Goal: Task Accomplishment & Management: Manage account settings

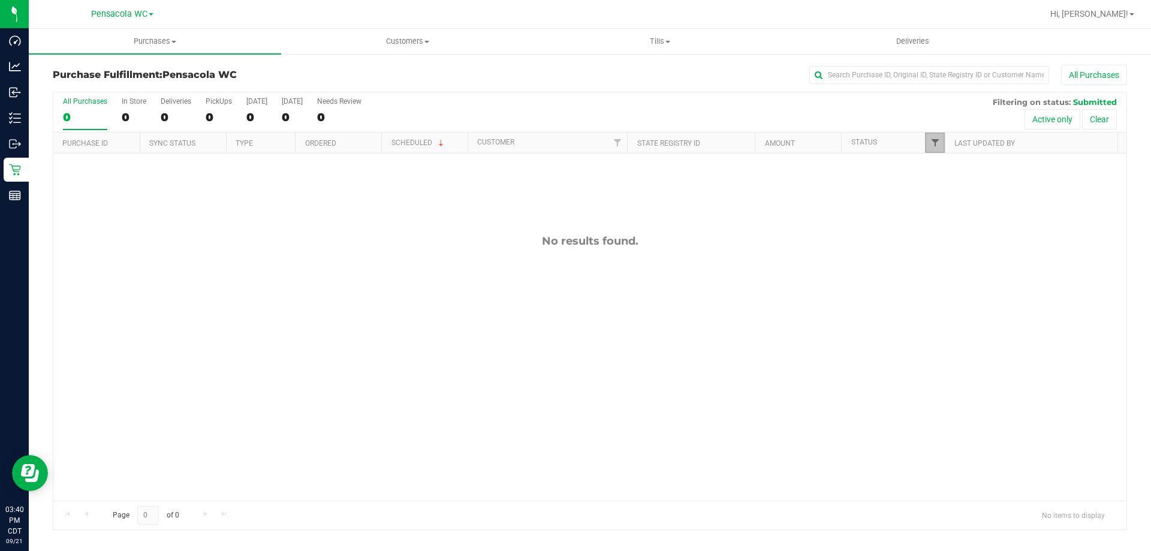
click at [939, 143] on span "Filter" at bounding box center [935, 143] width 10 height 10
click at [963, 277] on span "Packed" at bounding box center [961, 275] width 23 height 7
click at [945, 277] on input "Packed" at bounding box center [941, 275] width 8 height 8
checkbox input "true"
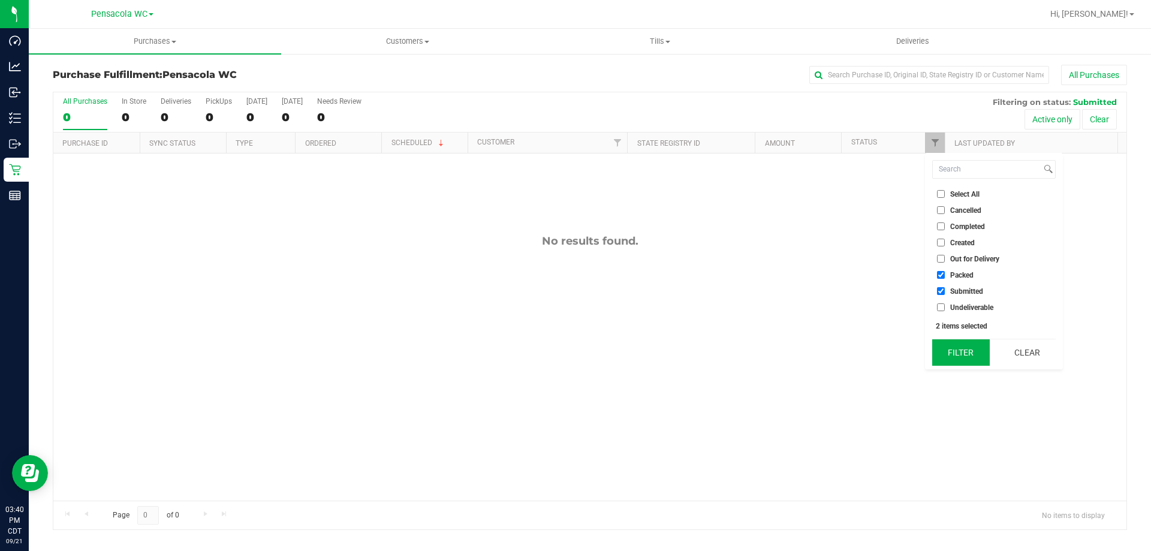
click at [972, 345] on button "Filter" at bounding box center [961, 352] width 58 height 26
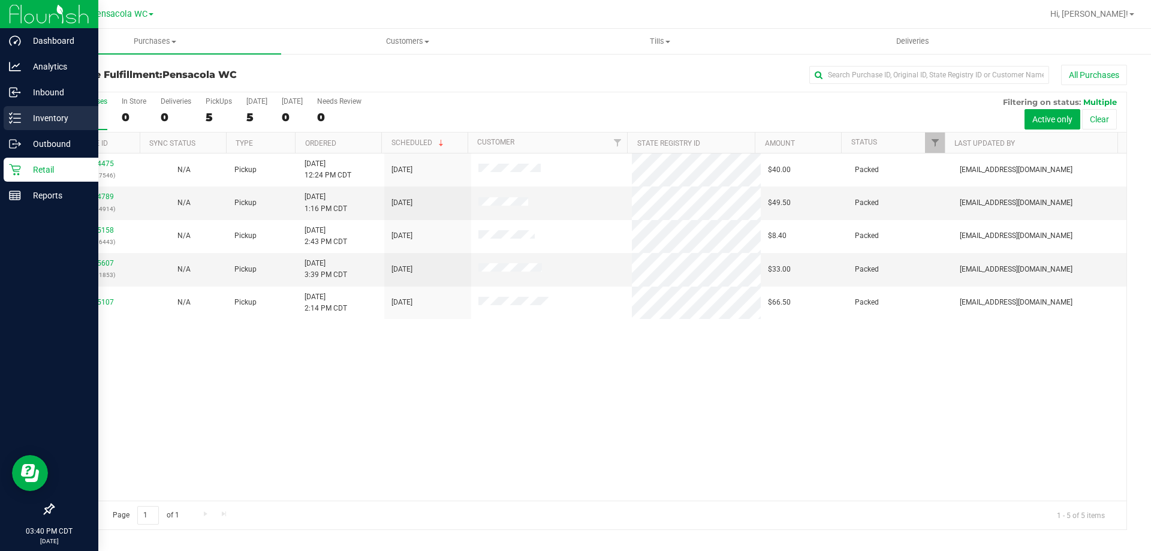
click at [50, 119] on p "Inventory" at bounding box center [57, 118] width 72 height 14
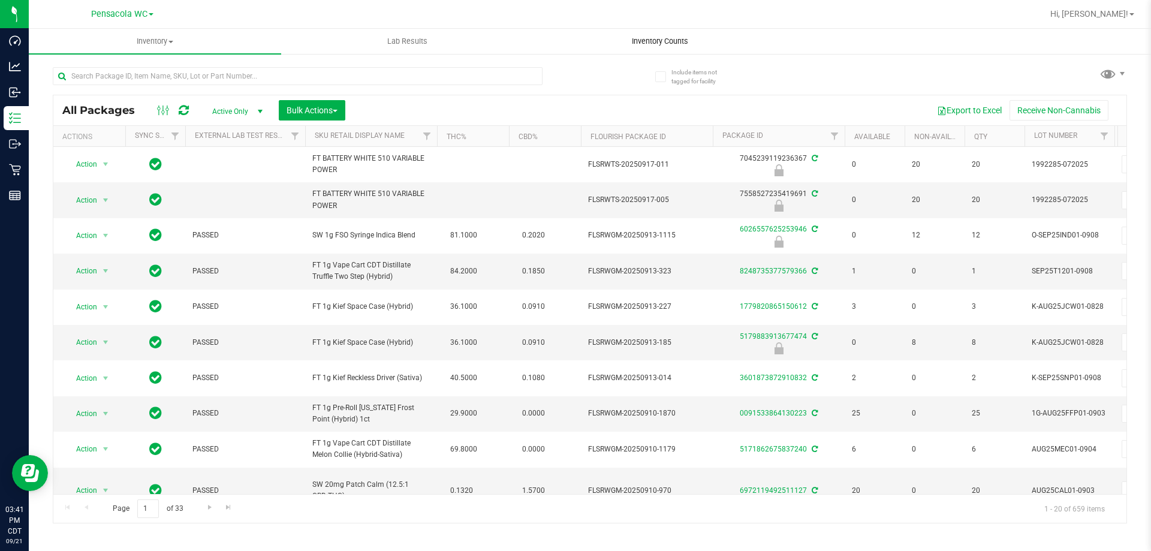
click at [647, 44] on span "Inventory Counts" at bounding box center [660, 41] width 89 height 11
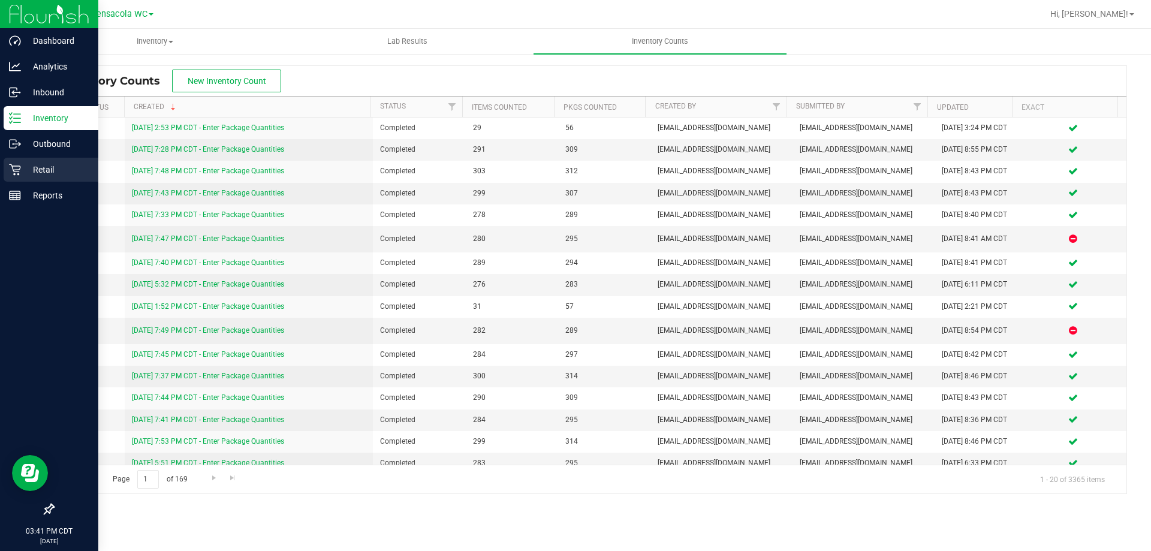
click at [17, 177] on div "Retail" at bounding box center [51, 170] width 95 height 24
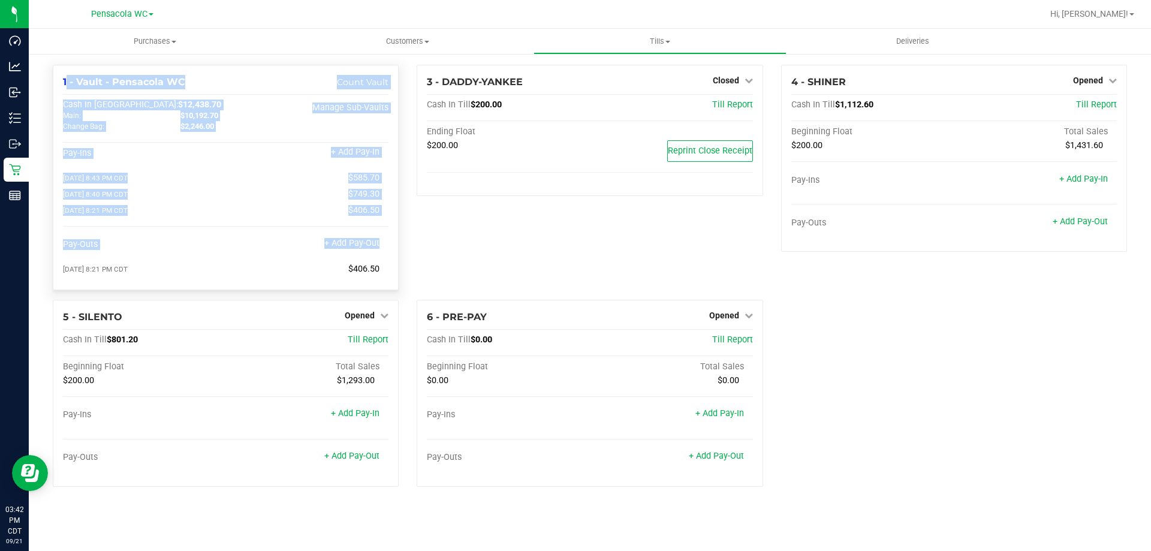
drag, startPoint x: 54, startPoint y: 73, endPoint x: 397, endPoint y: 281, distance: 401.5
click at [397, 281] on div "1 - Vault - Pensacola WC Count Vault Cash In Vault: $12,438.70 Main: $10,192.70…" at bounding box center [226, 177] width 346 height 225
click at [393, 277] on div "1 - Vault - Pensacola WC Count Vault Cash In Vault: $12,438.70 Main: $10,192.70…" at bounding box center [226, 177] width 346 height 225
drag, startPoint x: 379, startPoint y: 270, endPoint x: 59, endPoint y: 85, distance: 370.1
click at [59, 85] on div "1 - Vault - Pensacola WC Count Vault Cash In Vault: $12,438.70 Main: $10,192.70…" at bounding box center [226, 177] width 346 height 225
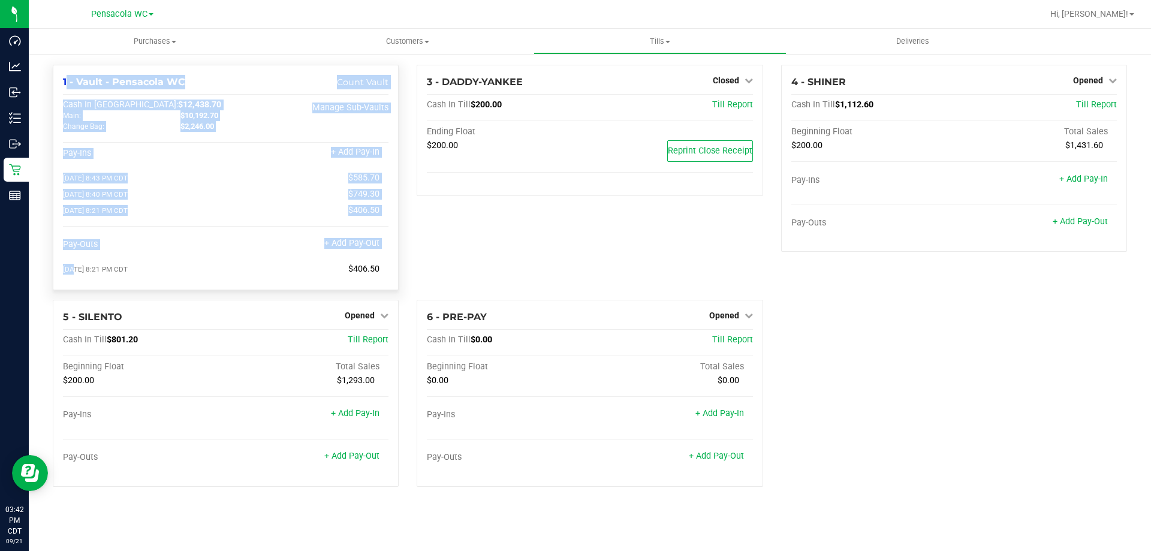
click at [59, 85] on div "1 - Vault - Pensacola WC Count Vault Cash In Vault: $12,438.70 Main: $10,192.70…" at bounding box center [226, 177] width 346 height 225
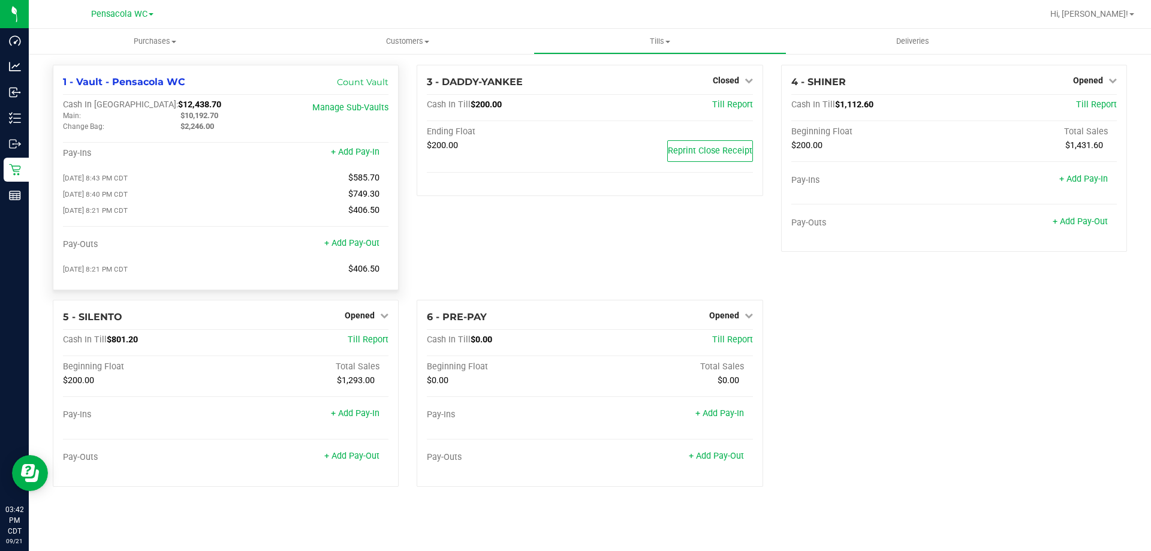
drag, startPoint x: 60, startPoint y: 79, endPoint x: 381, endPoint y: 273, distance: 375.7
click at [381, 274] on div "1 - Vault - Pensacola WC Count Vault Cash In Vault: $12,438.70 Main: $10,192.70…" at bounding box center [226, 177] width 346 height 225
click at [381, 273] on div "09/20/2025 8:21 PM CDT $406.50" at bounding box center [225, 269] width 325 height 11
drag, startPoint x: 382, startPoint y: 273, endPoint x: 64, endPoint y: 80, distance: 372.8
click at [64, 80] on div "1 - Vault - Pensacola WC Count Vault Cash In Vault: $12,438.70 Main: $10,192.70…" at bounding box center [226, 177] width 346 height 225
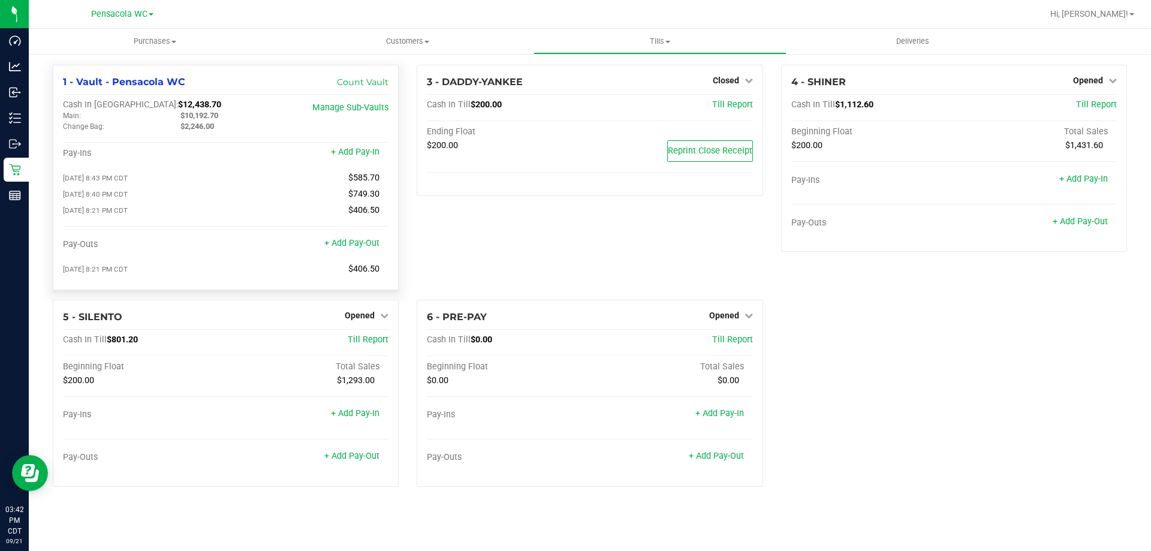
click at [63, 79] on span "1 - Vault - Pensacola WC" at bounding box center [124, 81] width 122 height 11
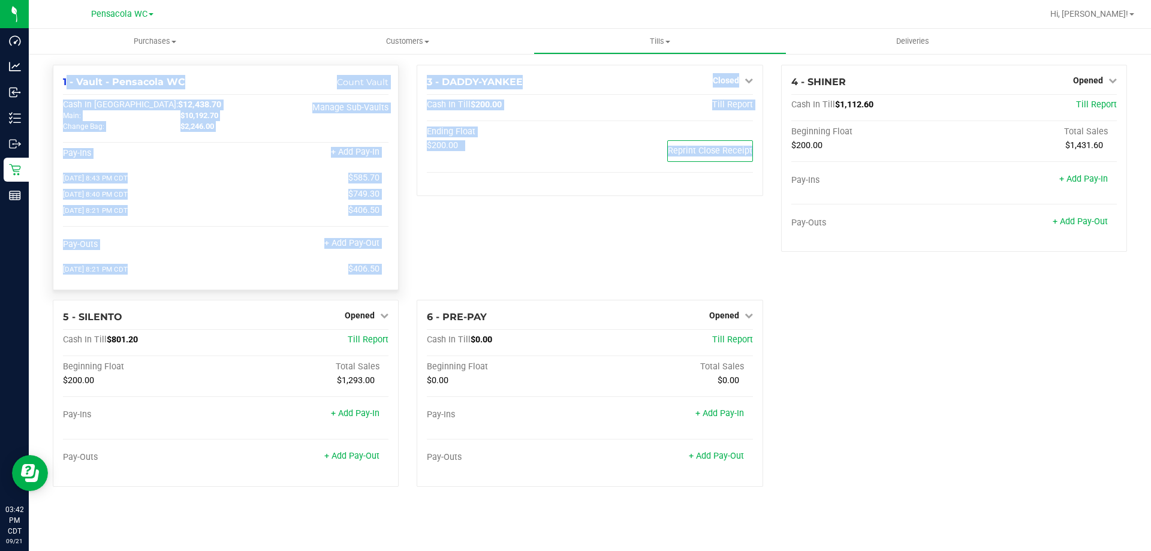
drag, startPoint x: 471, startPoint y: 282, endPoint x: 64, endPoint y: 86, distance: 452.0
click at [64, 86] on div "1 - Vault - Pensacola WC Count Vault Cash In Vault: $12,438.70 Main: $10,192.70…" at bounding box center [590, 281] width 1092 height 432
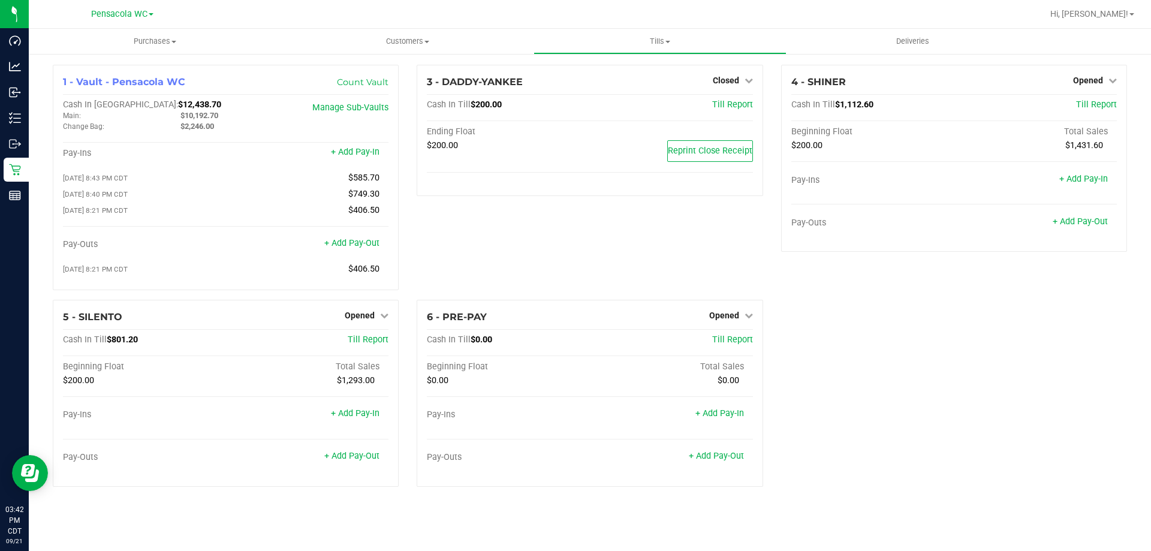
click at [456, 244] on div "3 - DADDY-YANKEE Closed Open Till Cash In Till $200.00 Till Report Ending Float…" at bounding box center [590, 182] width 364 height 235
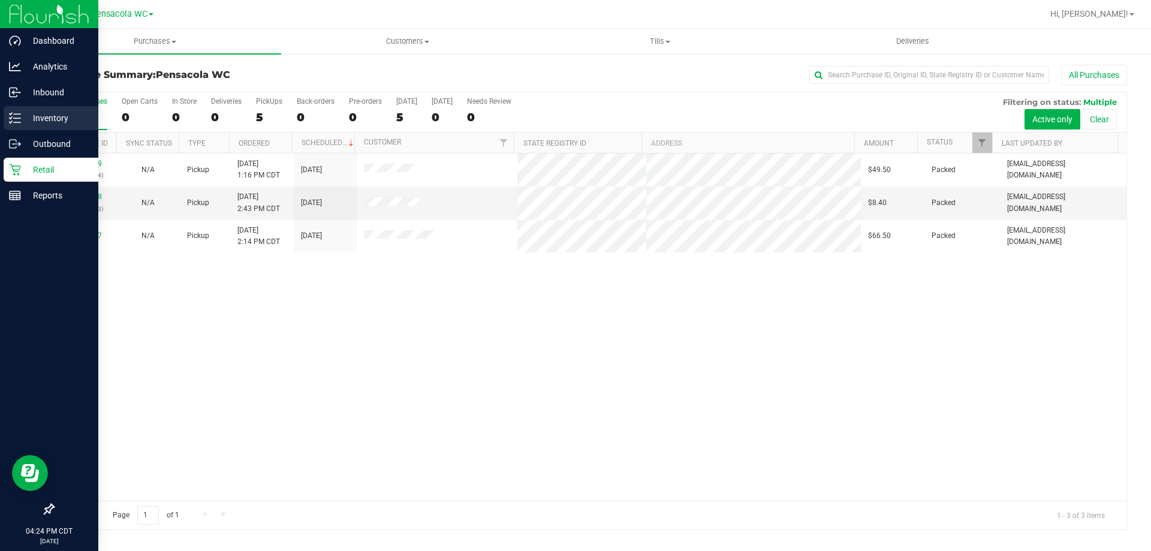
click at [18, 115] on icon at bounding box center [15, 118] width 12 height 12
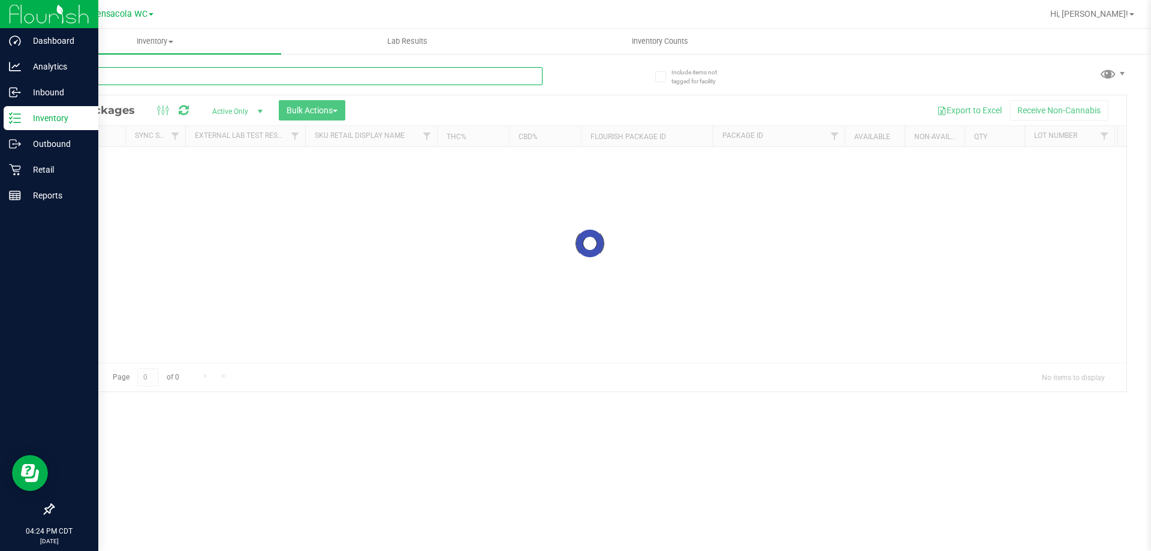
click at [362, 77] on div "Inventory All packages All inventory Waste log Create inventory Lab Results Inv…" at bounding box center [590, 290] width 1122 height 522
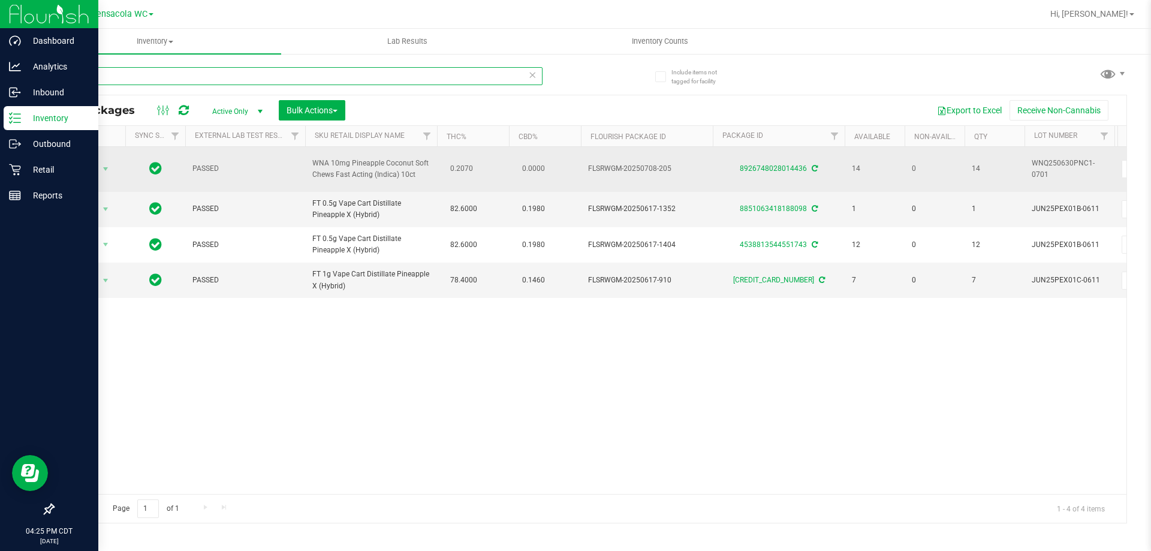
type input "p"
type input "watermelon"
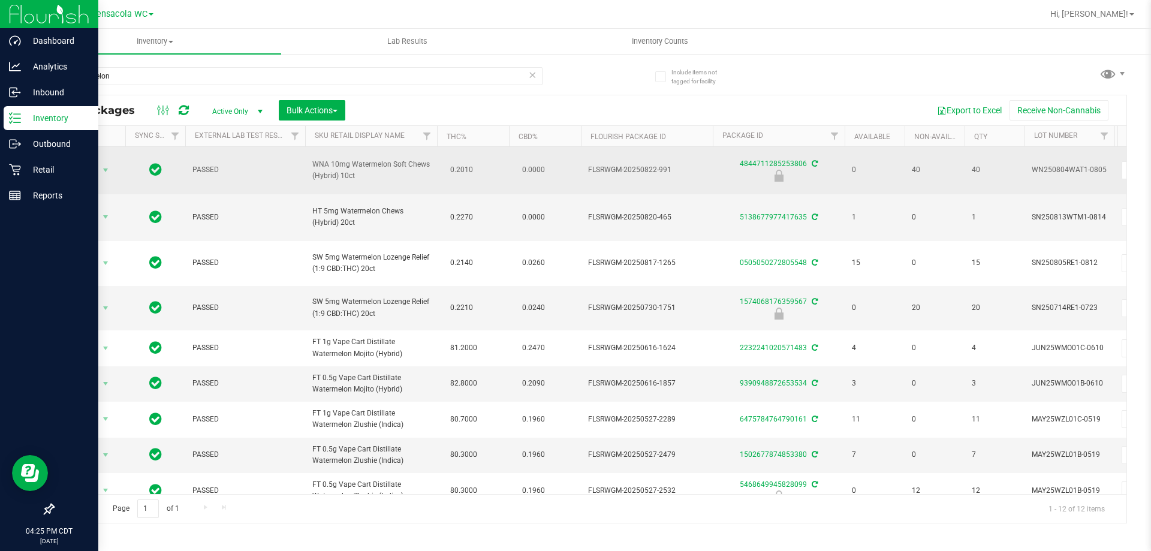
drag, startPoint x: 364, startPoint y: 178, endPoint x: 306, endPoint y: 158, distance: 61.6
click at [306, 158] on td "WNA 10mg Watermelon Soft Chews (Hybrid) 10ct" at bounding box center [371, 170] width 132 height 47
click at [89, 166] on span "Action" at bounding box center [81, 170] width 32 height 17
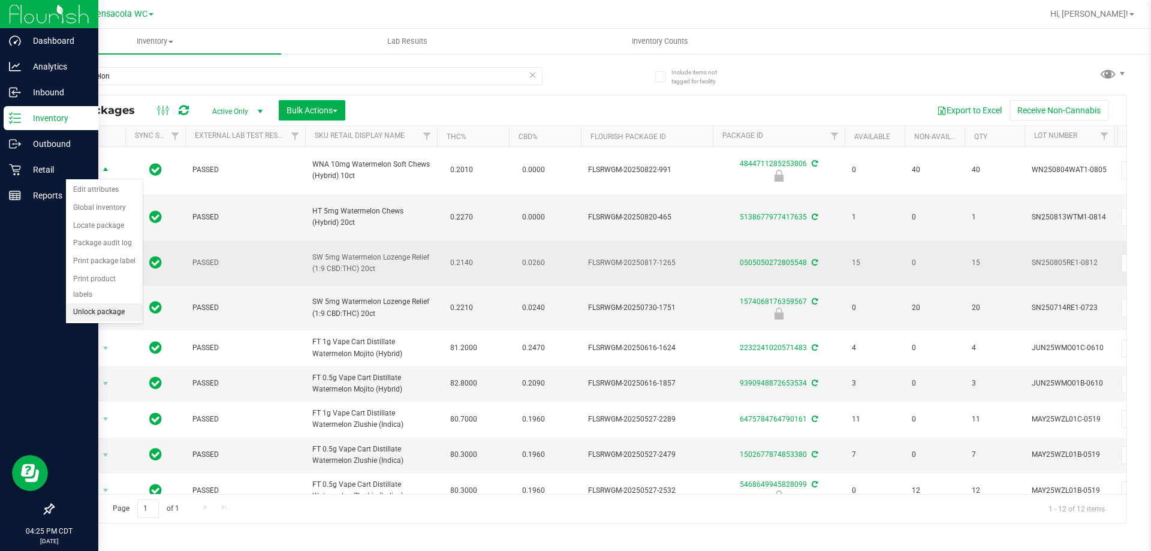
drag, startPoint x: 112, startPoint y: 297, endPoint x: 131, endPoint y: 280, distance: 25.4
click at [112, 303] on li "Unlock package" at bounding box center [104, 312] width 77 height 18
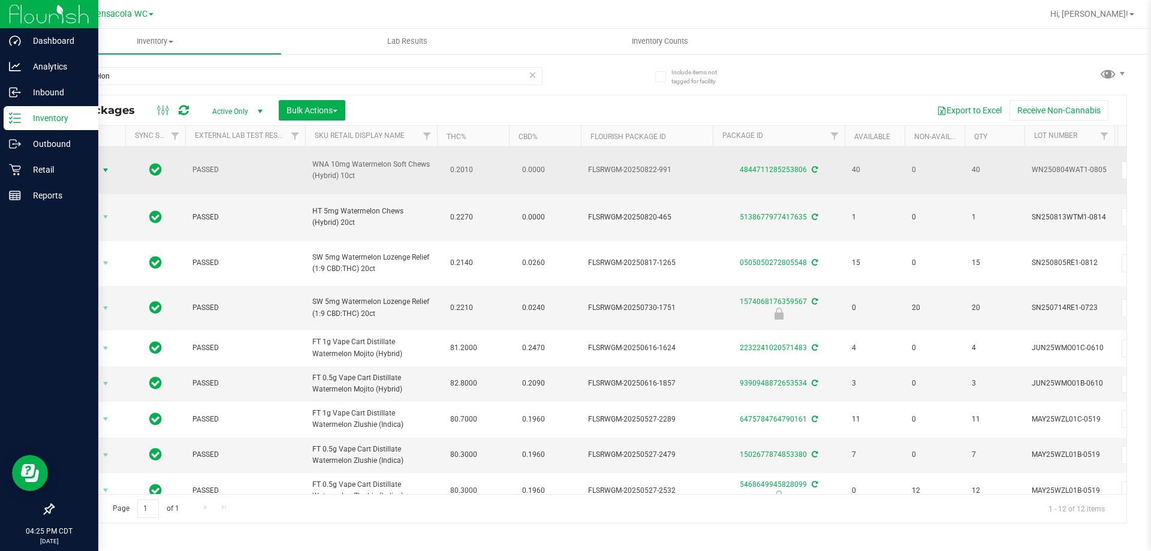
click at [95, 167] on span "Action" at bounding box center [81, 170] width 32 height 17
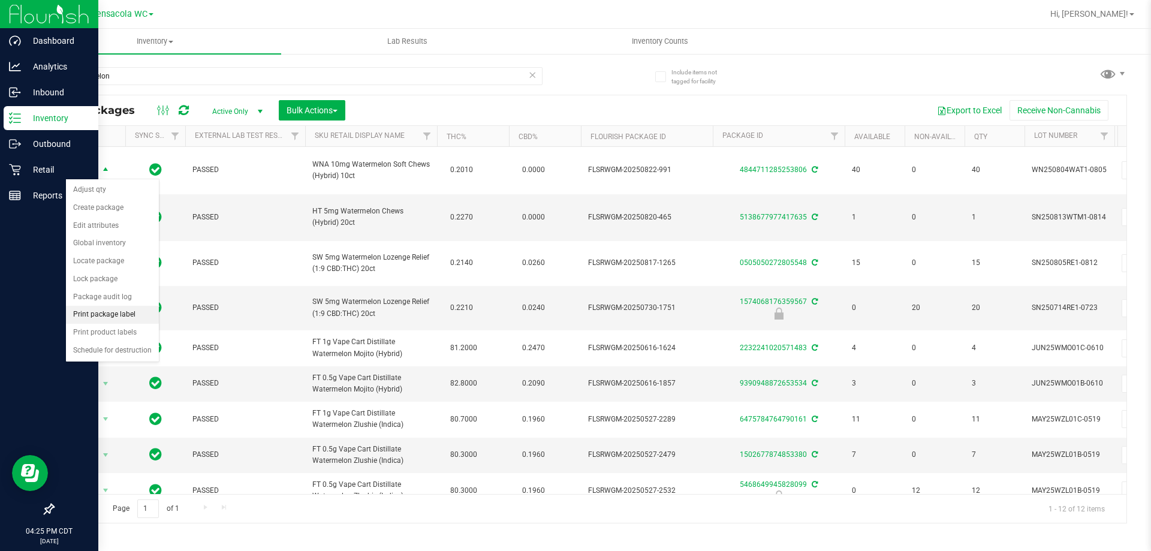
drag, startPoint x: 137, startPoint y: 308, endPoint x: 159, endPoint y: 311, distance: 21.7
click at [137, 308] on li "Print package label" at bounding box center [112, 315] width 93 height 18
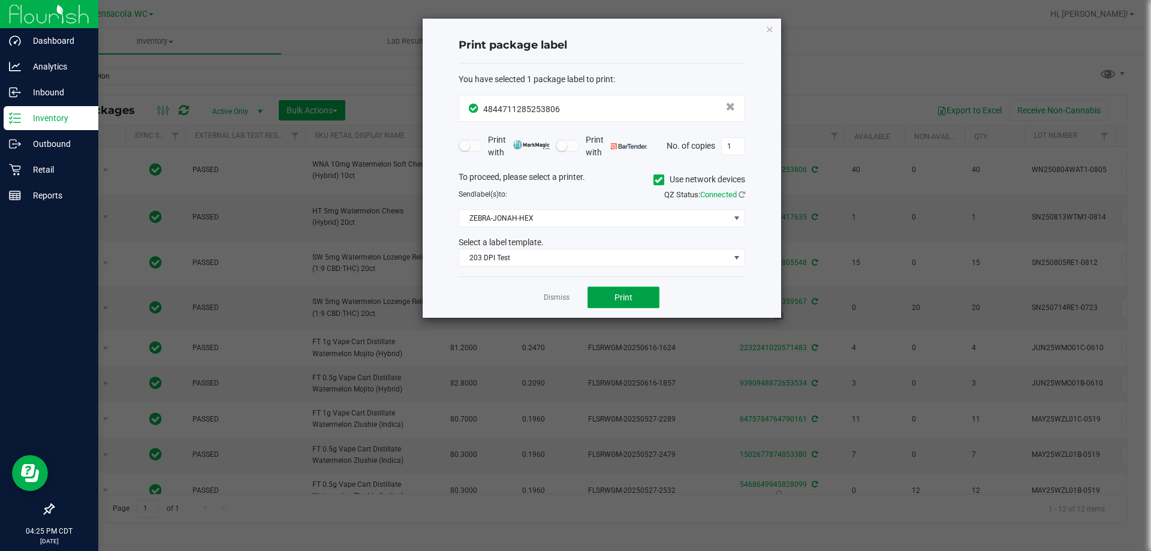
click at [628, 301] on span "Print" at bounding box center [623, 298] width 18 height 10
click at [619, 299] on span "Print" at bounding box center [623, 298] width 18 height 10
click at [563, 294] on link "Dismiss" at bounding box center [557, 298] width 26 height 10
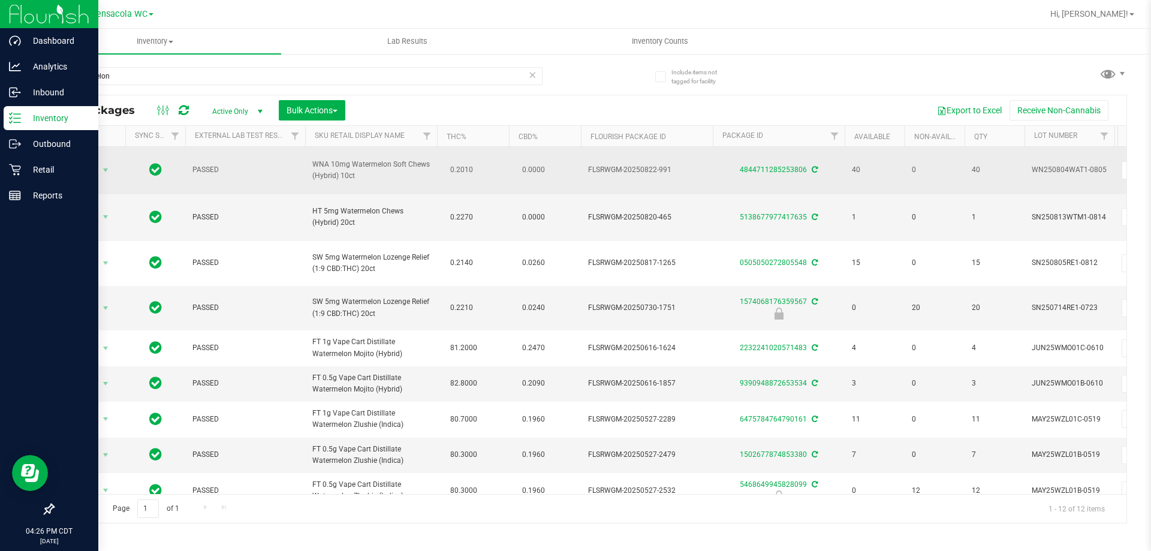
drag, startPoint x: 364, startPoint y: 177, endPoint x: 311, endPoint y: 160, distance: 55.9
click at [311, 160] on td "WNA 10mg Watermelon Soft Chews (Hybrid) 10ct" at bounding box center [371, 170] width 132 height 47
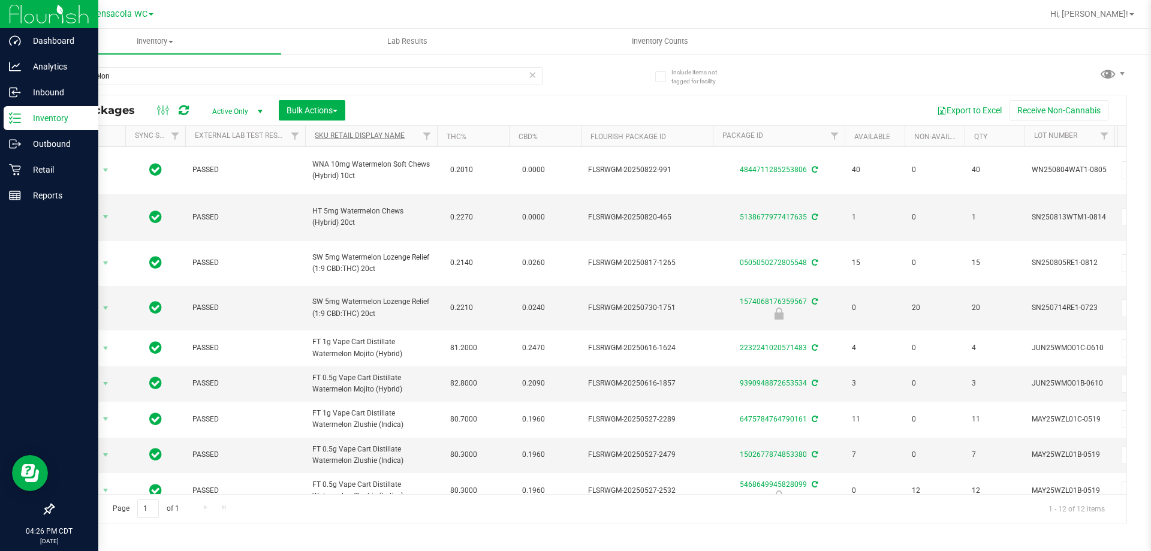
copy span "WNA 10mg Watermelon Soft Chews (Hybrid) 10ct"
click at [312, 79] on input "watermelon" at bounding box center [298, 76] width 490 height 18
click at [311, 78] on input "watermelon" at bounding box center [298, 76] width 490 height 18
paste input "WNA 10mg Watermelon Soft Chews (Hybrid) 10ct"
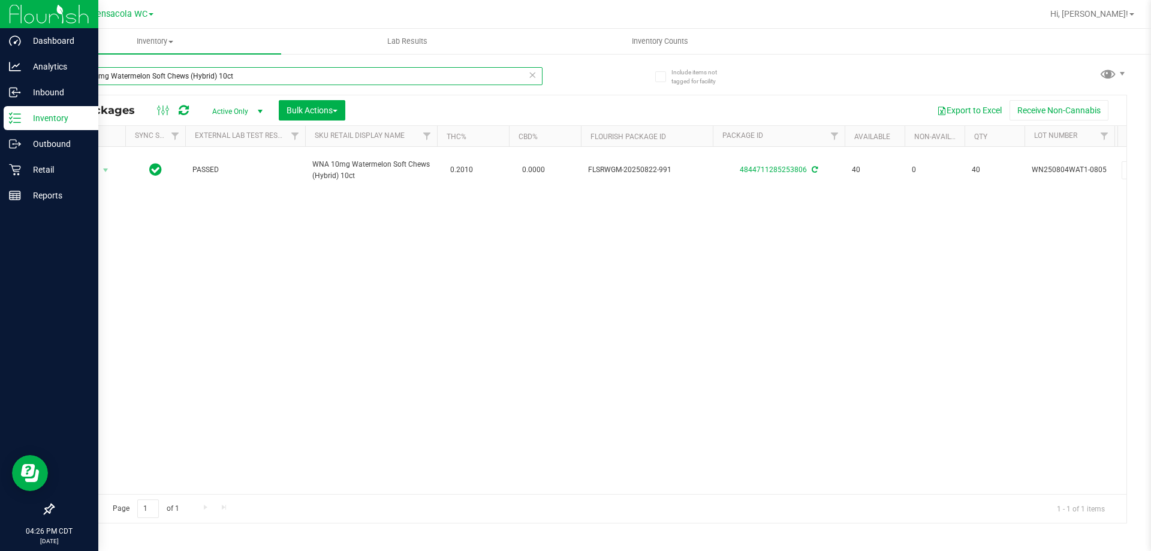
type input "WNA 10mg Watermelon Soft Chews (Hybrid) 10ct"
click at [235, 113] on span "Active Only" at bounding box center [235, 111] width 66 height 17
click at [248, 181] on li "All" at bounding box center [234, 184] width 65 height 18
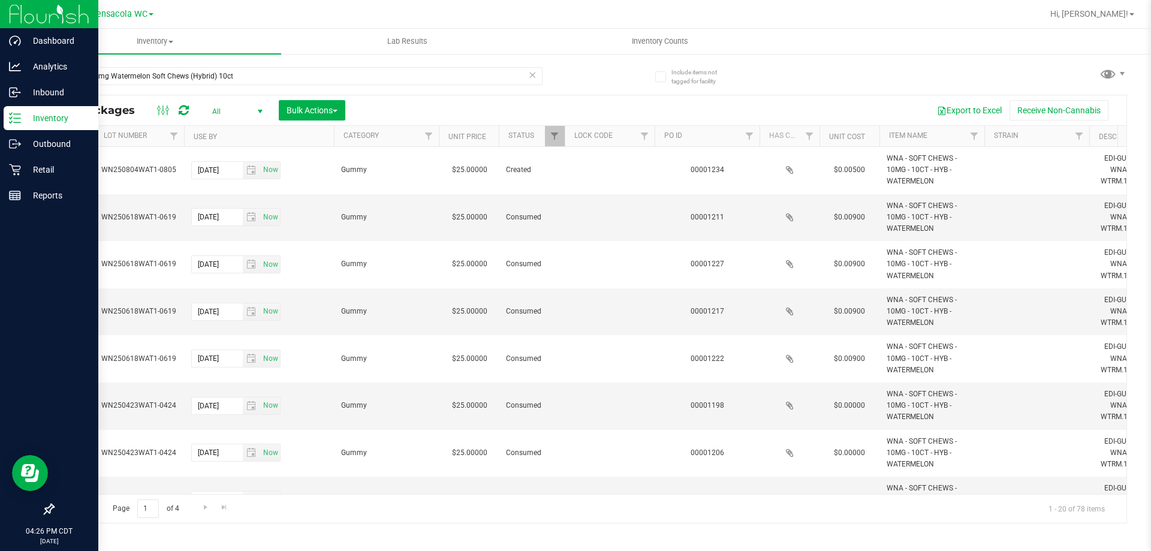
click at [722, 143] on th "PO ID" at bounding box center [707, 136] width 105 height 21
click at [722, 137] on th "PO ID" at bounding box center [707, 136] width 105 height 21
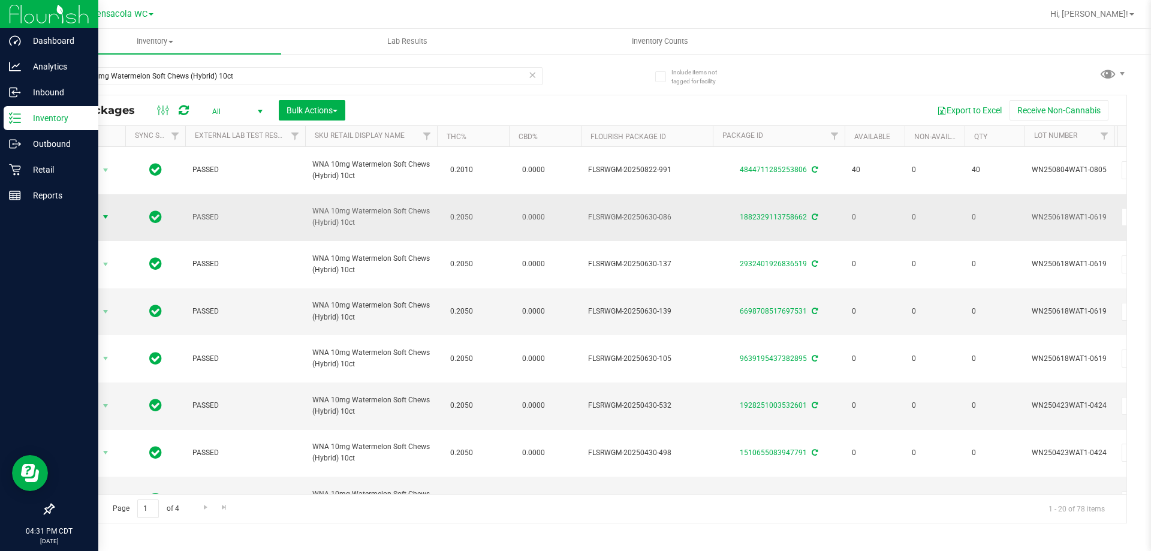
drag, startPoint x: 98, startPoint y: 212, endPoint x: 95, endPoint y: 219, distance: 7.6
click at [98, 212] on span "select" at bounding box center [105, 217] width 15 height 17
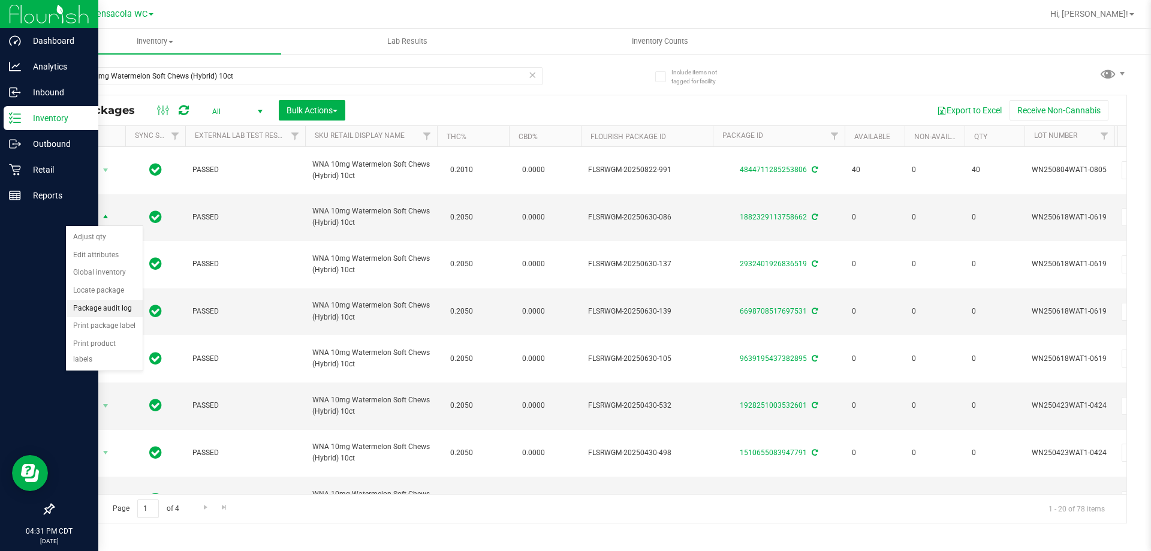
click at [124, 310] on li "Package audit log" at bounding box center [104, 309] width 77 height 18
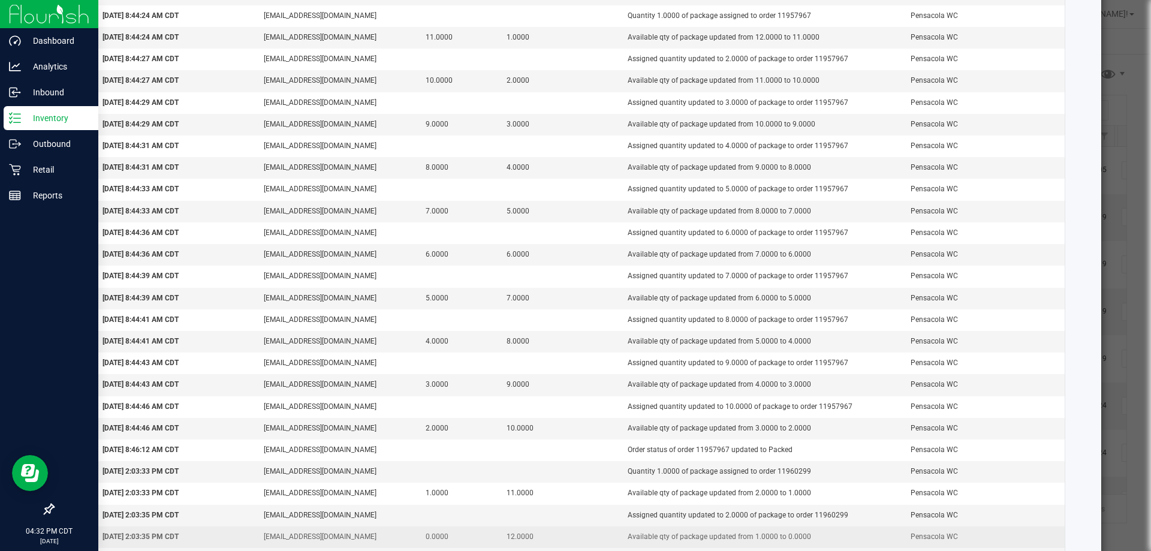
scroll to position [2371, 0]
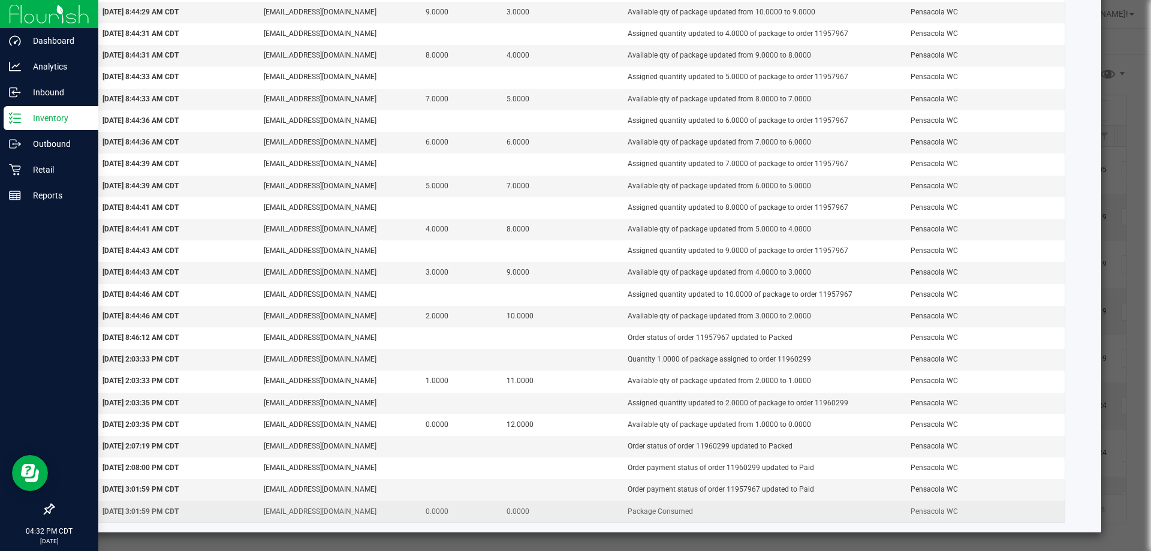
click at [697, 515] on td "Package Consumed" at bounding box center [761, 511] width 283 height 21
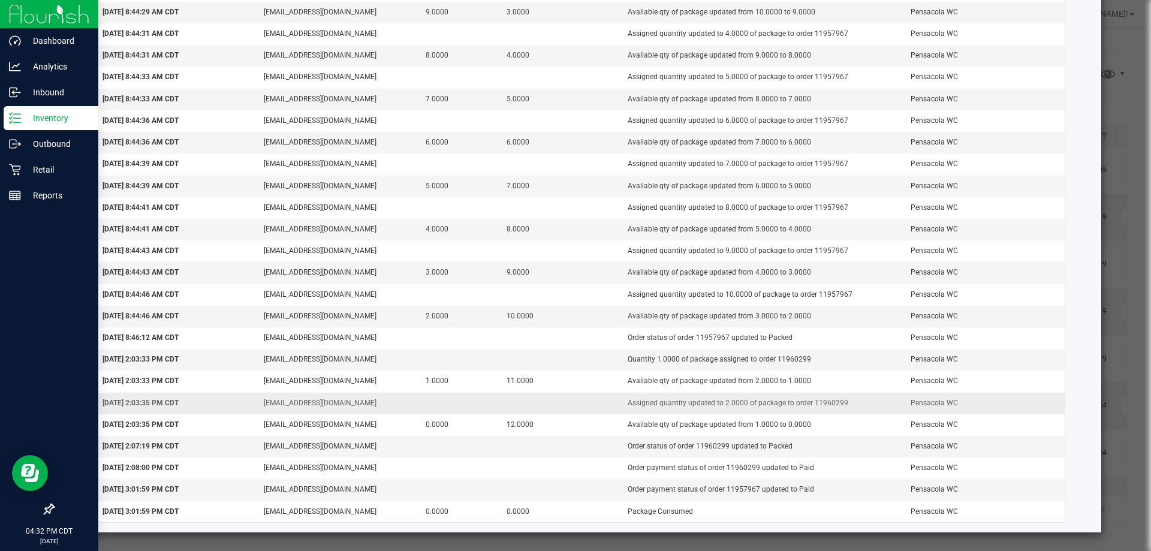
click at [716, 404] on td "Assigned quantity updated to 2.0000 of package to order 11960299" at bounding box center [761, 404] width 283 height 22
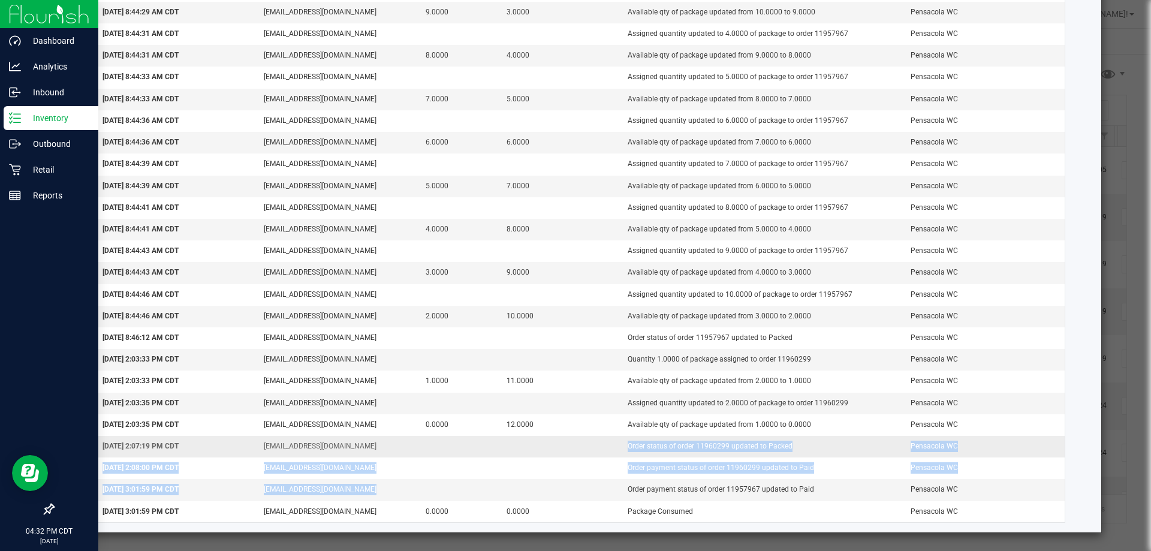
drag, startPoint x: 470, startPoint y: 499, endPoint x: 388, endPoint y: 449, distance: 96.3
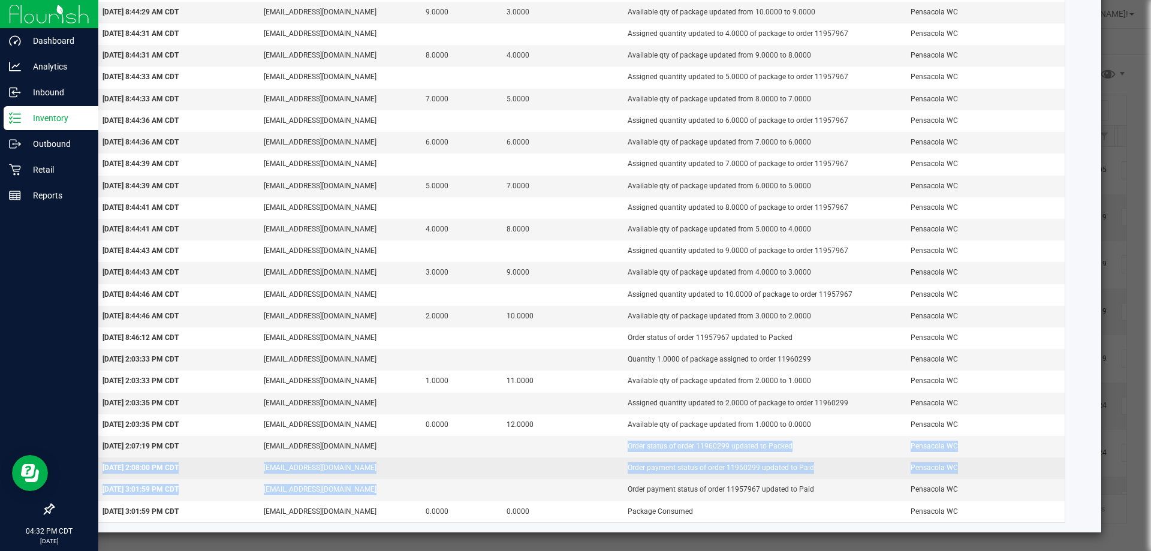
click at [382, 476] on td "njohnston@liveparallel.com" at bounding box center [338, 468] width 162 height 22
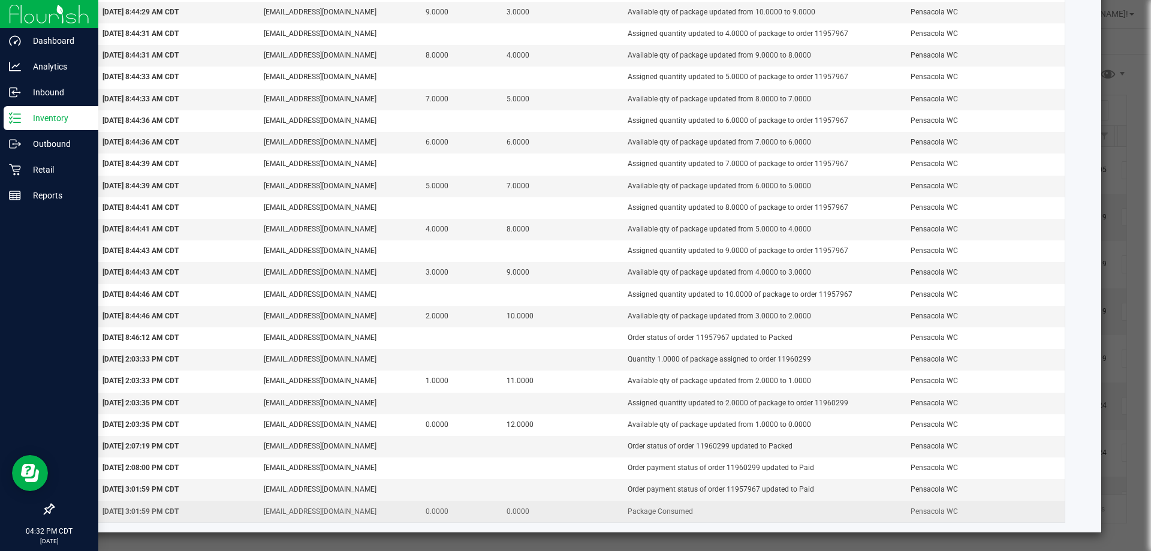
click at [355, 518] on td "cmassengill@liveparallel.com" at bounding box center [338, 511] width 162 height 21
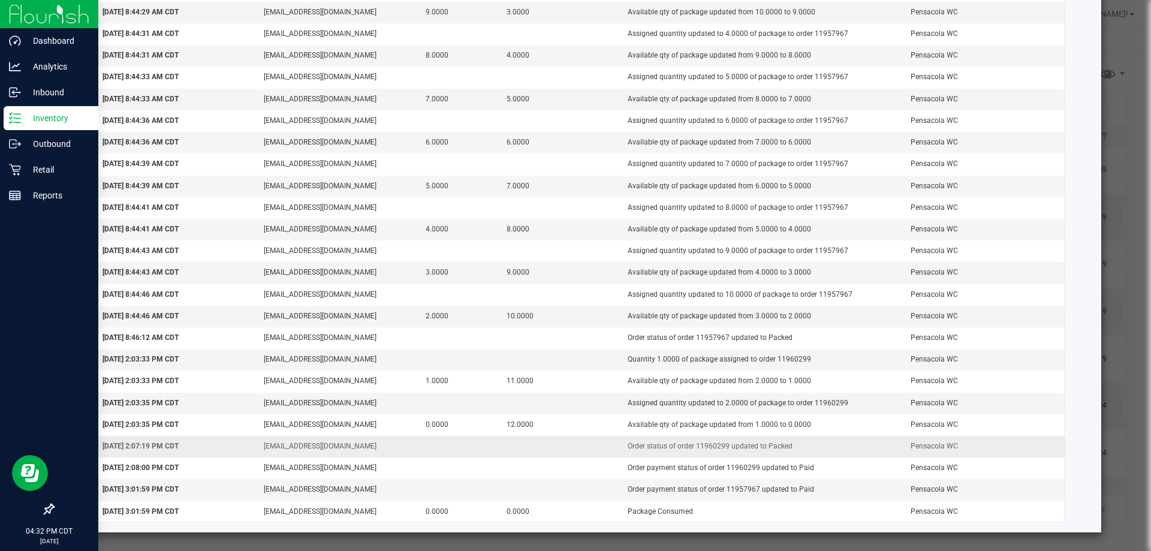
click at [343, 444] on td "njohnston@liveparallel.com" at bounding box center [338, 447] width 162 height 22
click at [333, 352] on td "njohnston@liveparallel.com" at bounding box center [338, 360] width 162 height 22
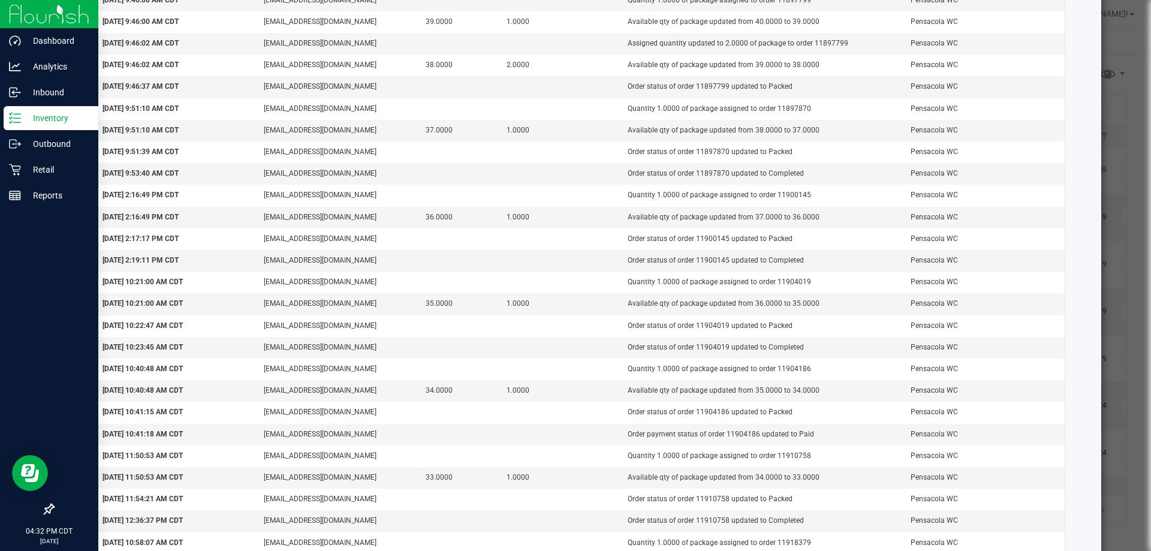
scroll to position [0, 0]
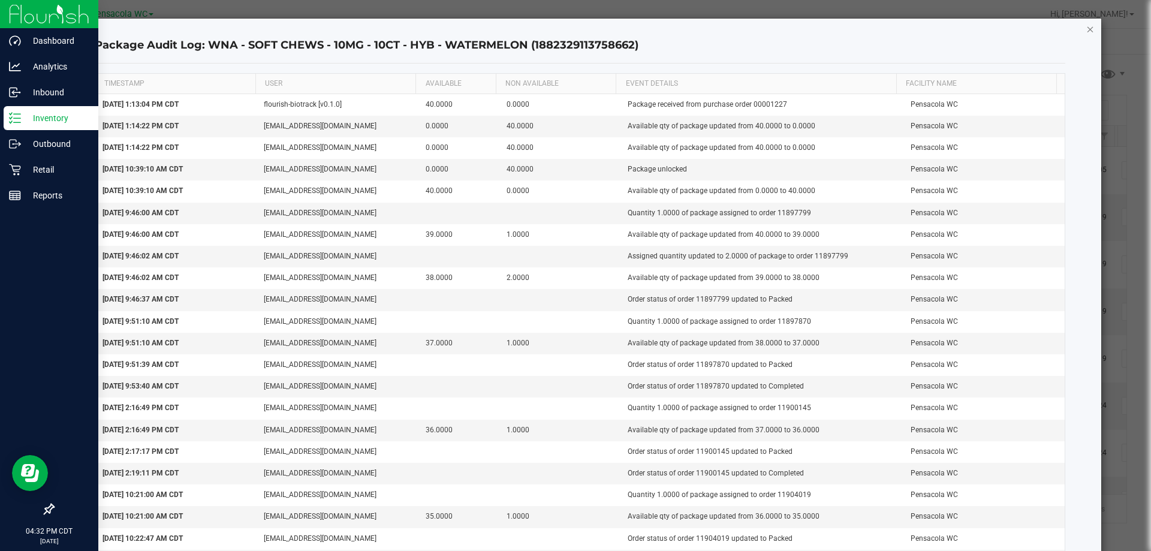
click at [1086, 32] on icon "button" at bounding box center [1090, 29] width 8 height 14
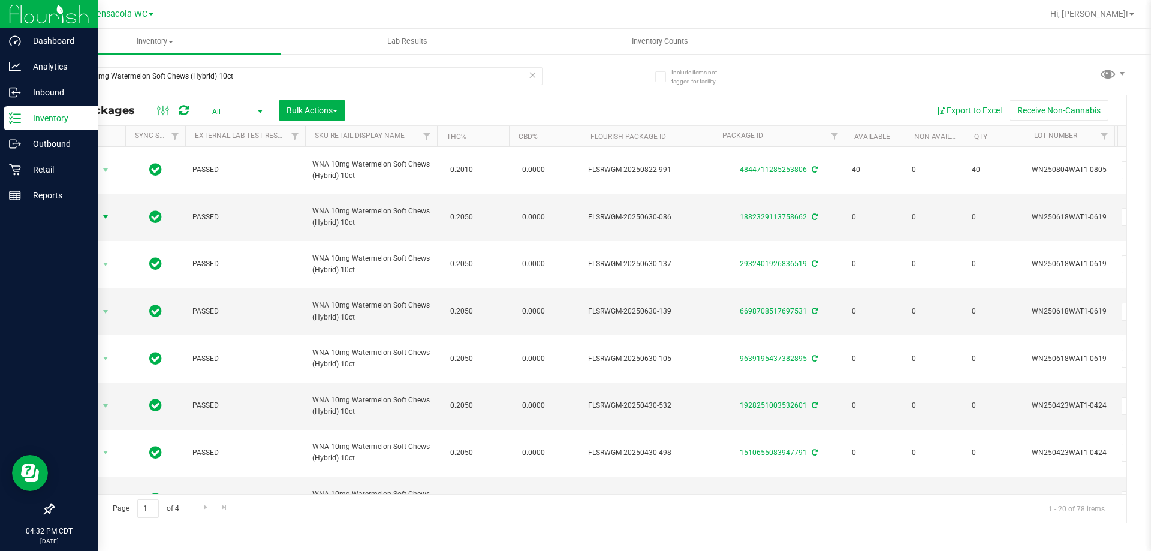
click at [259, 64] on div "WNA 10mg Watermelon Soft Chews (Hybrid) 10ct" at bounding box center [321, 75] width 537 height 38
drag, startPoint x: 263, startPoint y: 79, endPoint x: 0, endPoint y: 256, distance: 317.0
click at [0, 256] on div "Dashboard Analytics Inbound Inventory Outbound Retail Reports 04:32 PM CDT 09/2…" at bounding box center [575, 275] width 1151 height 551
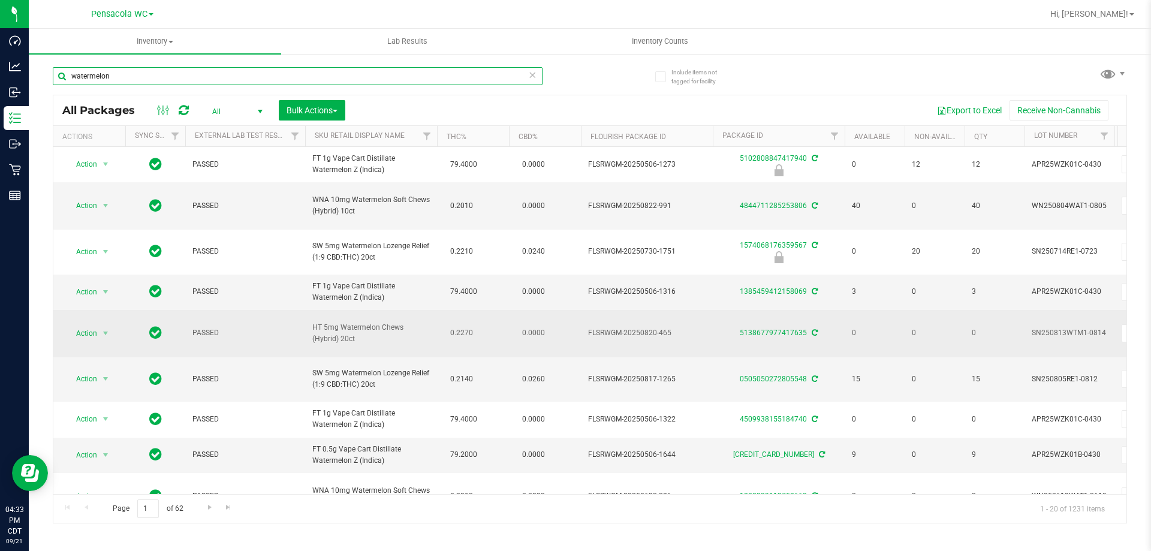
scroll to position [60, 0]
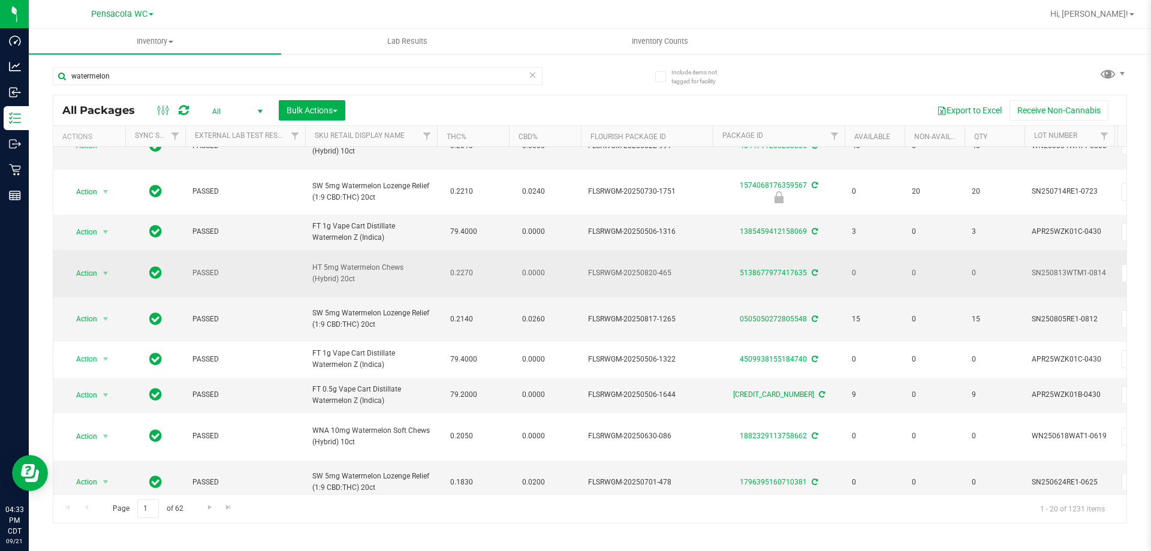
drag, startPoint x: 360, startPoint y: 278, endPoint x: 309, endPoint y: 261, distance: 53.8
click at [306, 255] on td "HT 5mg Watermelon Chews (Hybrid) 20ct" at bounding box center [371, 273] width 132 height 47
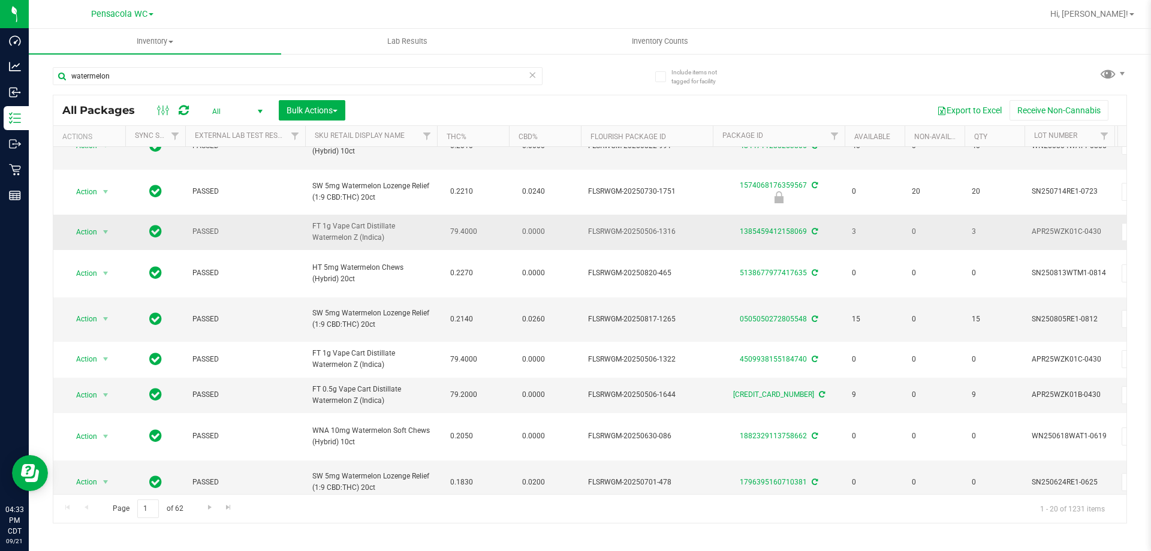
copy span "HT 5mg Watermelon Chews (Hybrid) 20ct"
click at [300, 77] on input "watermelon" at bounding box center [298, 76] width 490 height 18
click at [300, 76] on input "watermelon" at bounding box center [298, 76] width 490 height 18
paste input "HT 5mg Watermelon Chews (Hybrid) 20ct"
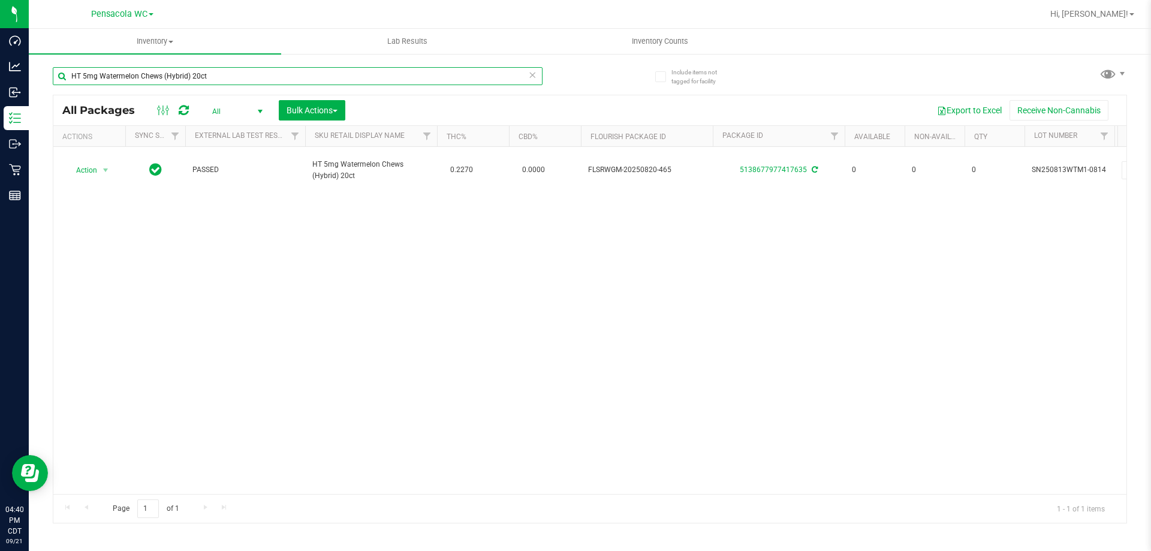
type input "HT 5mg Watermelon Chews (Hybrid) 20ct"
click at [532, 80] on icon at bounding box center [532, 74] width 8 height 14
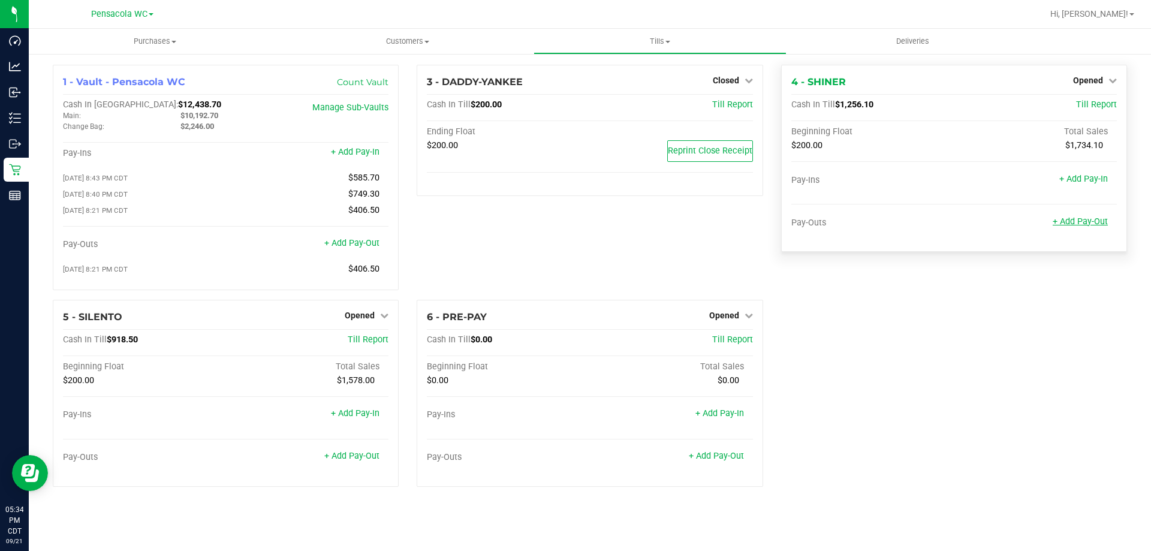
click at [1095, 224] on link "+ Add Pay-Out" at bounding box center [1080, 221] width 55 height 10
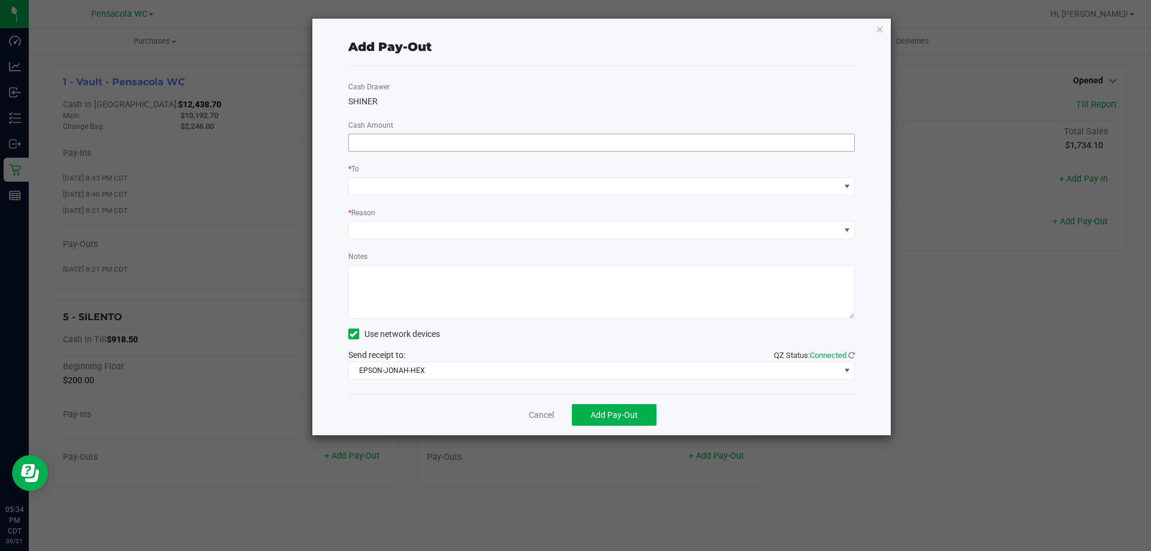
click at [444, 149] on input at bounding box center [602, 142] width 506 height 17
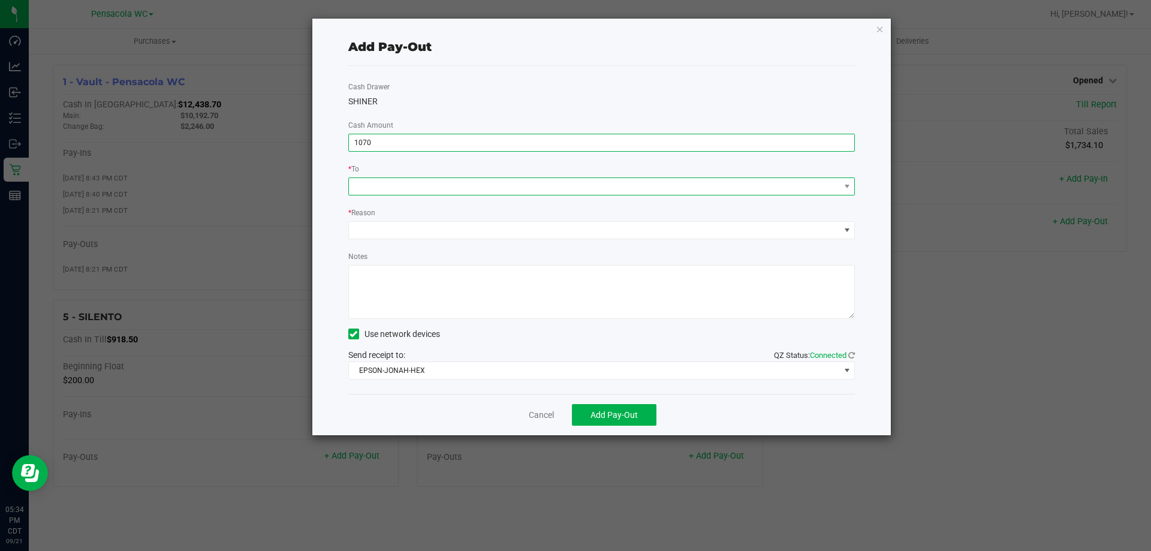
click at [463, 188] on span at bounding box center [594, 186] width 491 height 17
type input "$1,070.00"
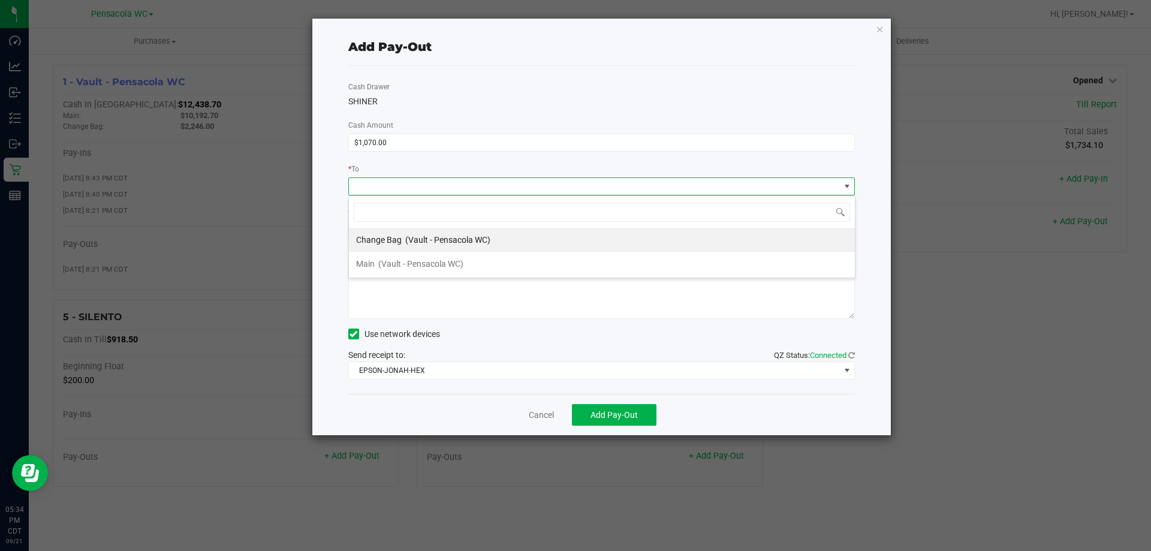
scroll to position [18, 507]
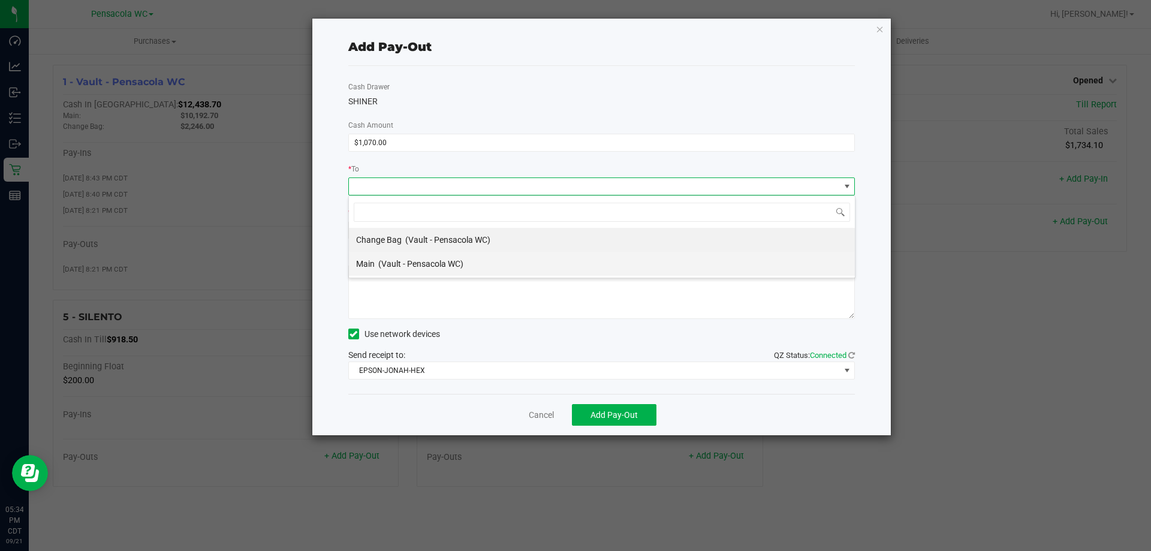
click at [423, 264] on span "(Vault - Pensacola WC)" at bounding box center [420, 264] width 85 height 10
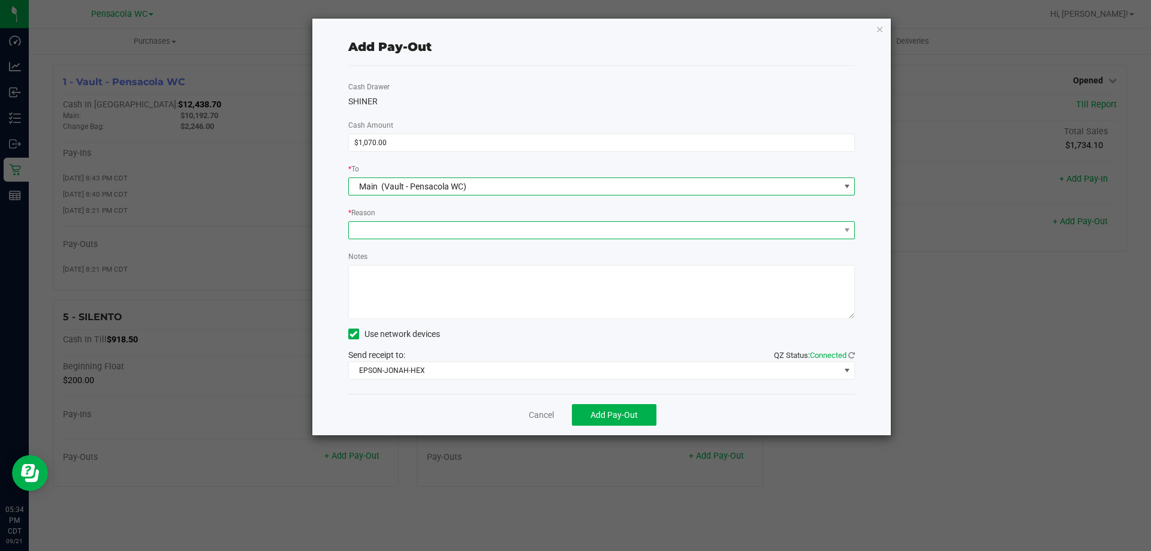
click at [483, 226] on span at bounding box center [594, 230] width 491 height 17
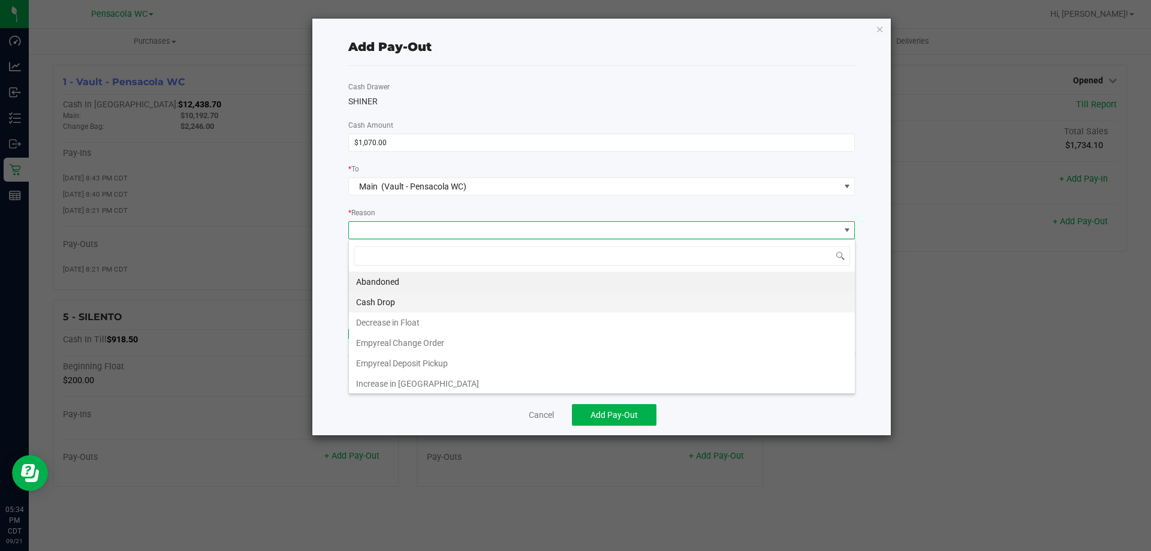
click at [423, 294] on li "Cash Drop" at bounding box center [602, 302] width 506 height 20
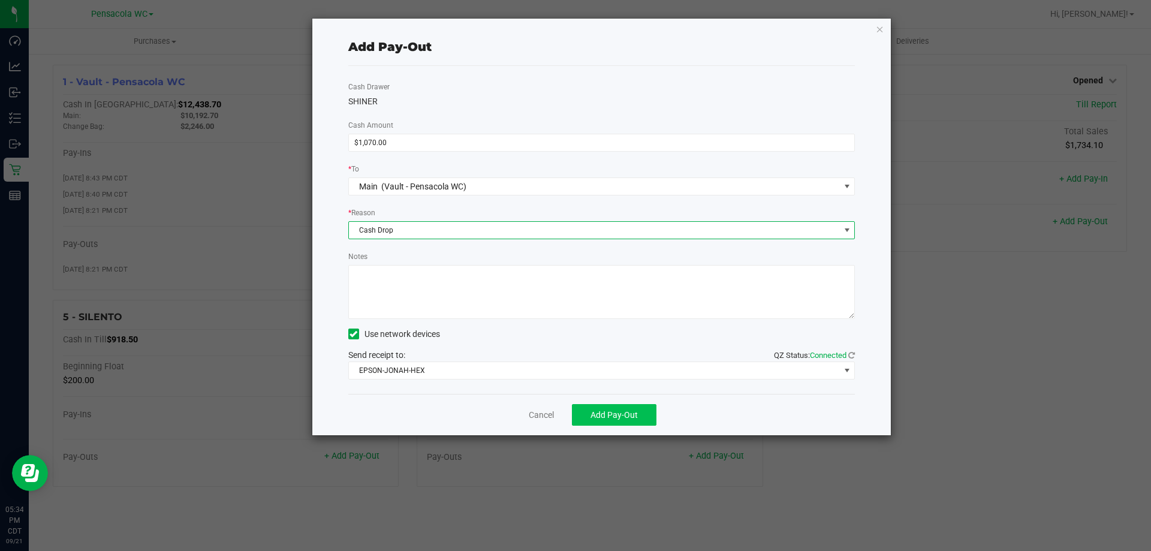
click at [625, 410] on span "Add Pay-Out" at bounding box center [613, 415] width 47 height 10
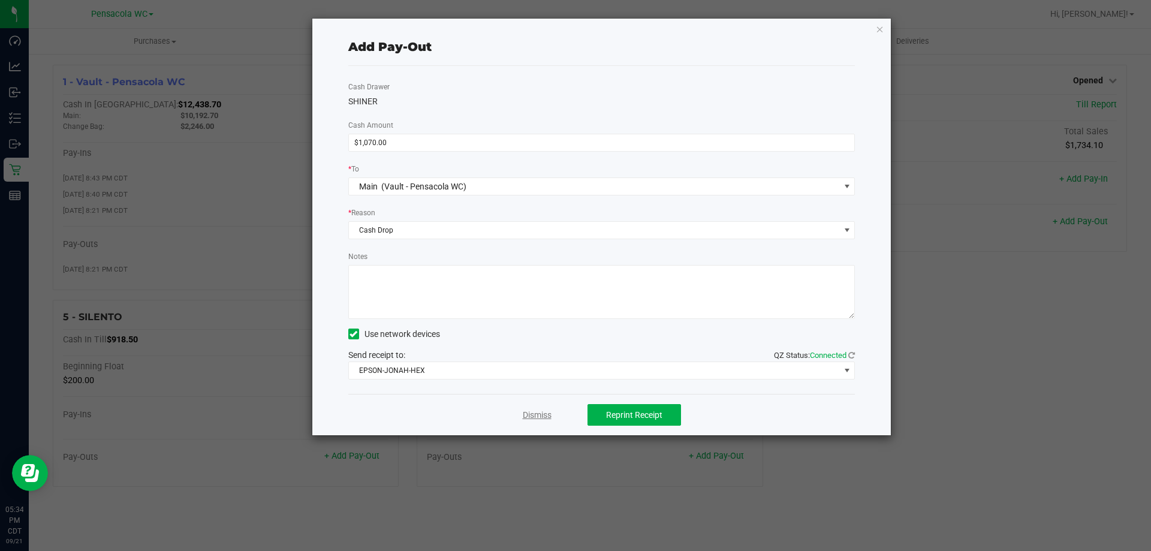
click at [529, 416] on link "Dismiss" at bounding box center [537, 415] width 29 height 13
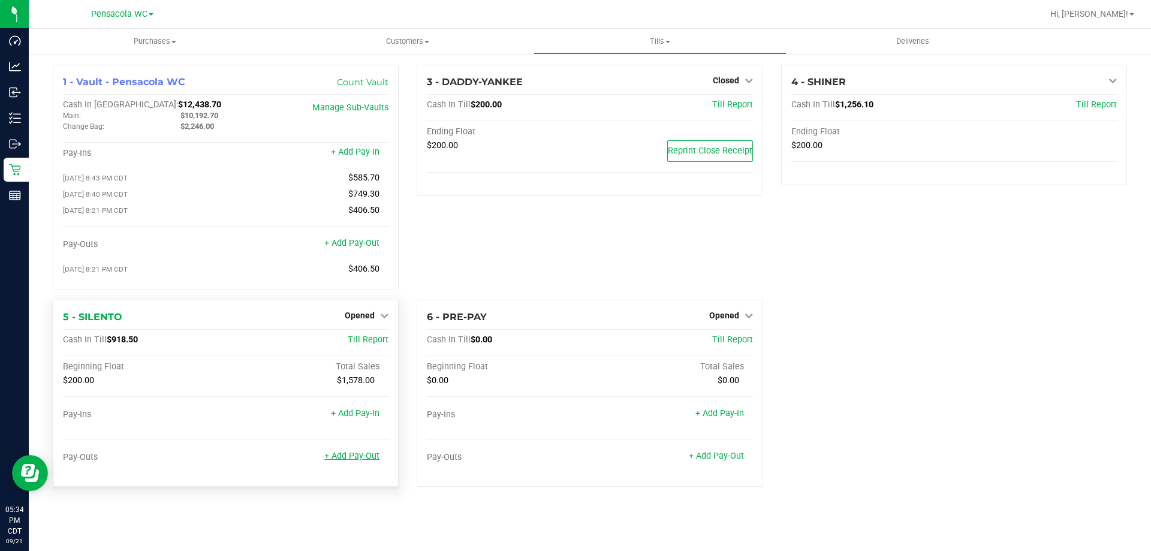
click at [349, 460] on link "+ Add Pay-Out" at bounding box center [351, 456] width 55 height 10
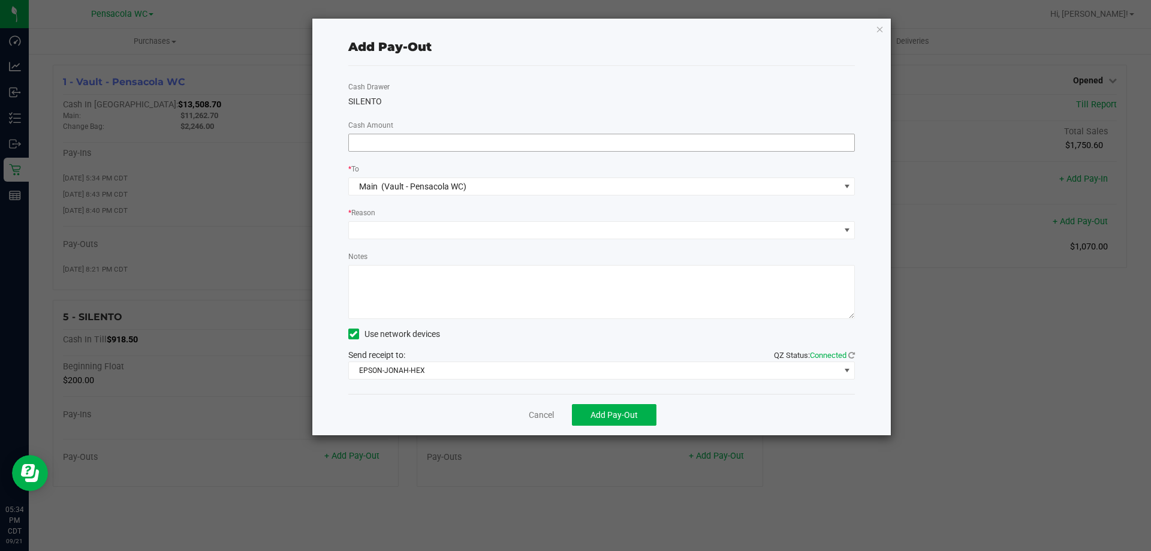
click at [442, 141] on input at bounding box center [602, 142] width 506 height 17
click at [461, 224] on span at bounding box center [594, 230] width 491 height 17
type input "$718.00"
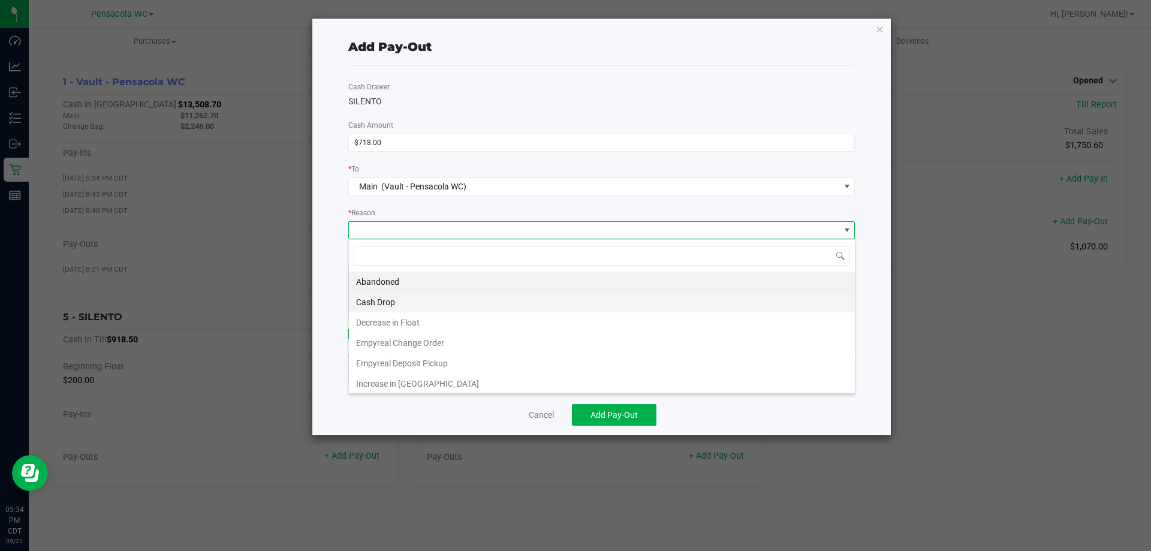
click at [409, 294] on li "Cash Drop" at bounding box center [602, 302] width 506 height 20
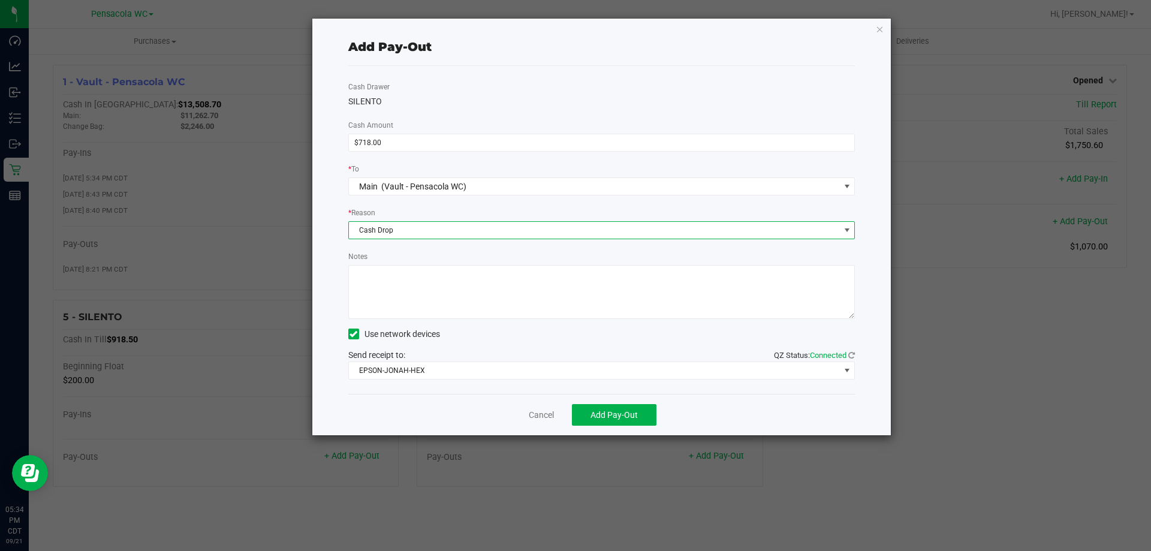
click at [618, 392] on div "Cash Drawer SILENTO Cash Amount $718.00 * To Main (Vault - Pensacola WC) * Reas…" at bounding box center [601, 230] width 507 height 328
click at [631, 394] on div "Cancel Add Pay-Out" at bounding box center [601, 414] width 507 height 41
click at [633, 420] on span "Add Pay-Out" at bounding box center [613, 415] width 47 height 10
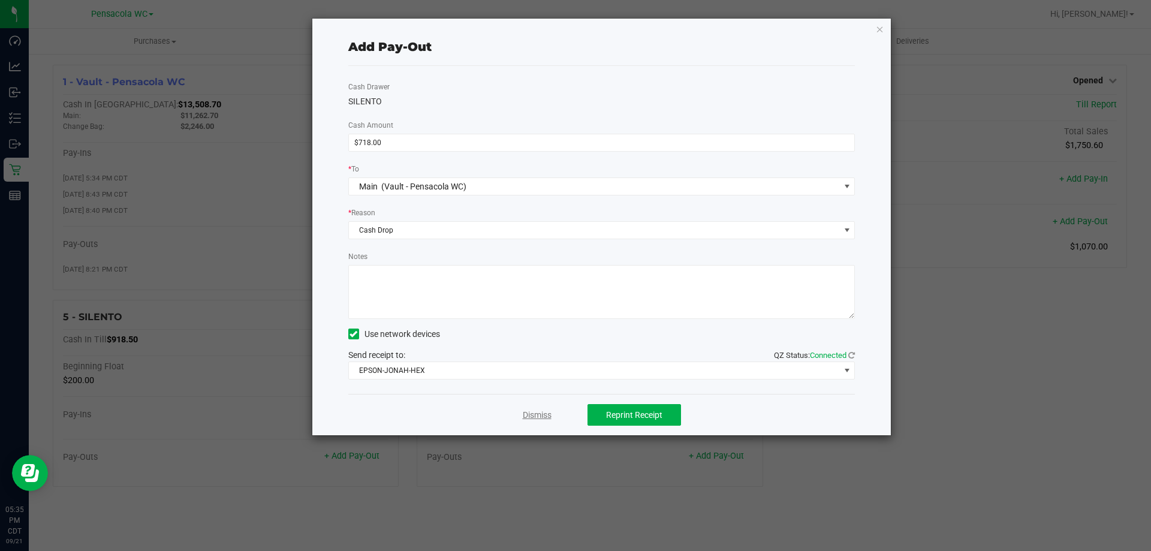
click at [550, 415] on link "Dismiss" at bounding box center [537, 415] width 29 height 13
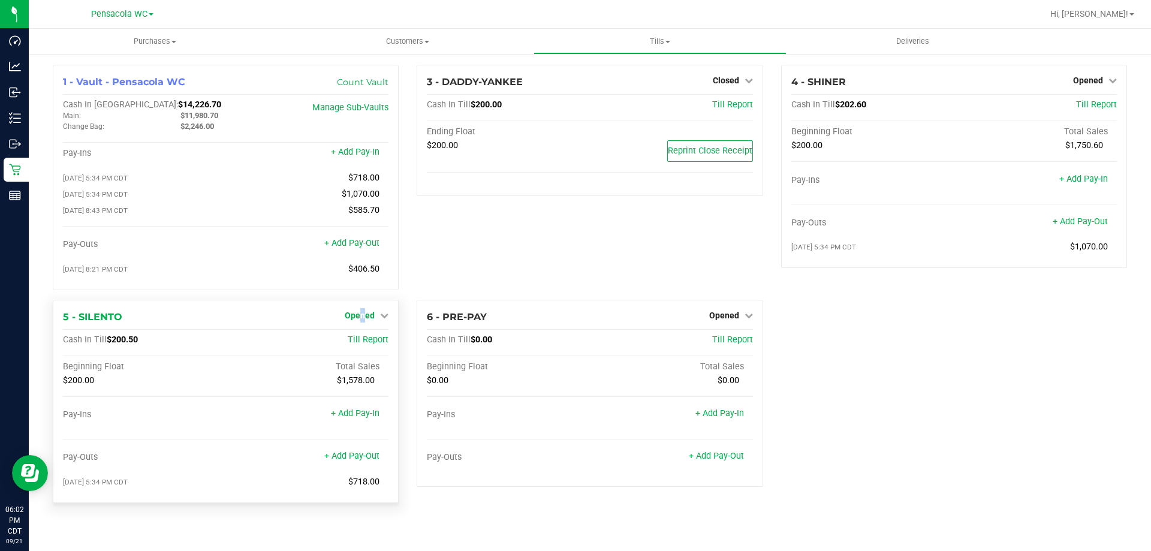
click at [364, 320] on span "Opened" at bounding box center [360, 316] width 30 height 10
click at [366, 343] on link "Close Till" at bounding box center [361, 340] width 32 height 10
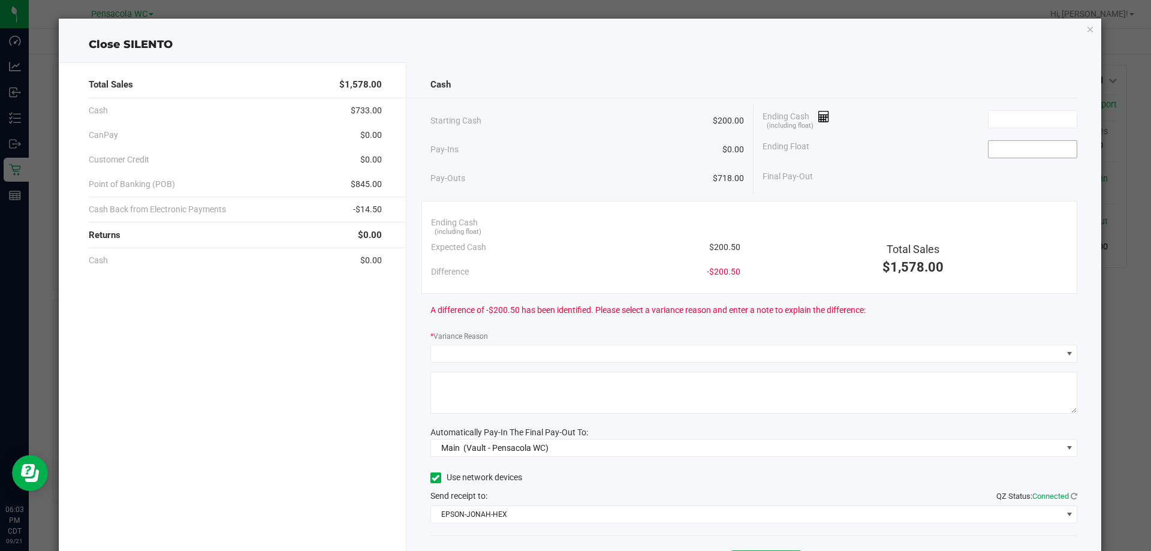
click at [1021, 148] on input at bounding box center [1032, 149] width 88 height 17
click at [1020, 119] on input at bounding box center [1032, 119] width 88 height 17
type input "$200.00"
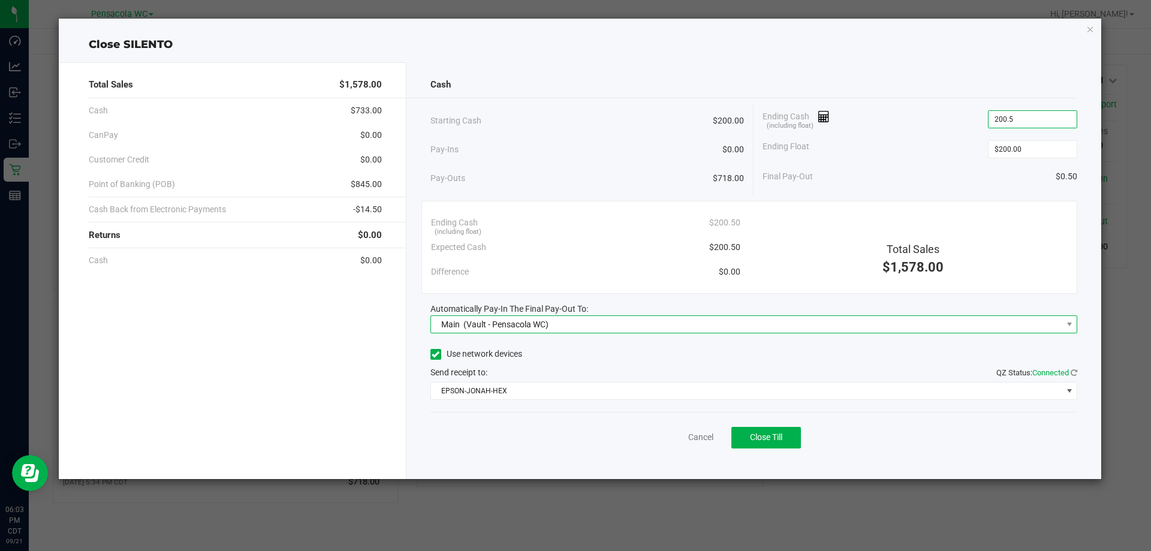
click at [625, 317] on span "Main (Vault - Pensacola WC)" at bounding box center [746, 324] width 631 height 17
type input "$200.50"
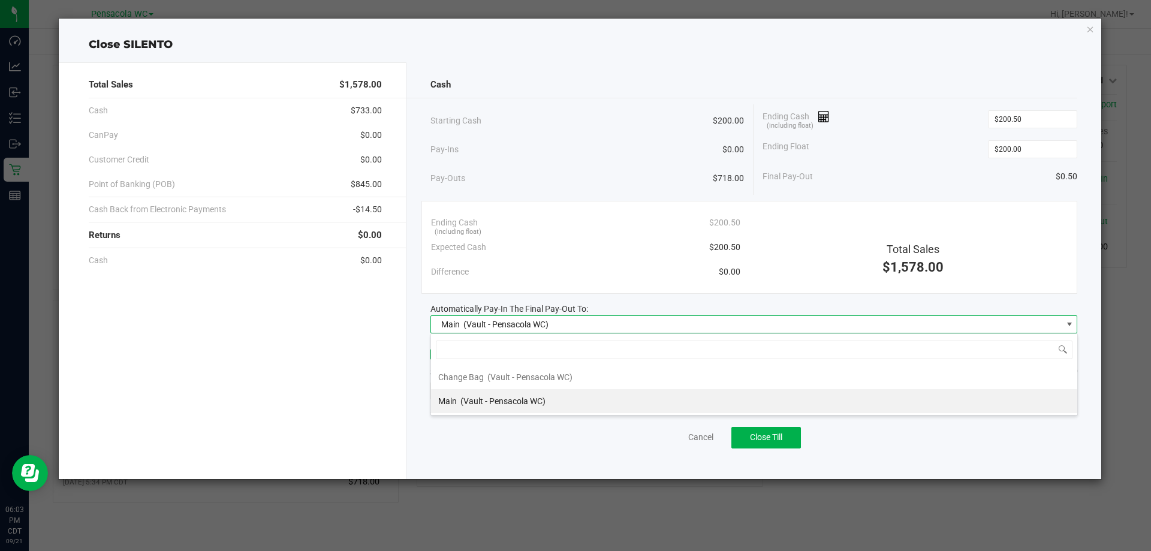
scroll to position [18, 647]
click at [650, 244] on div "Expected Cash $200.50" at bounding box center [585, 247] width 309 height 25
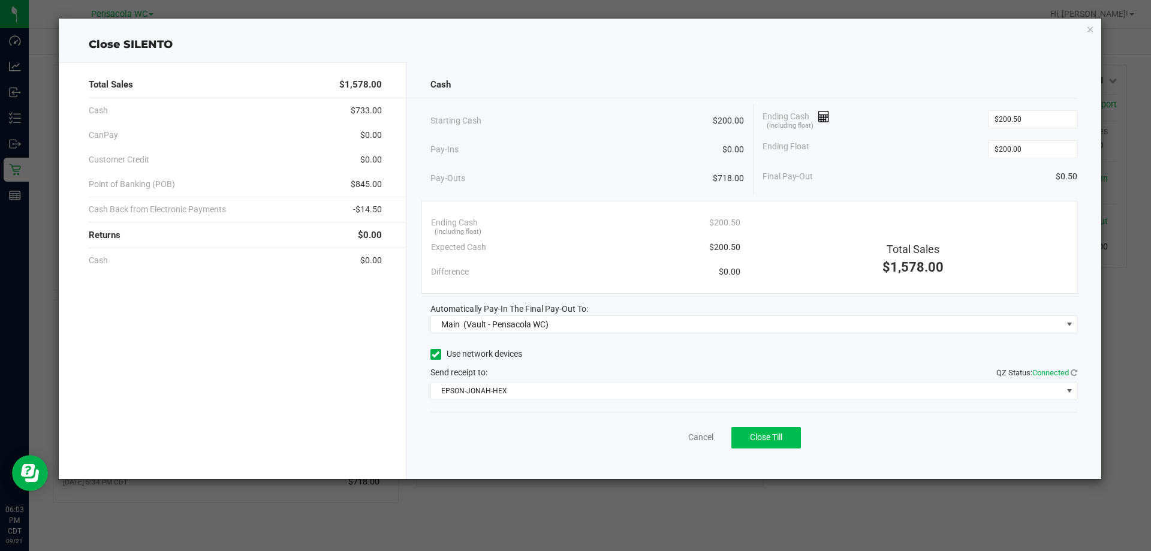
click at [777, 432] on button "Close Till" at bounding box center [766, 438] width 70 height 22
click at [660, 433] on link "Dismiss" at bounding box center [674, 437] width 29 height 13
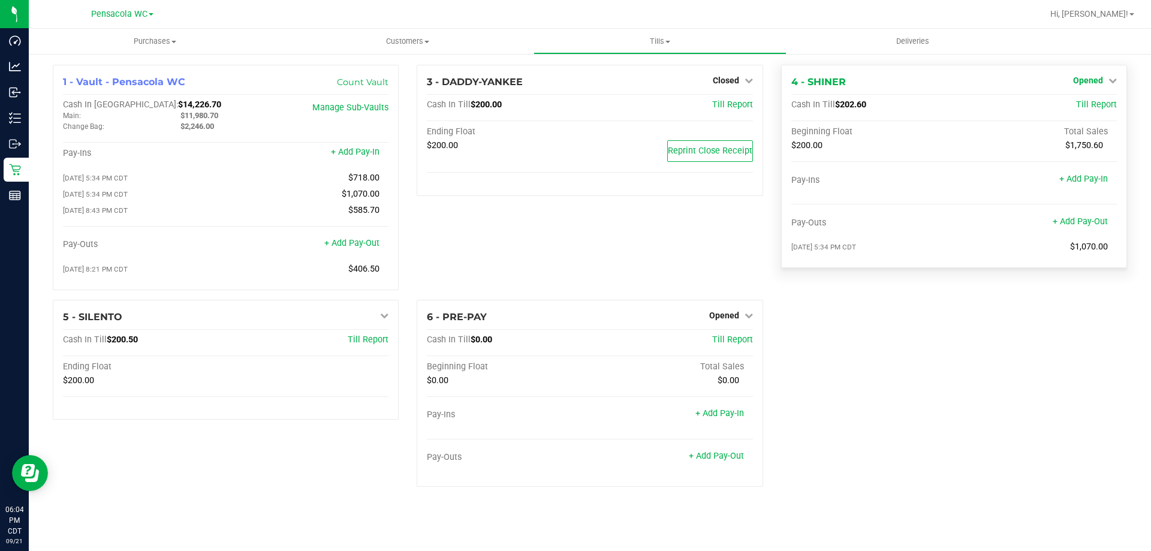
click at [1112, 80] on icon at bounding box center [1112, 80] width 8 height 8
click at [1095, 101] on link "Close Till" at bounding box center [1089, 106] width 32 height 10
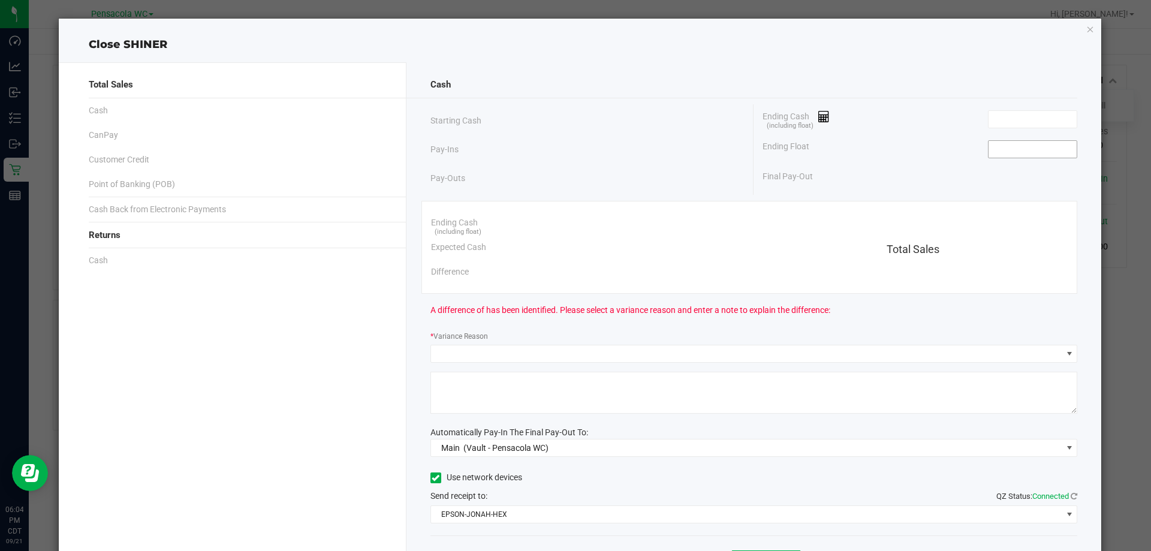
click at [1042, 150] on input at bounding box center [1032, 149] width 88 height 17
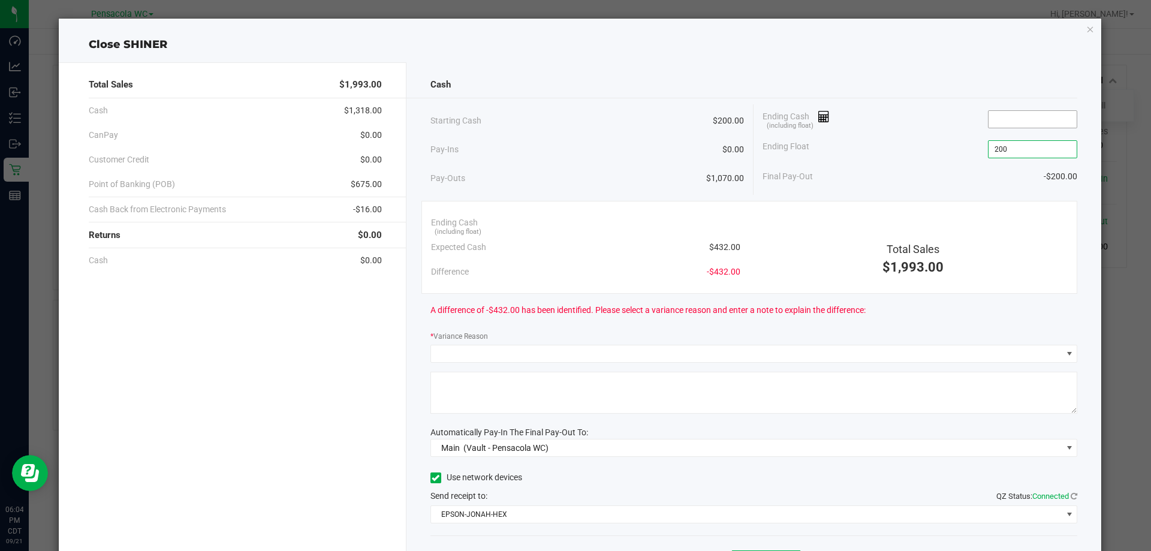
click at [1042, 118] on input at bounding box center [1032, 119] width 88 height 17
type input "$200.00"
type input "1"
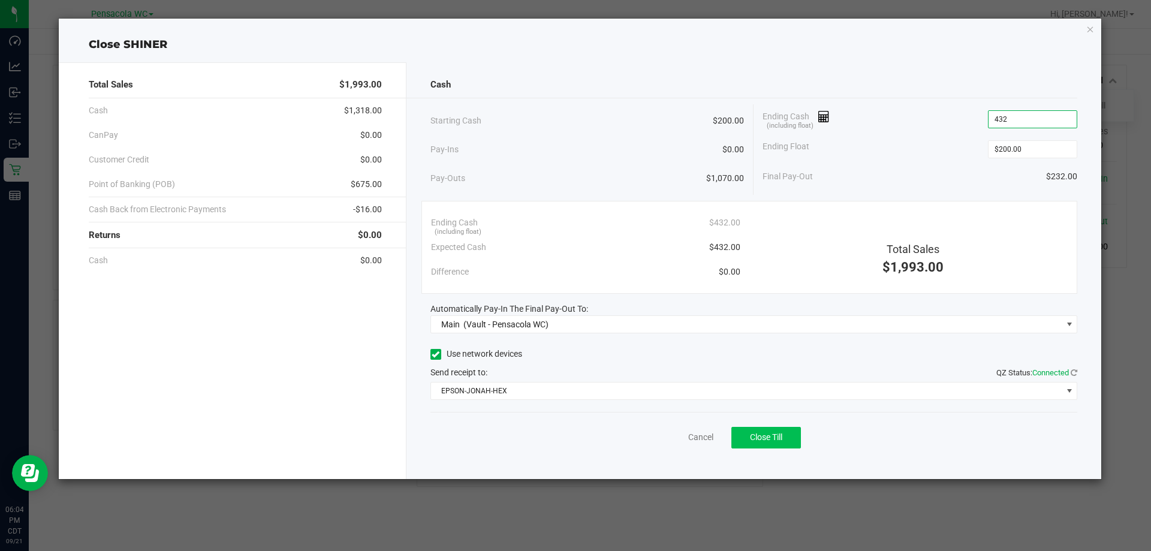
click at [788, 432] on button "Close Till" at bounding box center [766, 438] width 70 height 22
type input "$432.00"
click at [667, 453] on div "Dismiss Reprint Closing Receipt" at bounding box center [753, 435] width 647 height 46
click at [676, 432] on link "Dismiss" at bounding box center [674, 437] width 29 height 13
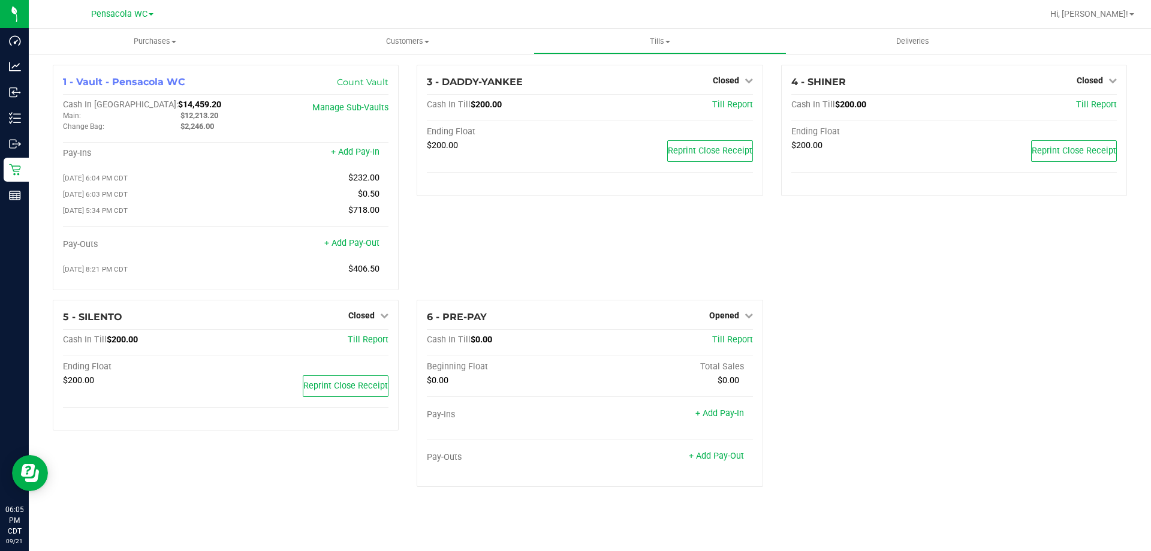
click at [726, 341] on span "Till Report" at bounding box center [732, 339] width 41 height 10
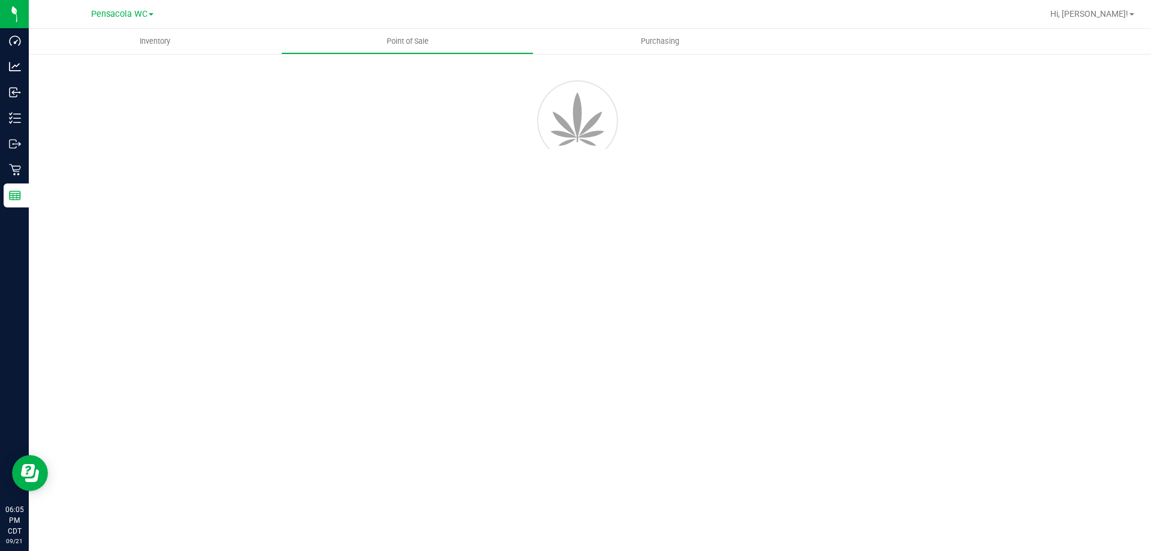
click at [16, 171] on icon at bounding box center [14, 169] width 11 height 11
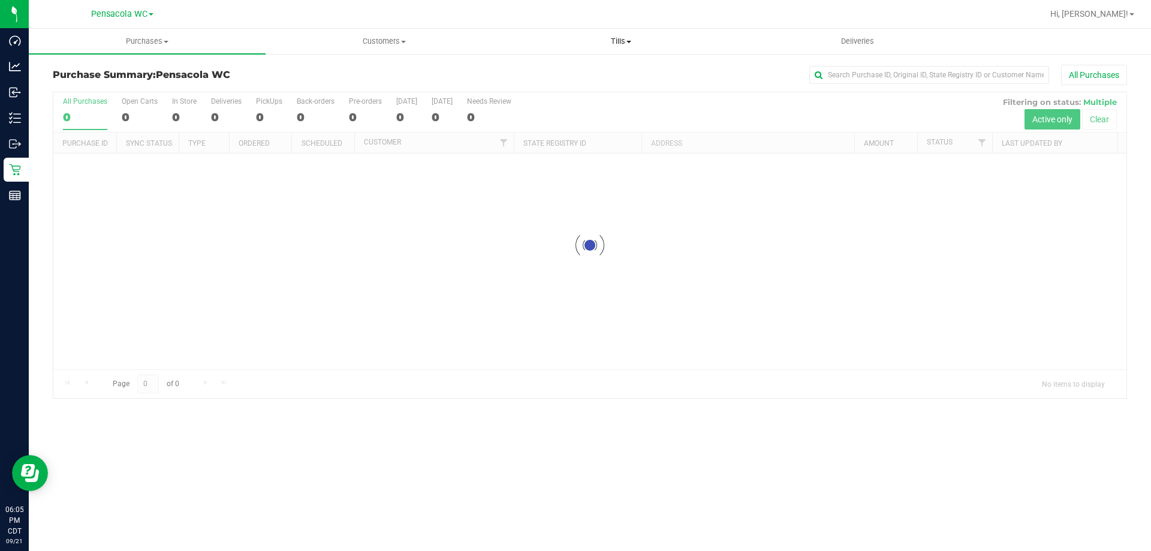
click at [632, 45] on span "Tills" at bounding box center [621, 41] width 236 height 11
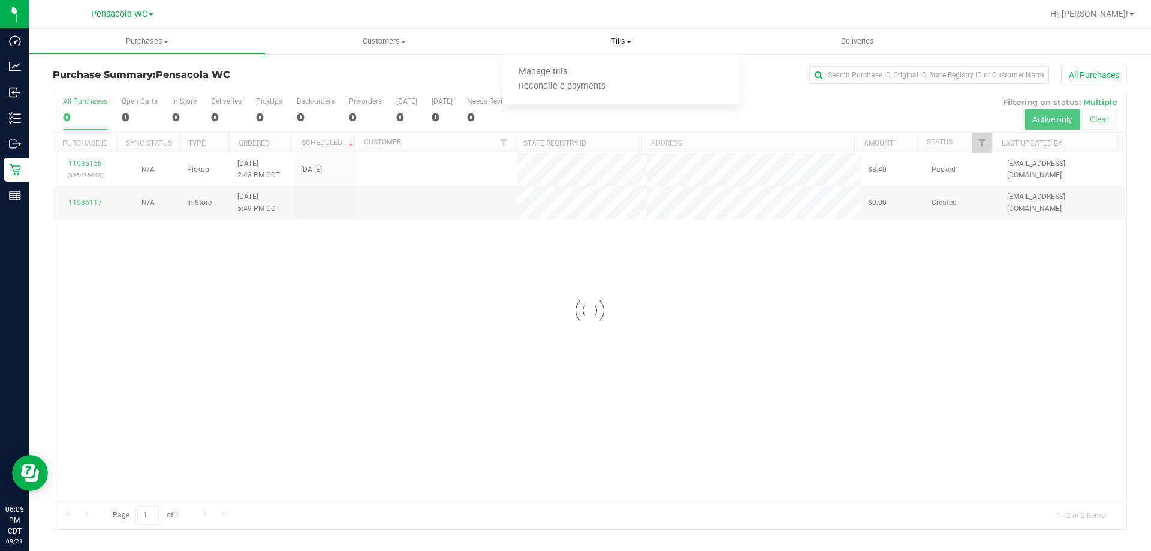
click at [613, 71] on li "Manage tills" at bounding box center [620, 72] width 237 height 14
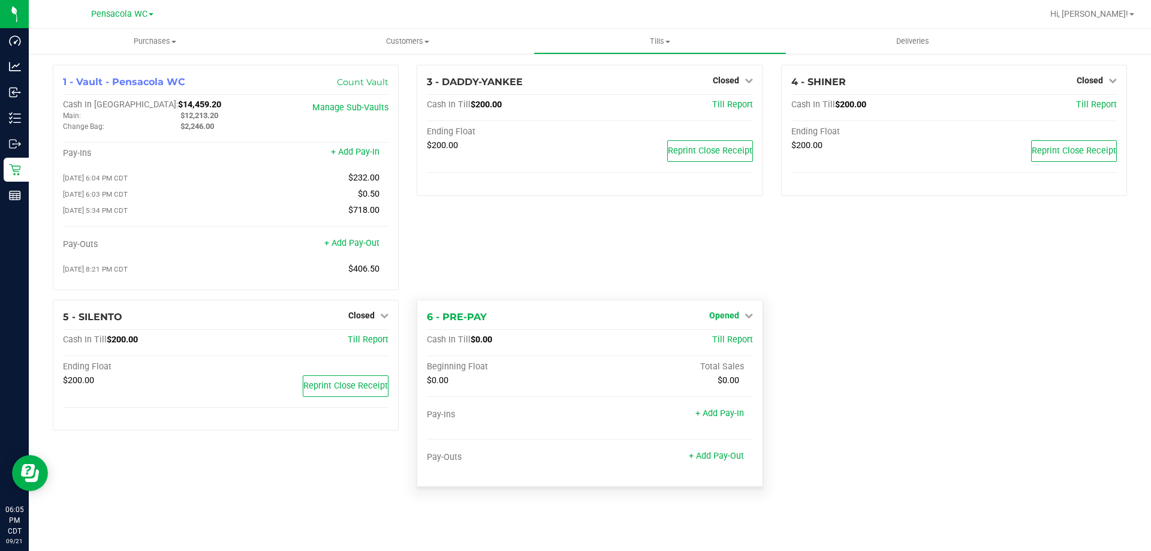
click at [733, 314] on span "Opened" at bounding box center [724, 316] width 30 height 10
click at [729, 345] on link "Close Till" at bounding box center [725, 340] width 32 height 10
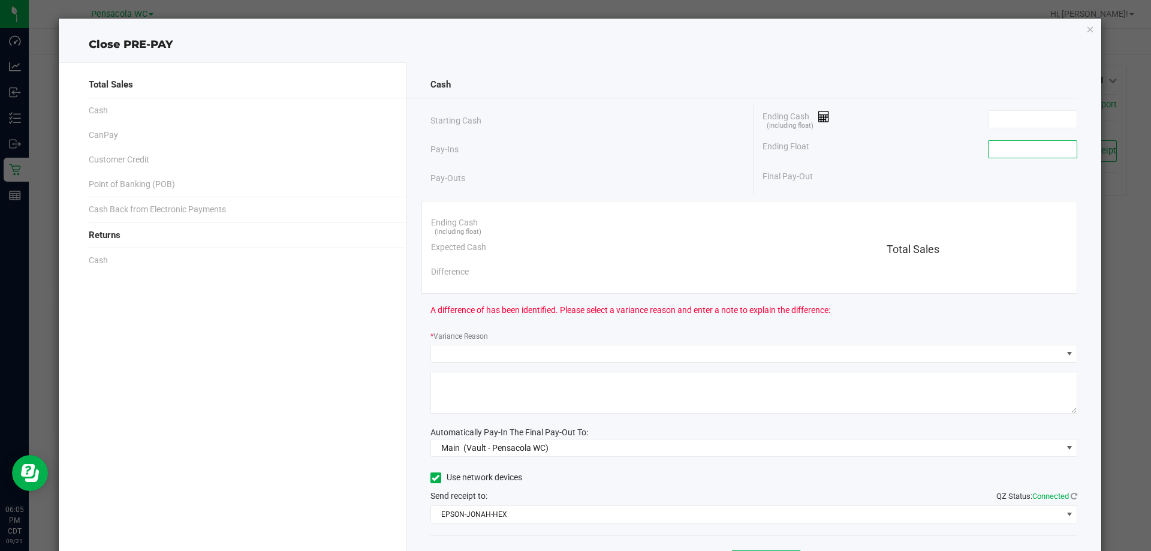
click at [1033, 149] on input at bounding box center [1032, 149] width 88 height 17
type input "$0.00"
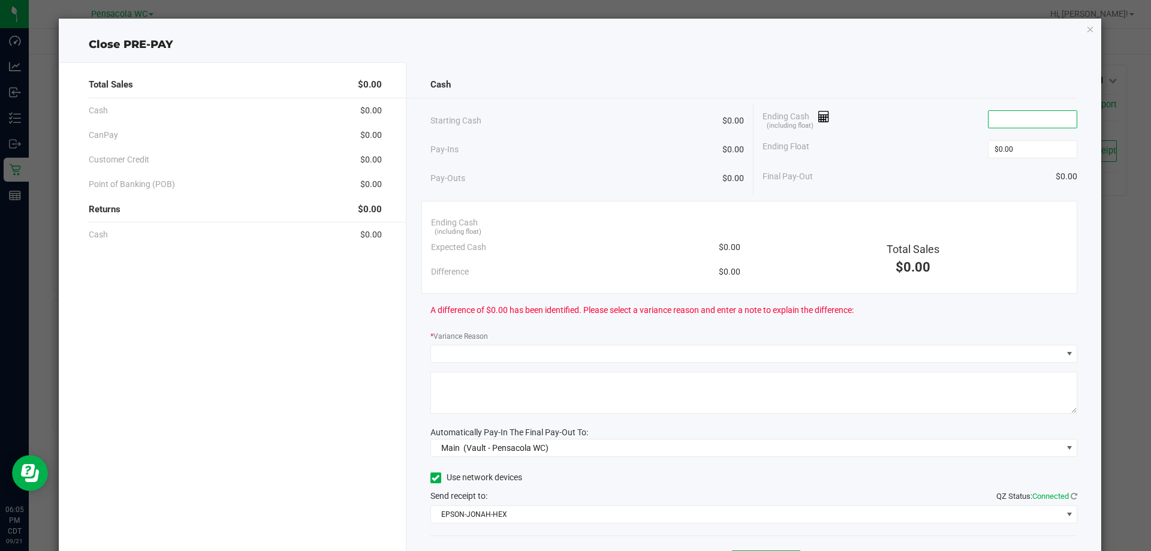
click at [1047, 117] on input at bounding box center [1032, 119] width 88 height 17
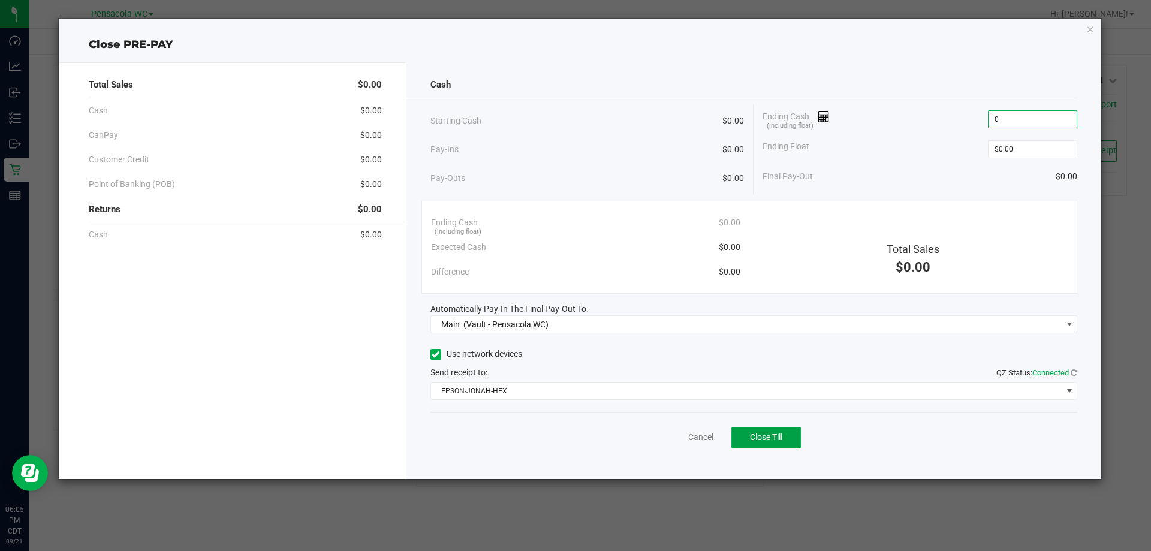
type input "$0.00"
click at [788, 430] on button "Close Till" at bounding box center [766, 438] width 70 height 22
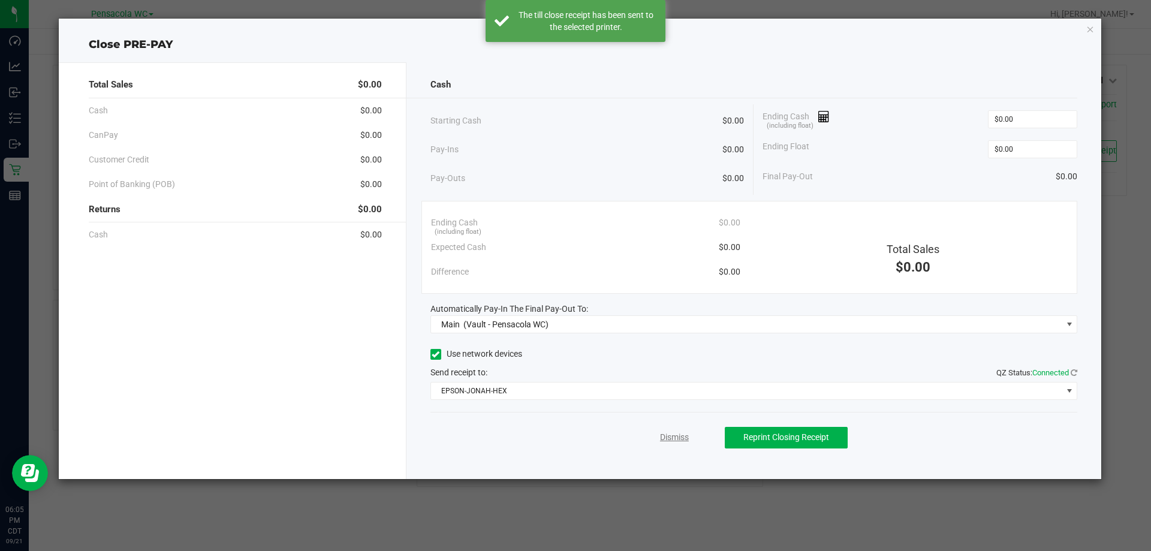
click at [660, 432] on link "Dismiss" at bounding box center [674, 437] width 29 height 13
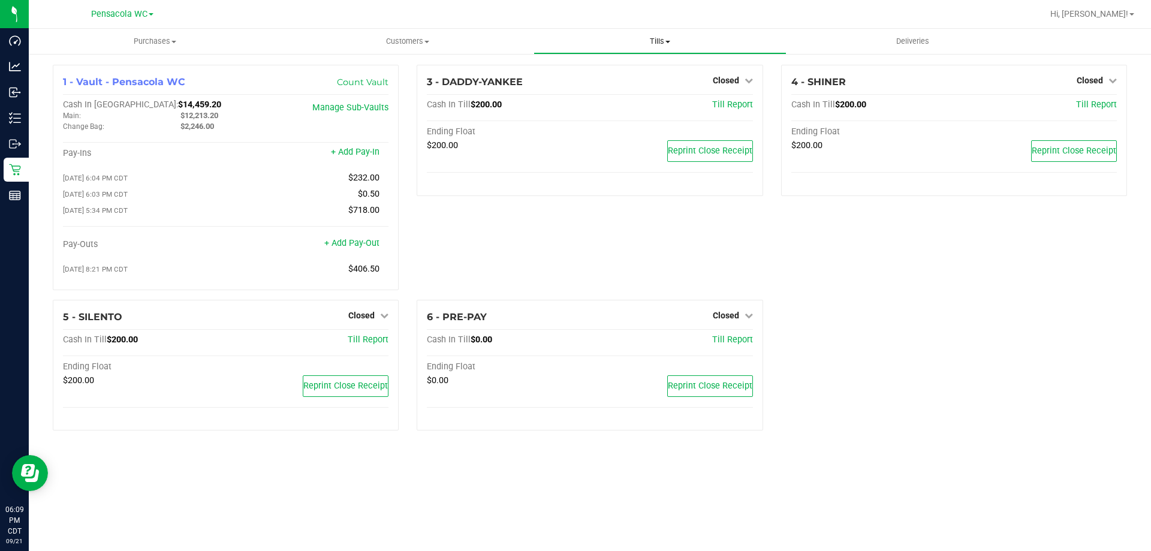
click at [677, 44] on span "Tills" at bounding box center [659, 41] width 251 height 11
click at [628, 88] on span "Reconcile e-payments" at bounding box center [592, 87] width 119 height 10
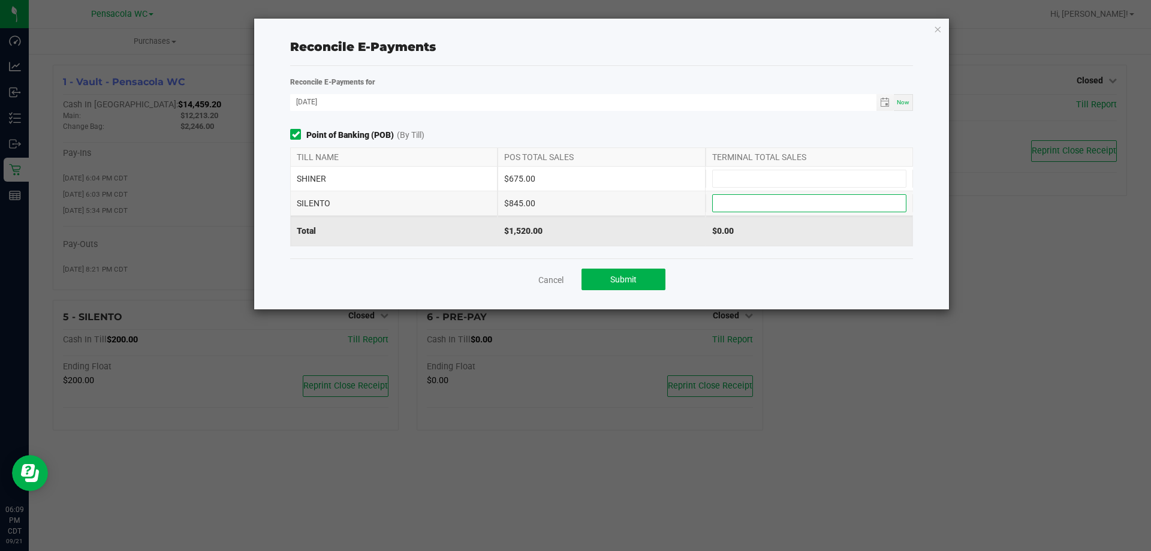
click at [741, 200] on input at bounding box center [809, 203] width 193 height 17
type input "$845.00"
click at [735, 173] on input at bounding box center [809, 178] width 193 height 17
type input "$675.00"
drag, startPoint x: 647, startPoint y: 188, endPoint x: 654, endPoint y: 222, distance: 34.2
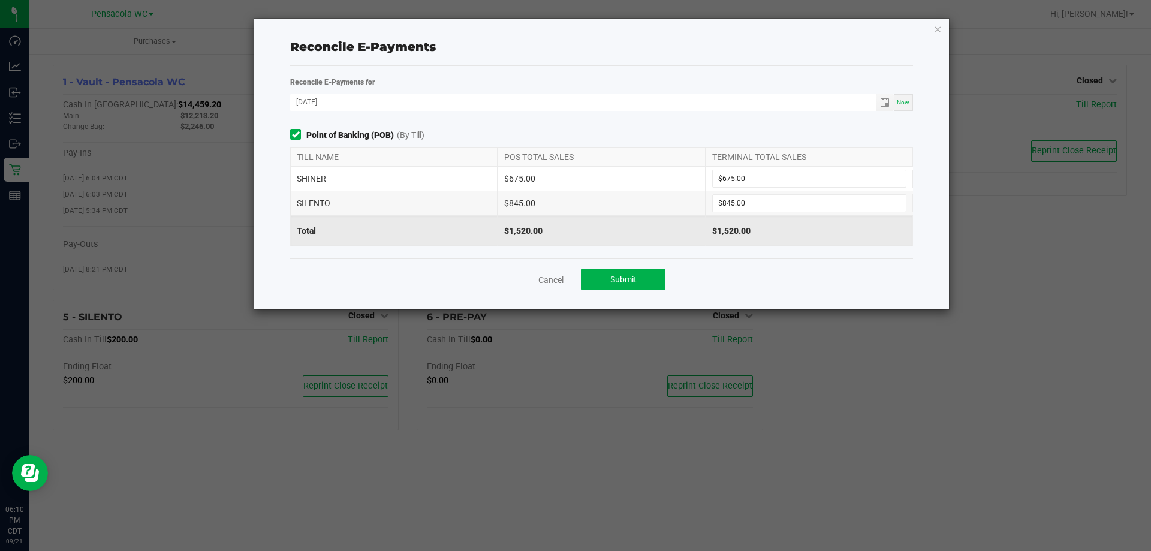
click at [647, 191] on div "SHINER $675.00 $675.00" at bounding box center [601, 179] width 623 height 25
click at [636, 271] on button "Submit" at bounding box center [623, 280] width 84 height 22
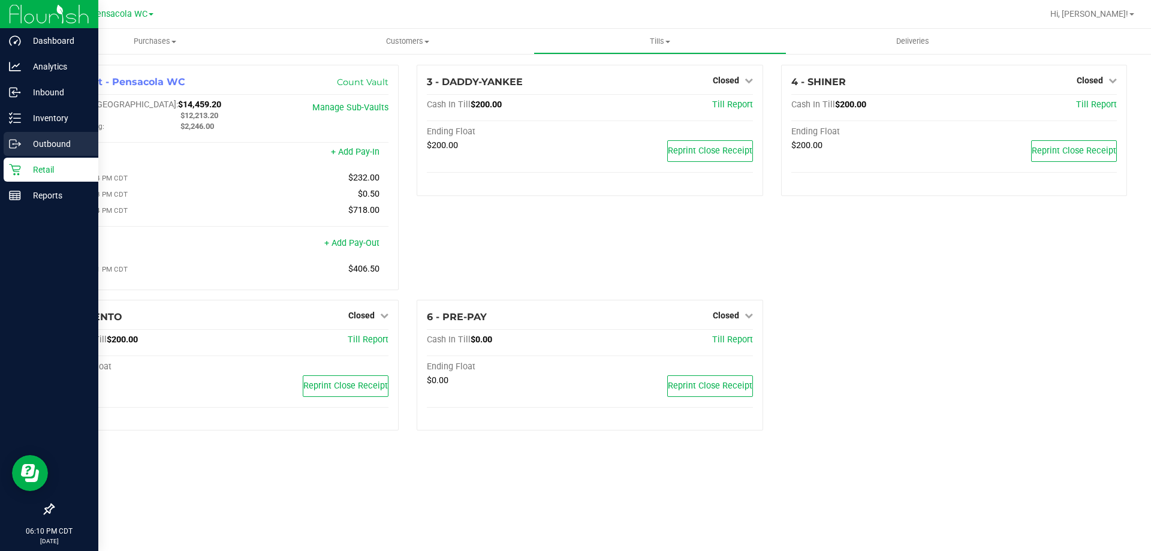
click at [32, 138] on p "Outbound" at bounding box center [57, 144] width 72 height 14
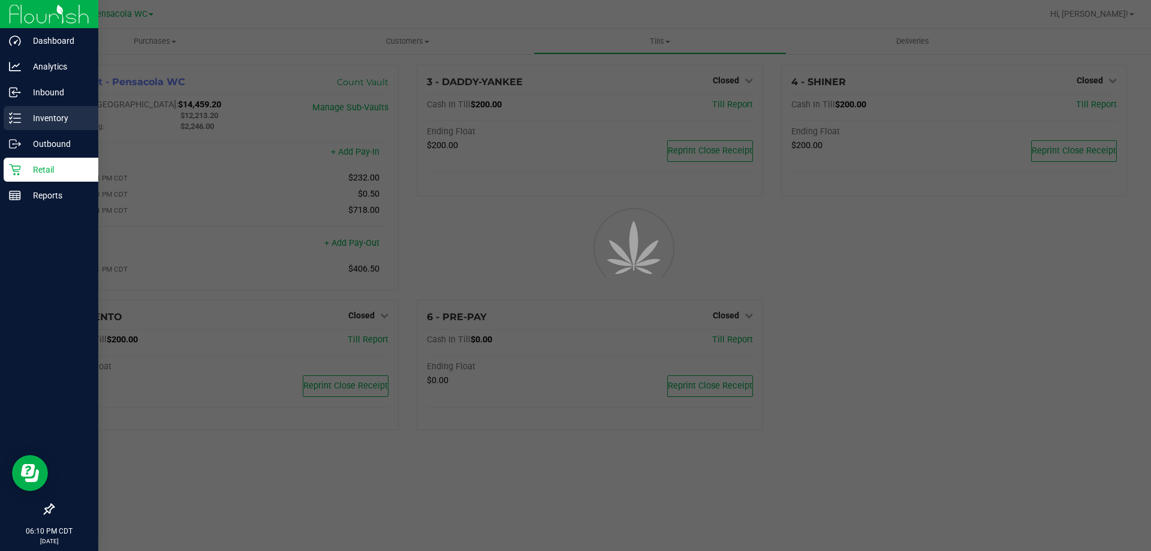
click at [26, 125] on div "Inventory" at bounding box center [51, 118] width 95 height 24
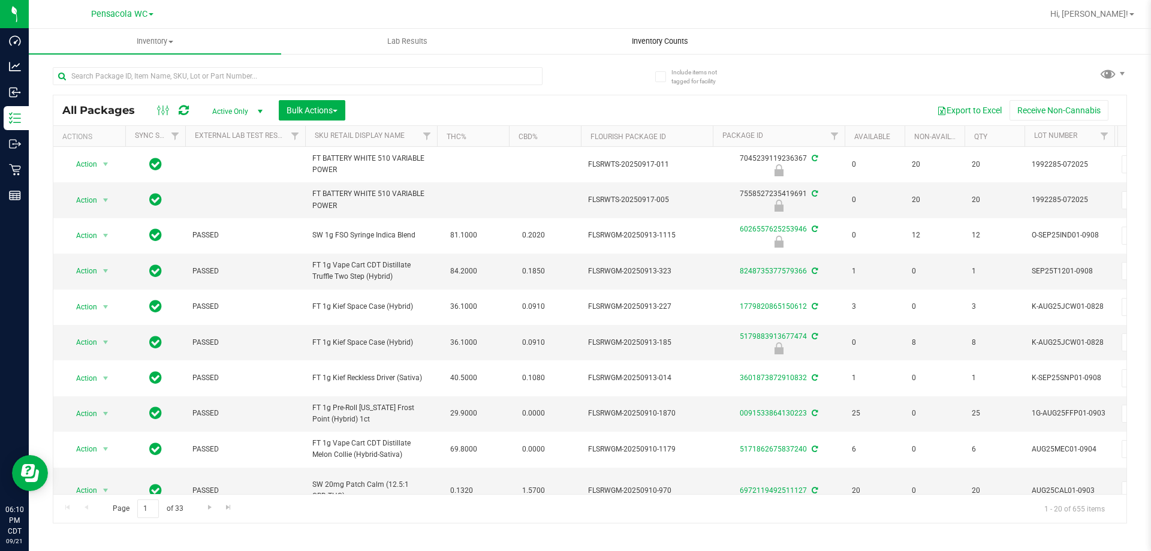
click at [679, 32] on uib-tab-heading "Inventory Counts" at bounding box center [659, 41] width 251 height 24
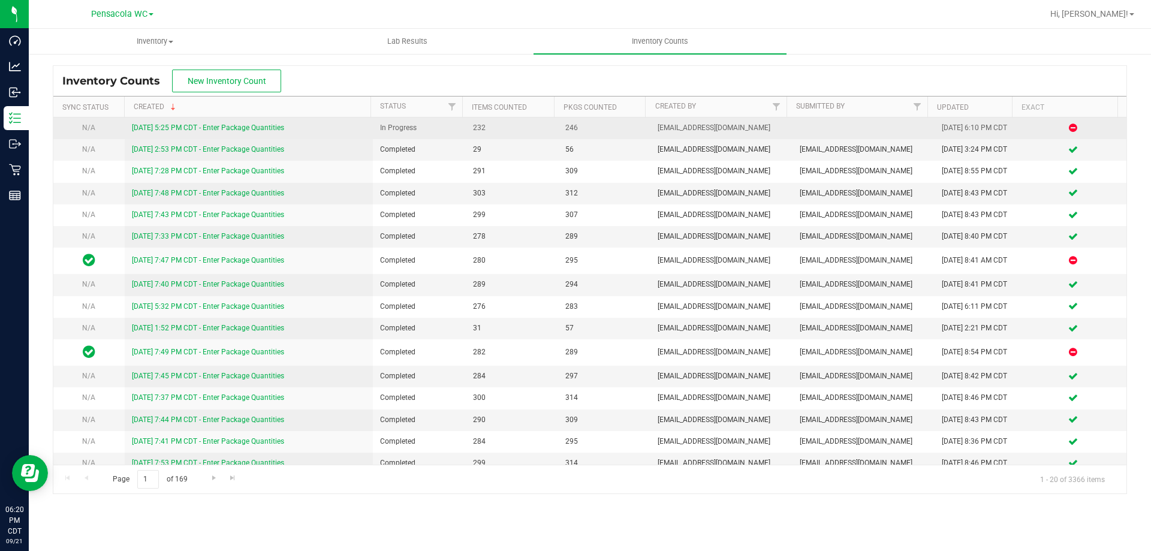
click at [192, 125] on link "9/21/25 5:25 PM CDT - Enter Package Quantities" at bounding box center [208, 127] width 152 height 8
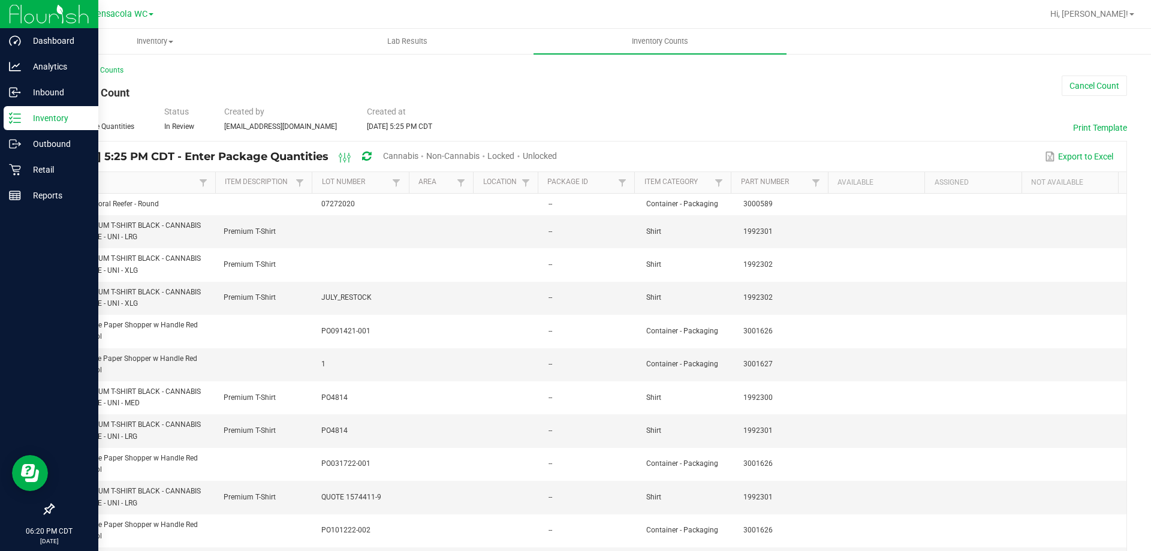
click at [11, 116] on icon at bounding box center [15, 118] width 12 height 12
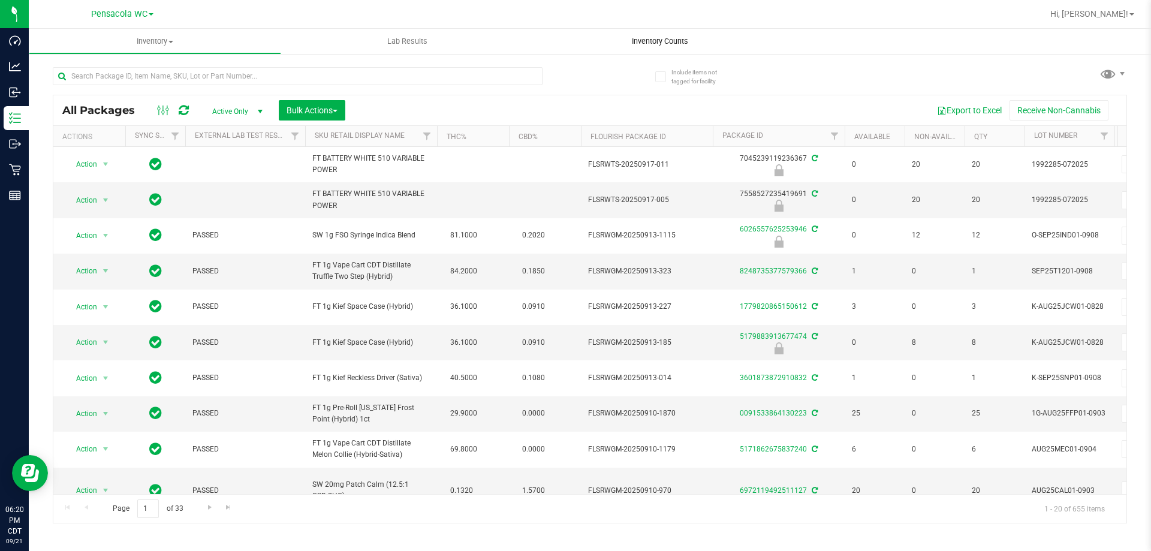
click at [652, 43] on span "Inventory Counts" at bounding box center [660, 41] width 89 height 11
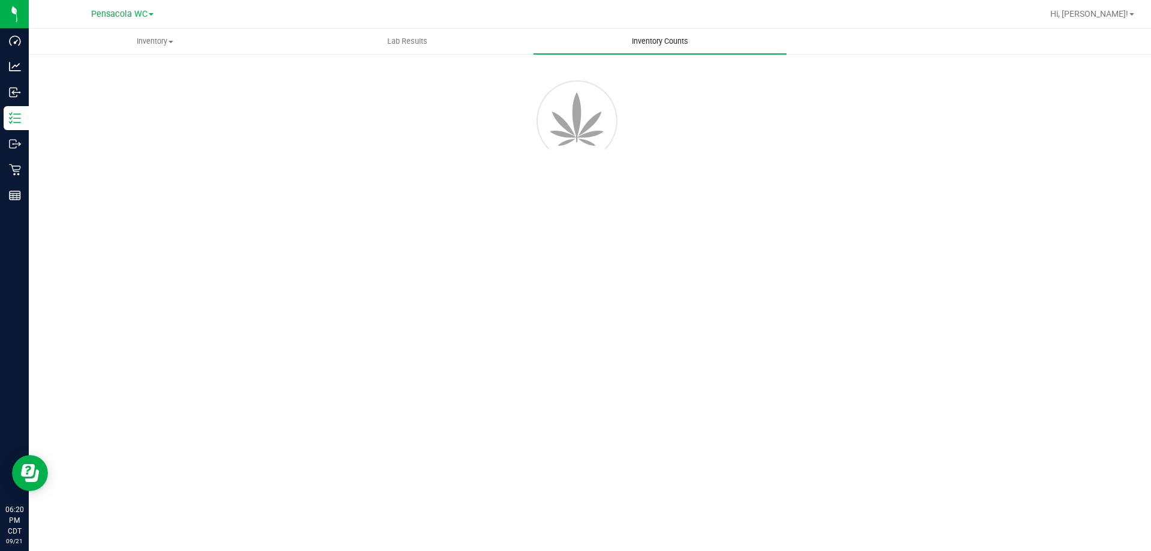
click at [653, 41] on span "Inventory Counts" at bounding box center [660, 41] width 89 height 11
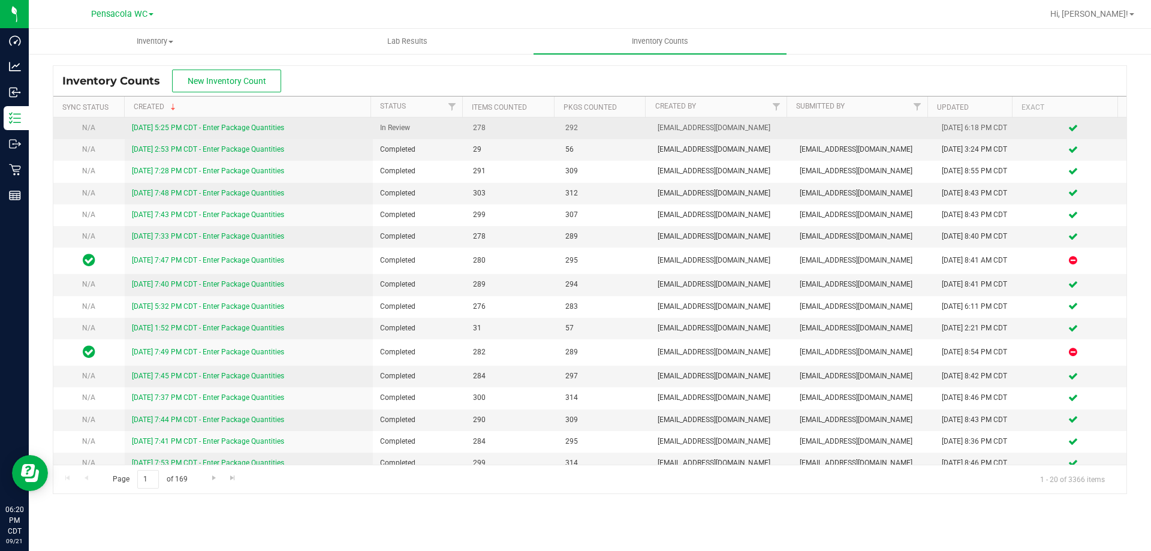
click at [276, 128] on link "9/21/25 5:25 PM CDT - Enter Package Quantities" at bounding box center [208, 127] width 152 height 8
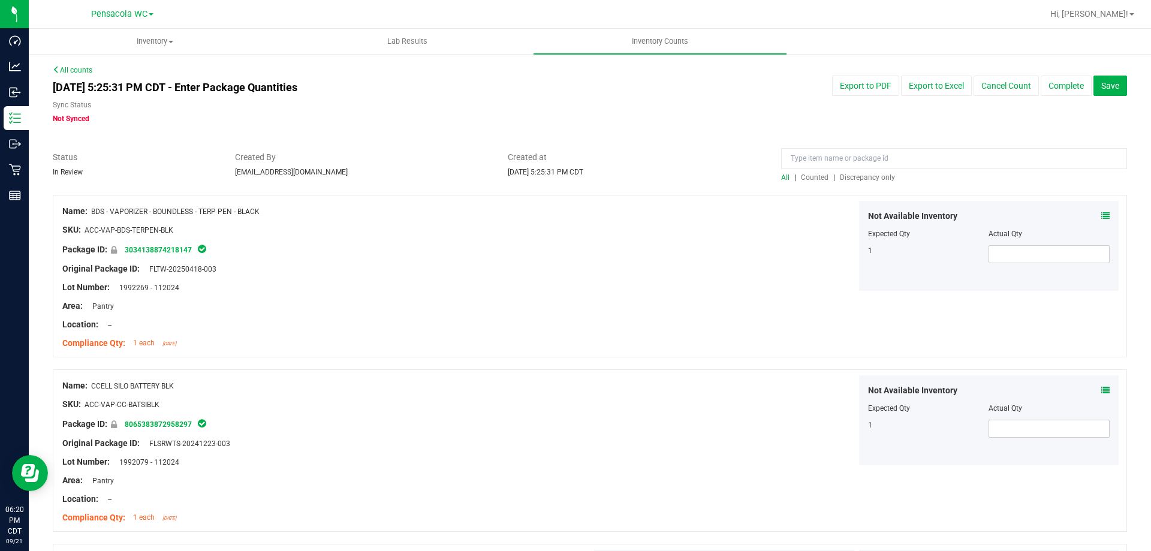
click at [855, 184] on div at bounding box center [590, 189] width 1074 height 12
click at [857, 173] on span "Discrepancy only" at bounding box center [867, 177] width 55 height 8
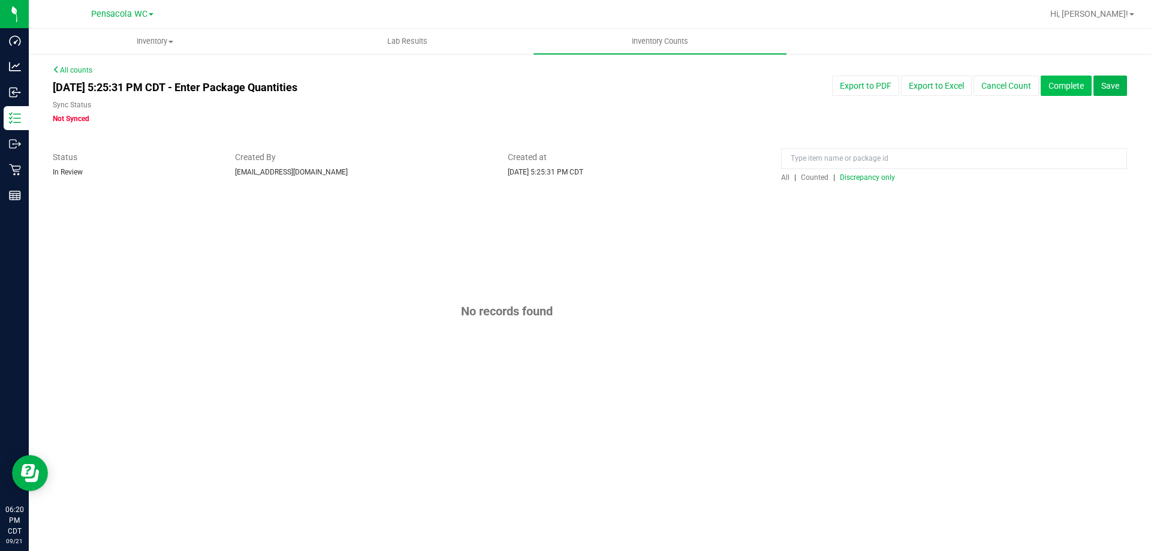
click at [1053, 92] on button "Complete" at bounding box center [1066, 86] width 51 height 20
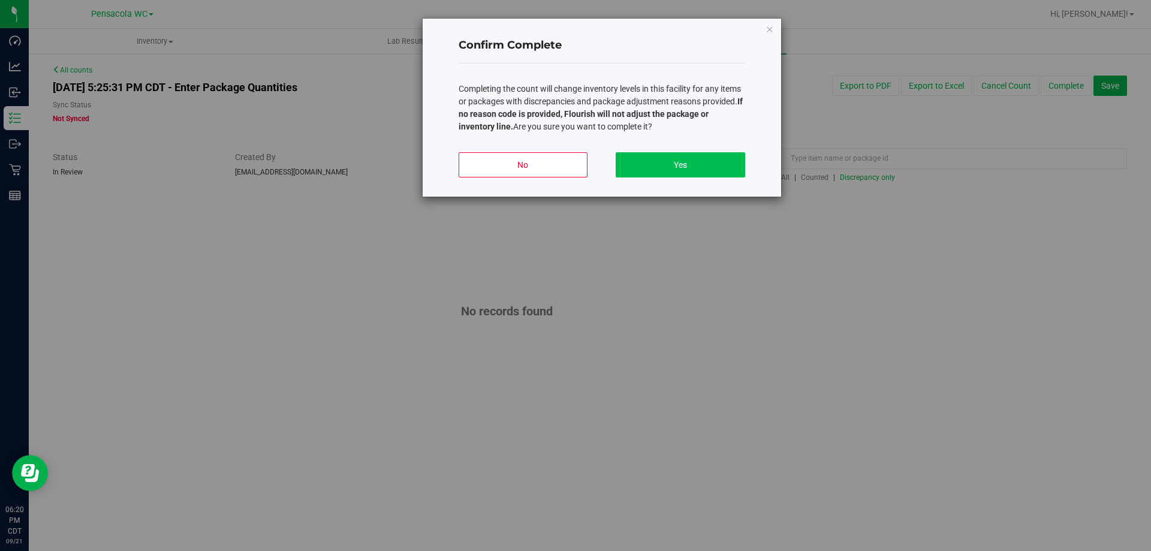
click at [735, 152] on div "No Yes" at bounding box center [602, 170] width 287 height 54
click at [725, 165] on button "Yes" at bounding box center [680, 164] width 129 height 25
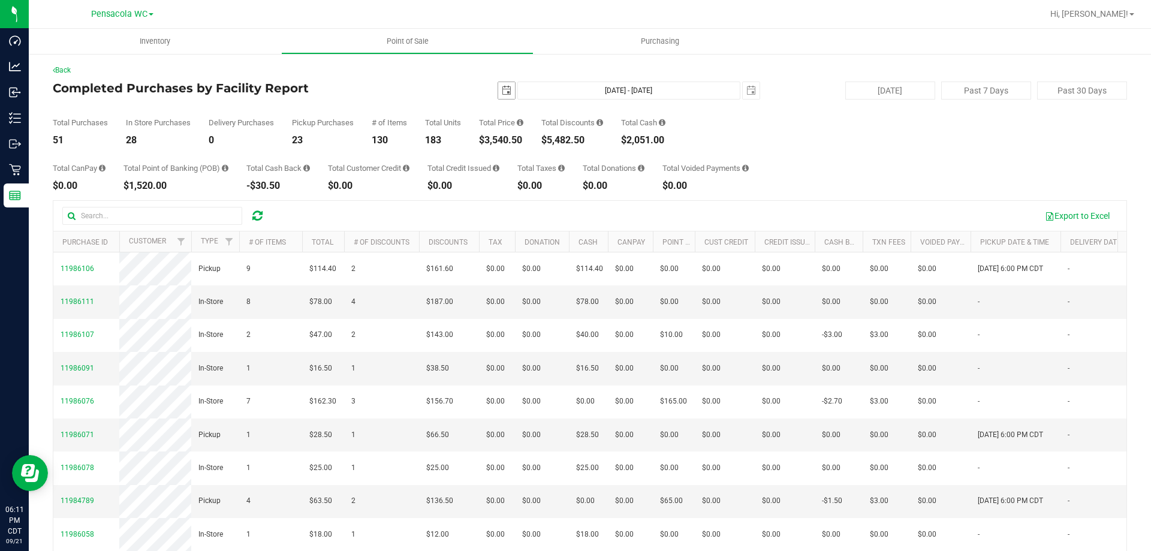
click at [498, 94] on span "select" at bounding box center [506, 90] width 17 height 17
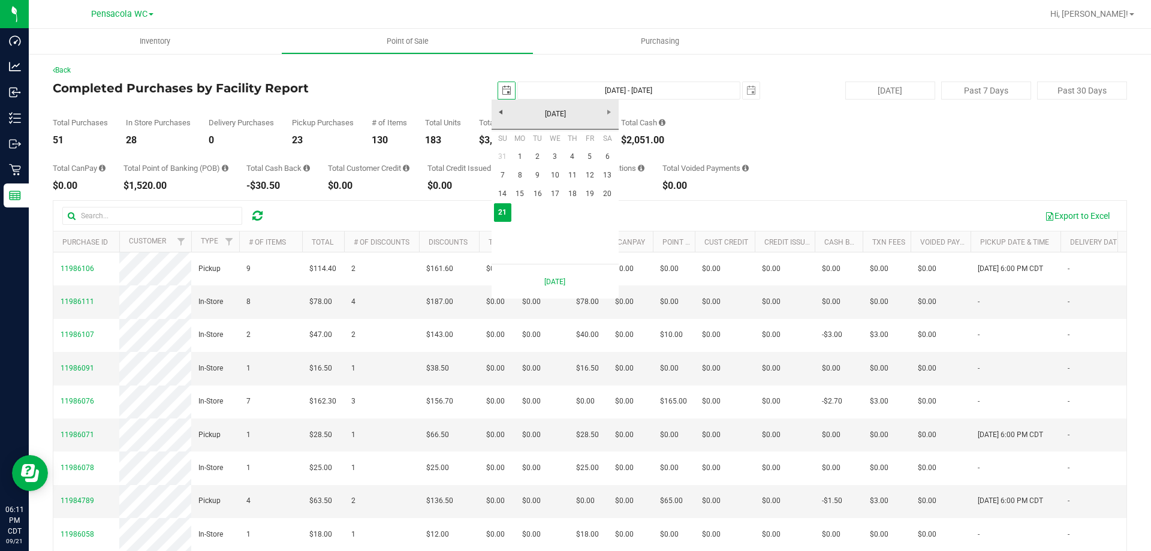
scroll to position [0, 30]
click at [521, 198] on link "15" at bounding box center [519, 194] width 17 height 19
type input "[DATE]"
type input "[DATE] - [DATE]"
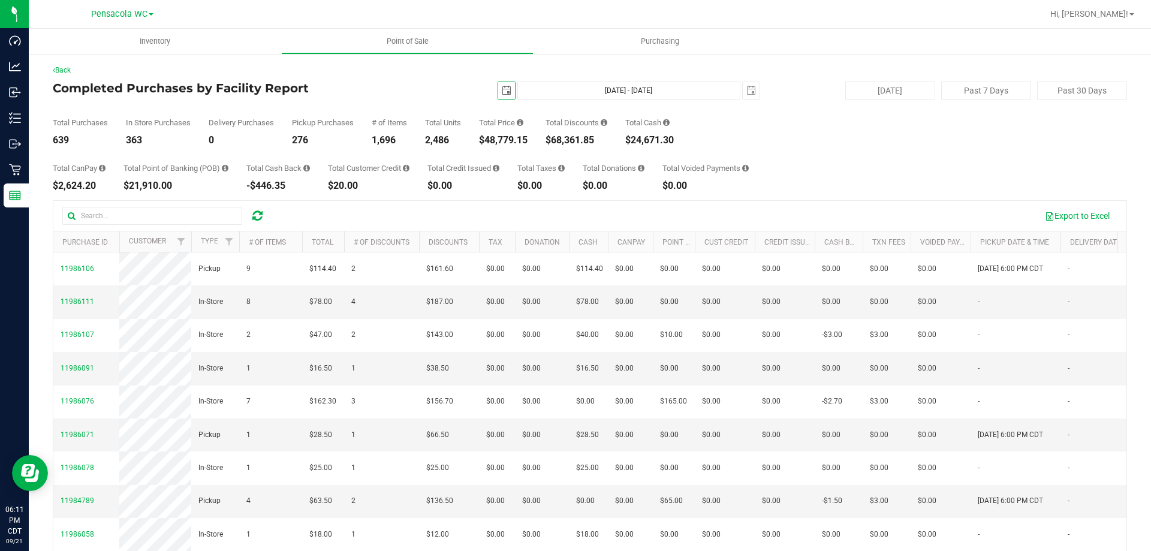
drag, startPoint x: 502, startPoint y: 88, endPoint x: 513, endPoint y: 98, distance: 14.8
click at [504, 89] on span "select" at bounding box center [507, 91] width 10 height 10
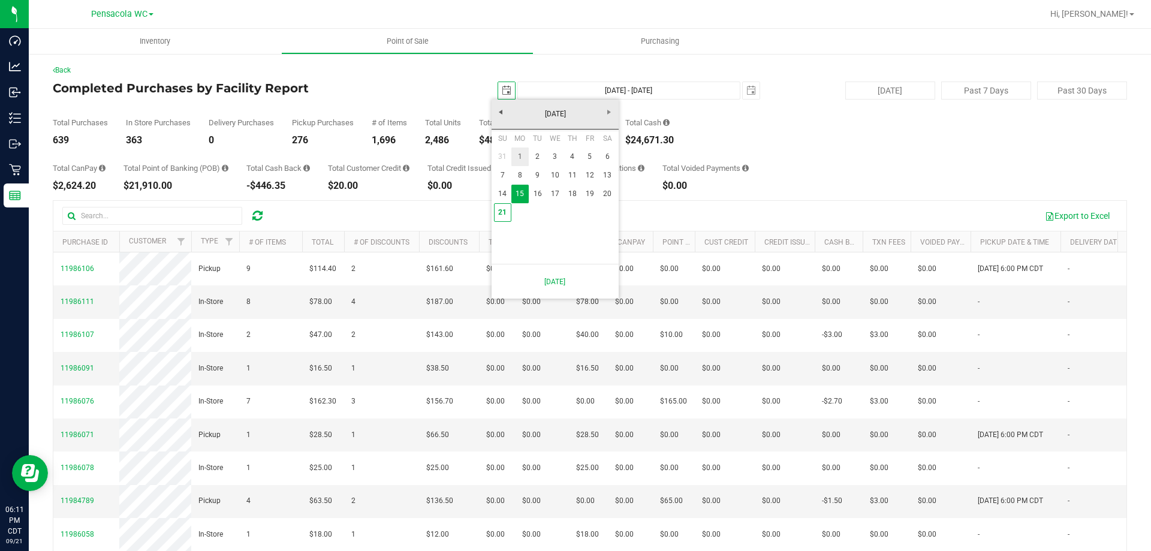
drag, startPoint x: 526, startPoint y: 149, endPoint x: 628, endPoint y: 293, distance: 176.3
click at [526, 150] on link "1" at bounding box center [519, 156] width 17 height 19
type input "[DATE]"
type input "[DATE] - [DATE]"
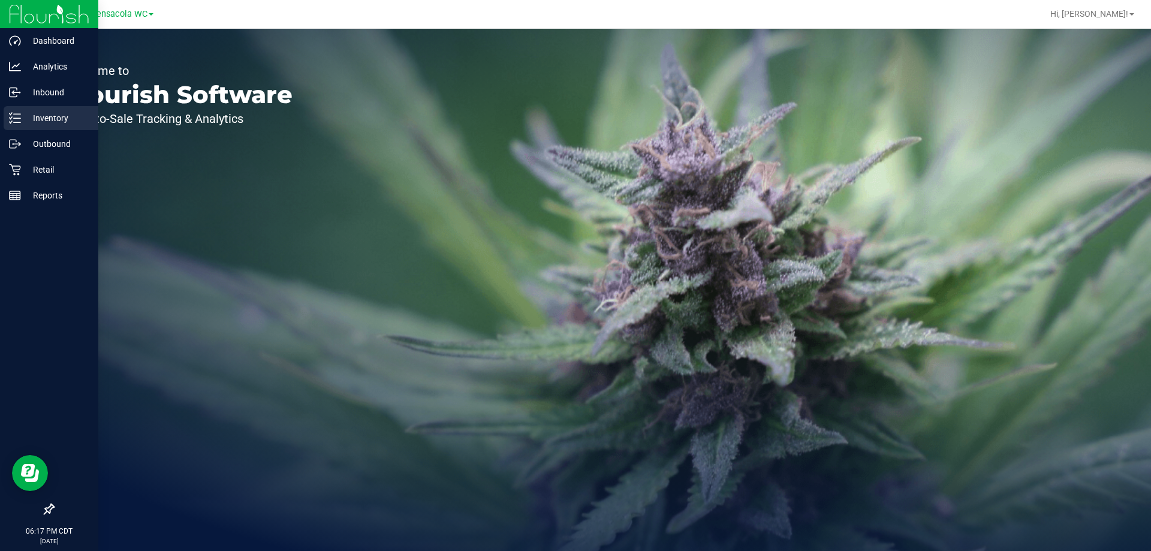
click at [2, 119] on link "Inventory" at bounding box center [49, 119] width 98 height 26
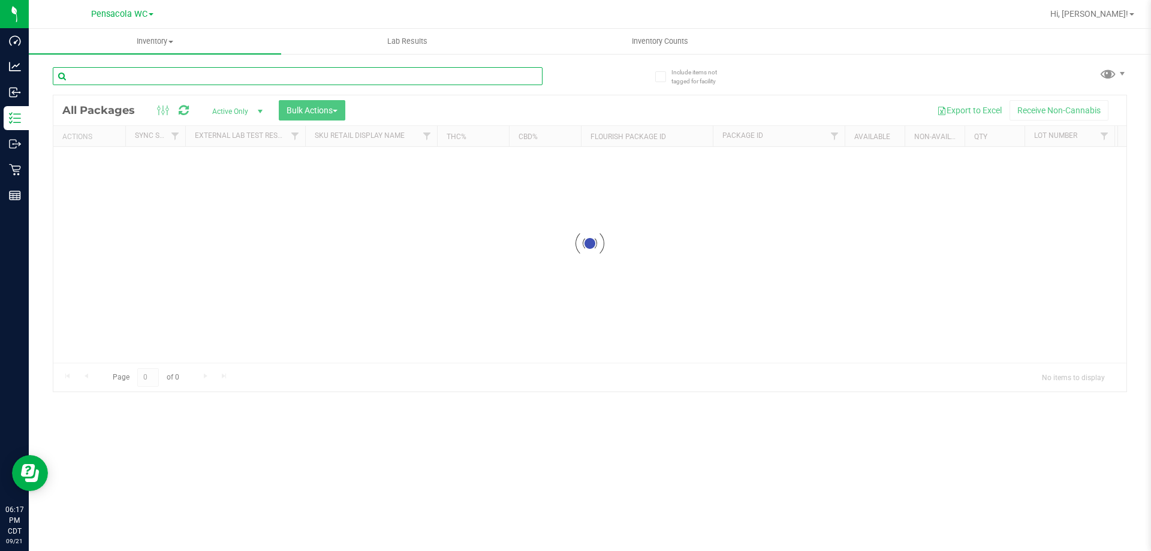
click at [149, 81] on input "text" at bounding box center [298, 76] width 490 height 18
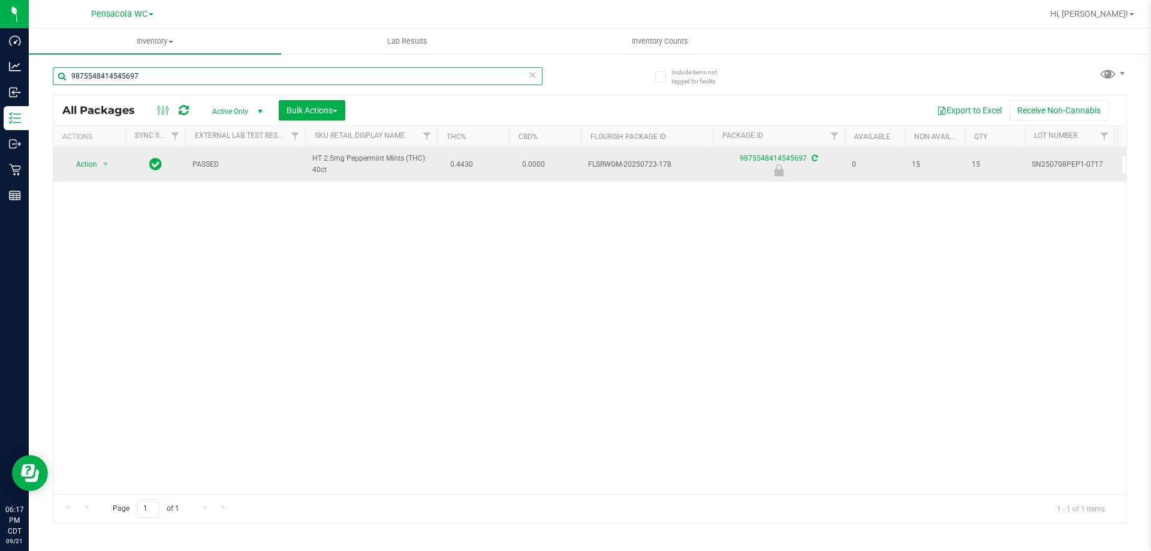
type input "9875548414545697"
click at [86, 167] on span "Action" at bounding box center [81, 164] width 32 height 17
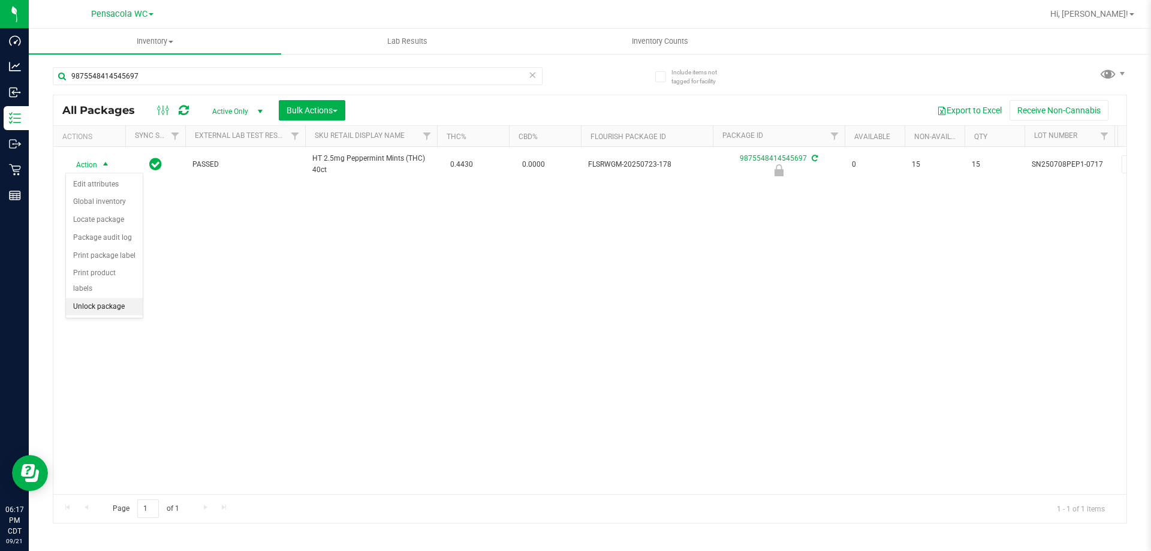
click at [117, 298] on li "Unlock package" at bounding box center [104, 307] width 77 height 18
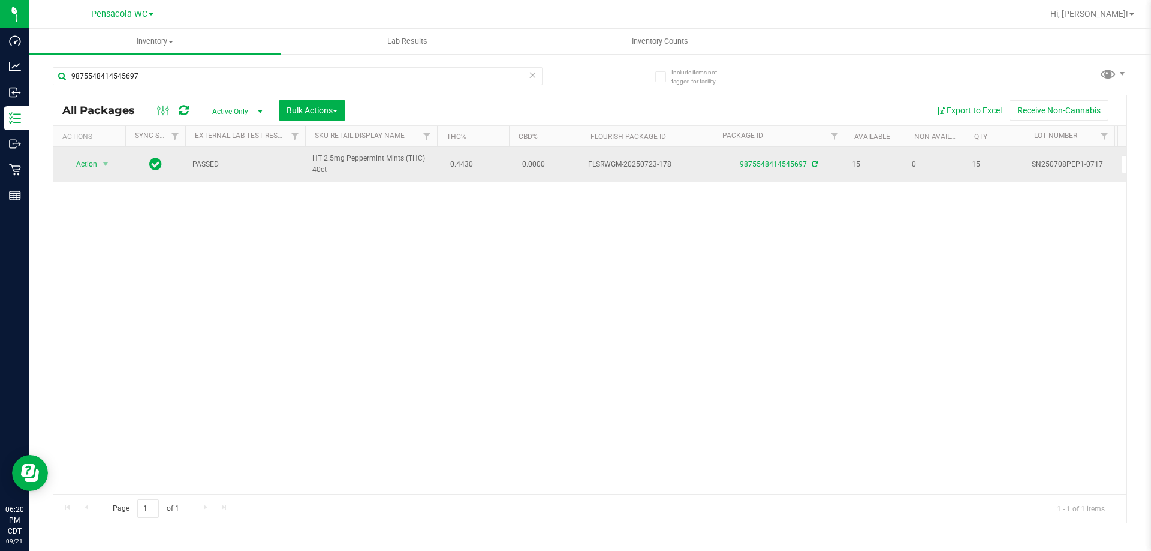
click at [88, 165] on span "Action" at bounding box center [81, 164] width 32 height 17
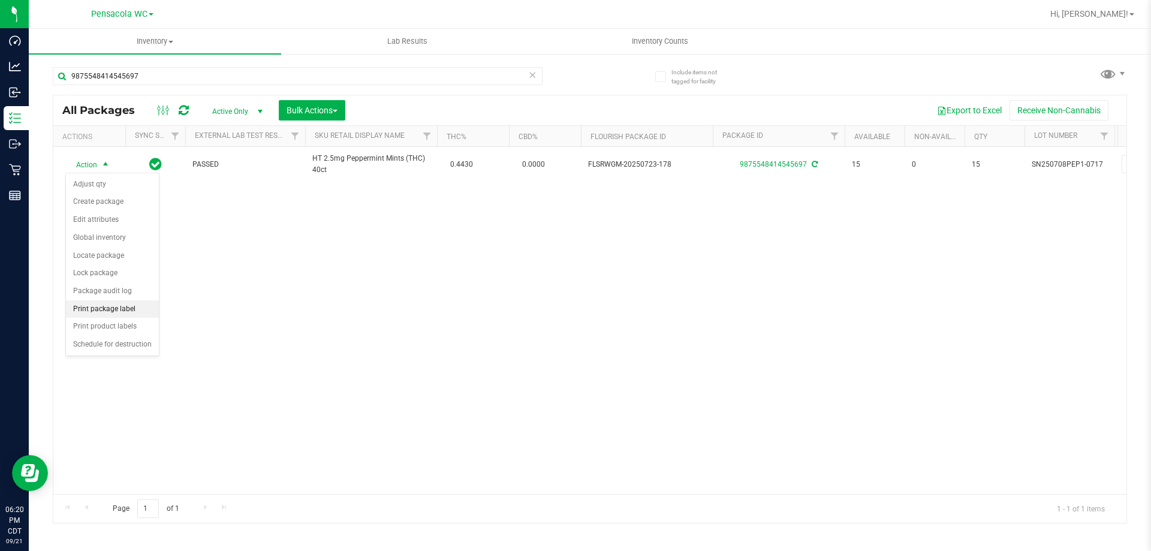
click at [113, 308] on li "Print package label" at bounding box center [112, 309] width 93 height 18
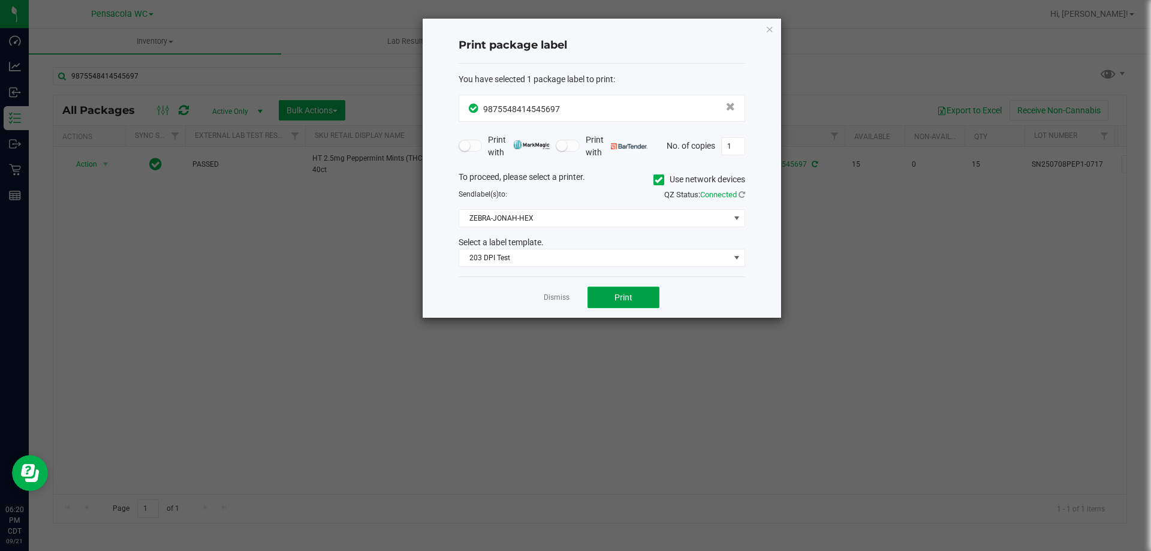
click at [623, 298] on span "Print" at bounding box center [623, 298] width 18 height 10
drag, startPoint x: 555, startPoint y: 299, endPoint x: 527, endPoint y: 257, distance: 50.7
click at [554, 299] on link "Dismiss" at bounding box center [557, 298] width 26 height 10
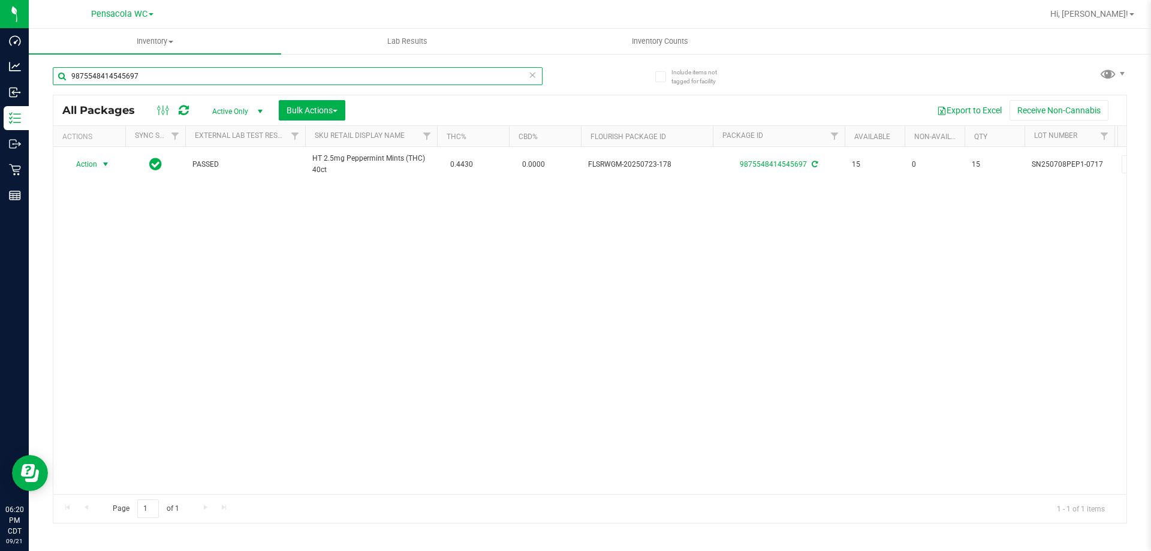
click at [453, 83] on input "9875548414545697" at bounding box center [298, 76] width 490 height 18
click at [453, 82] on input "9875548414545697" at bounding box center [298, 76] width 490 height 18
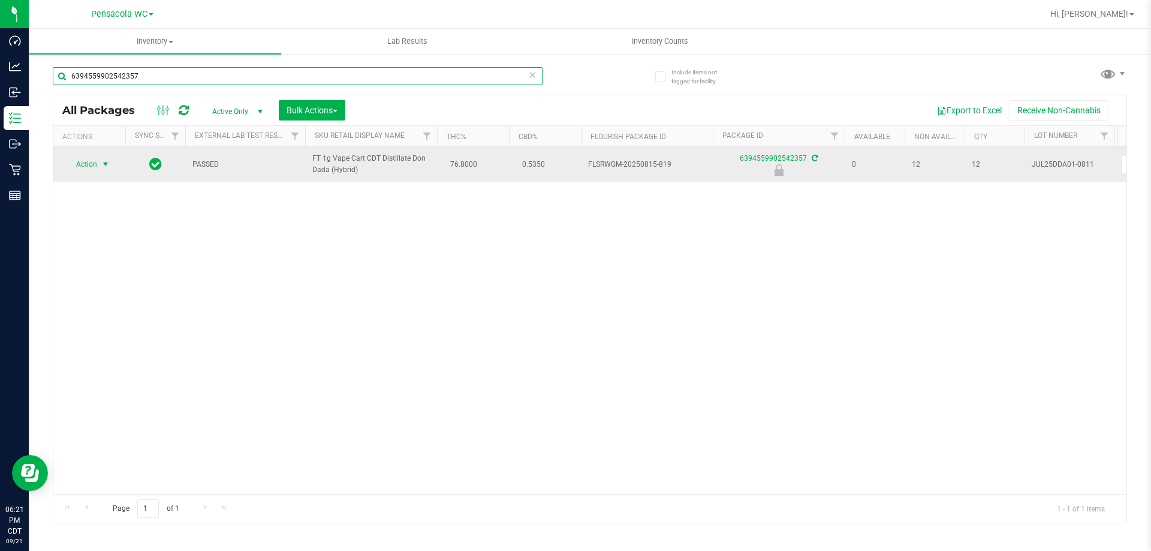
type input "6394559902542357"
click at [101, 168] on span "select" at bounding box center [106, 164] width 10 height 10
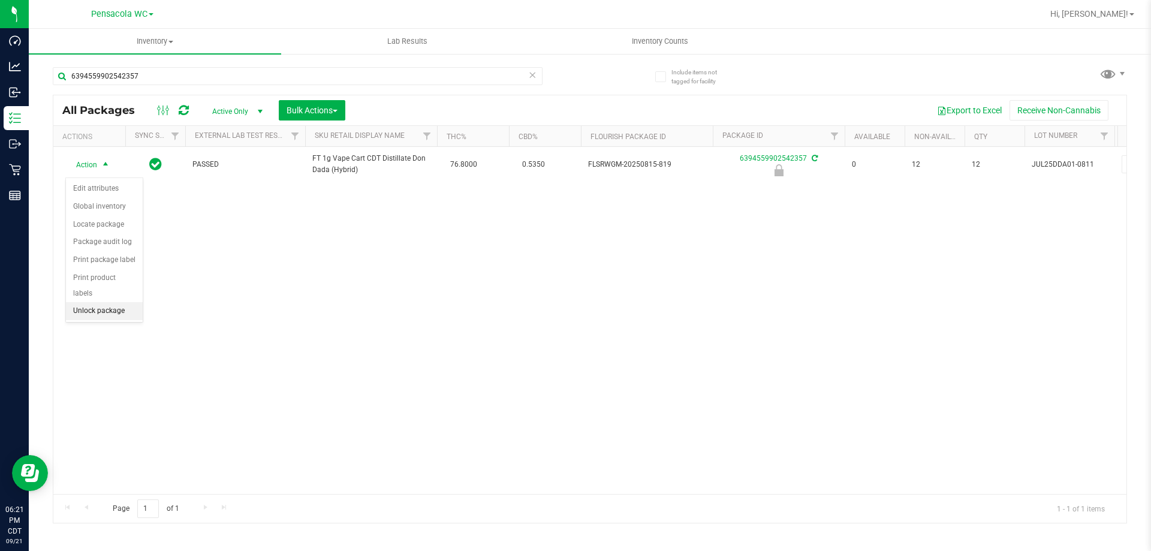
click at [91, 302] on li "Unlock package" at bounding box center [104, 311] width 77 height 18
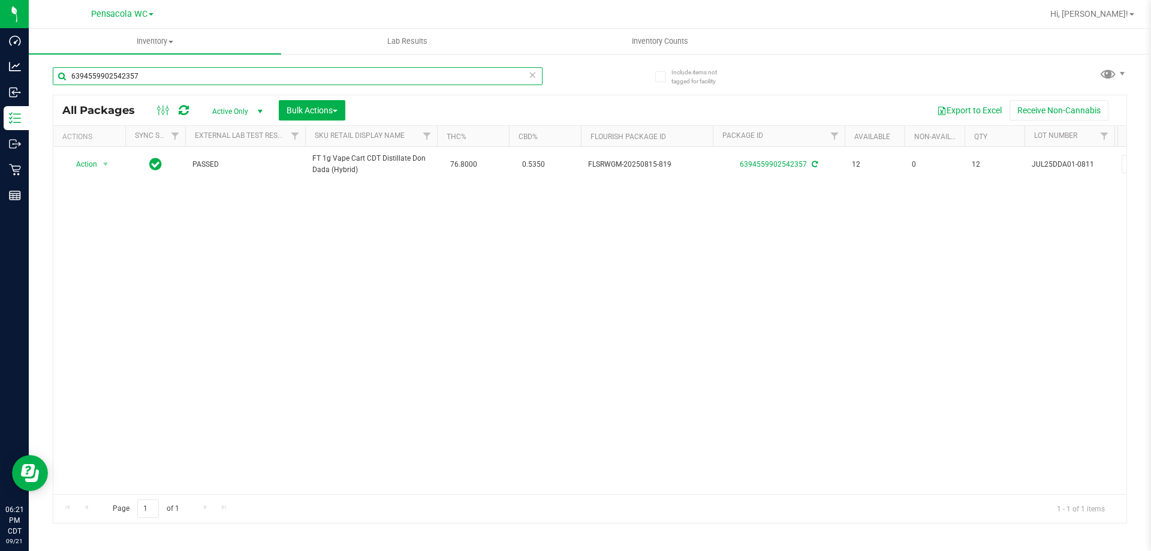
click at [192, 79] on input "6394559902542357" at bounding box center [298, 76] width 490 height 18
click at [195, 77] on input "6394559902542357" at bounding box center [298, 76] width 490 height 18
type input "0364740192318749"
click at [98, 144] on th "Actions" at bounding box center [89, 136] width 72 height 21
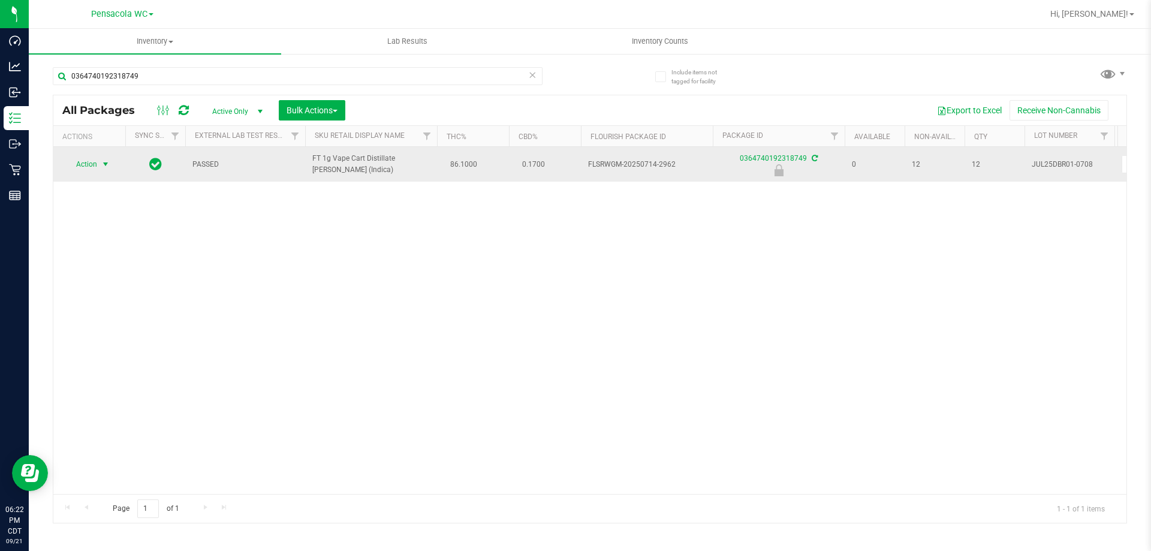
click at [101, 164] on span "select" at bounding box center [106, 164] width 10 height 10
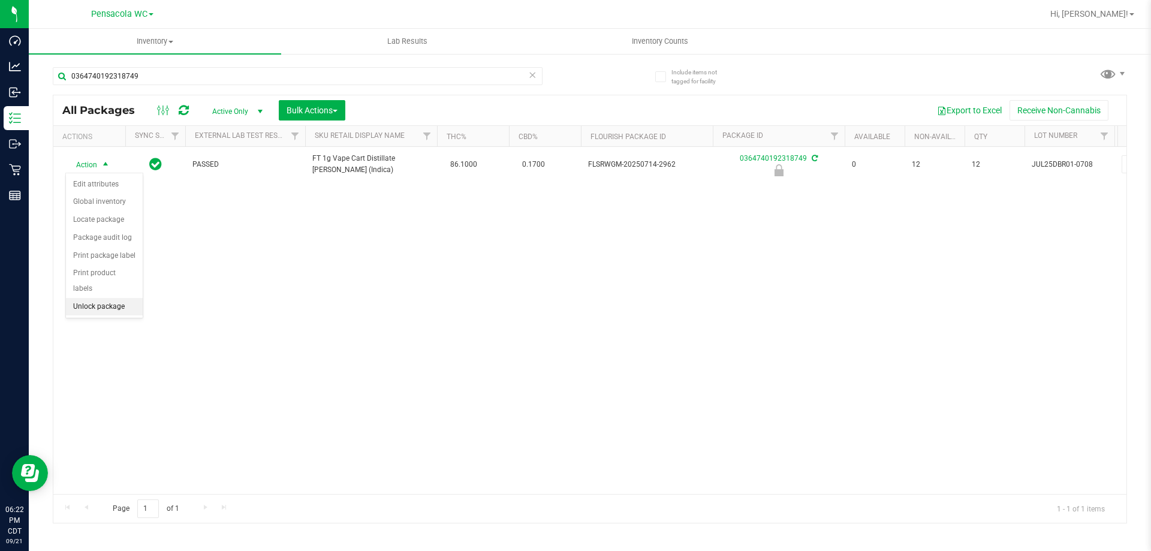
click at [95, 298] on li "Unlock package" at bounding box center [104, 307] width 77 height 18
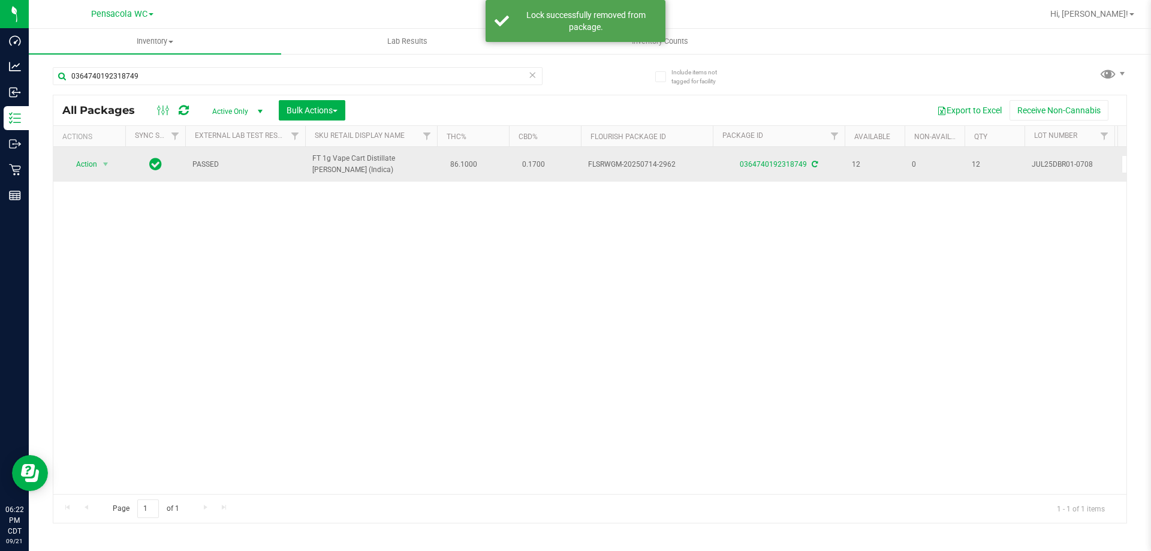
click at [77, 159] on span "Action" at bounding box center [81, 164] width 32 height 17
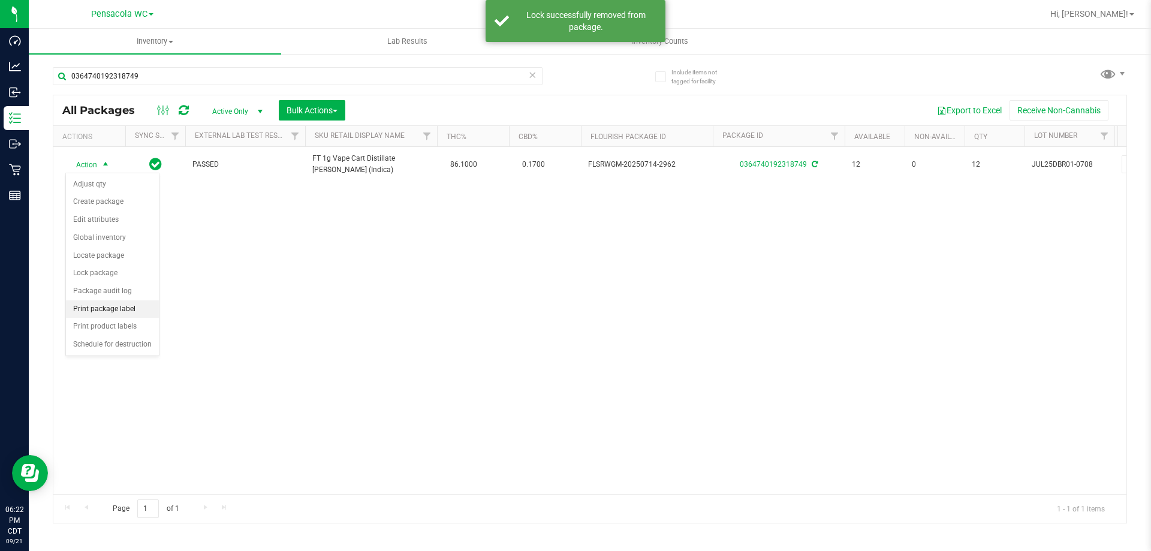
click at [104, 308] on li "Print package label" at bounding box center [112, 309] width 93 height 18
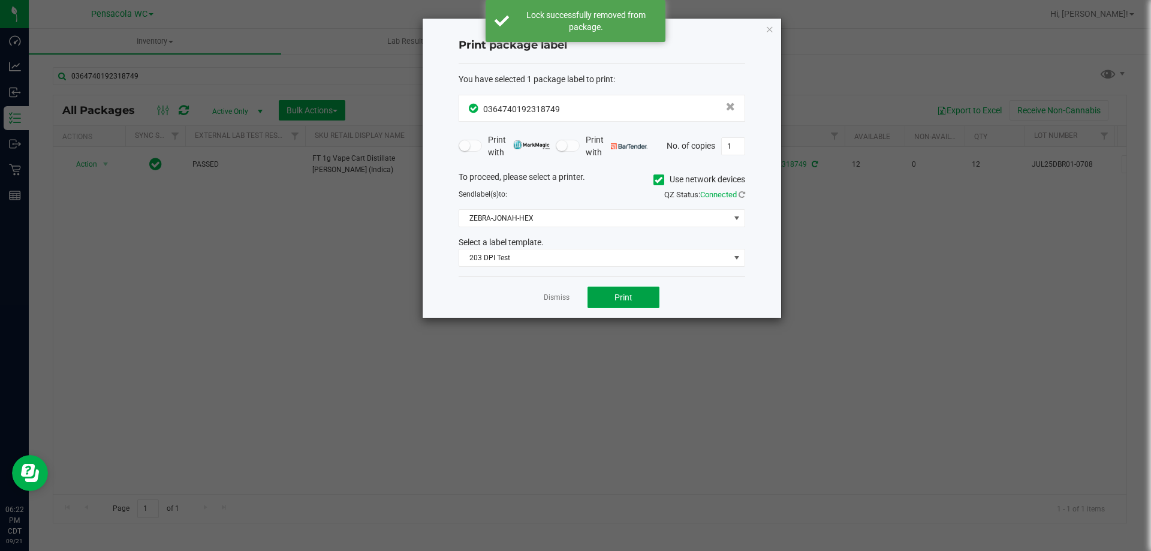
click at [621, 307] on button "Print" at bounding box center [623, 298] width 72 height 22
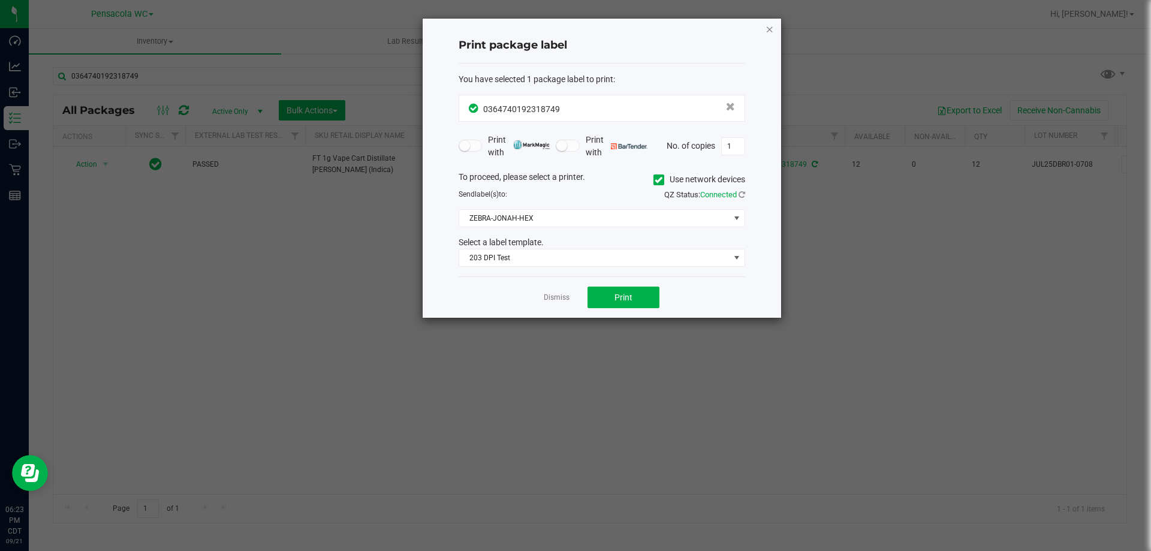
click at [768, 31] on icon "button" at bounding box center [769, 29] width 8 height 14
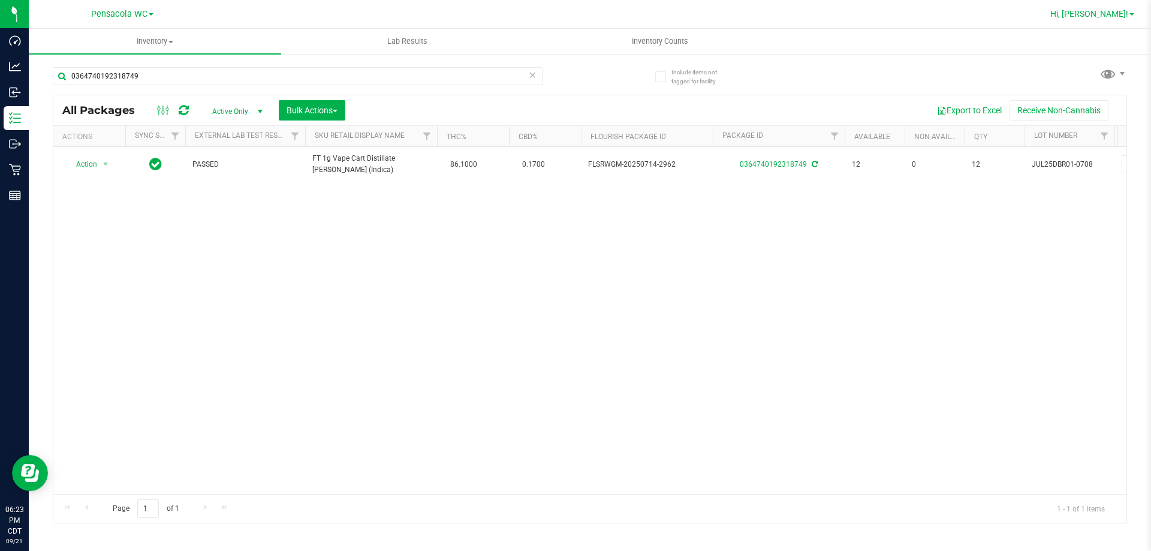
click at [1097, 16] on span "Hi, [PERSON_NAME]!" at bounding box center [1089, 14] width 78 height 10
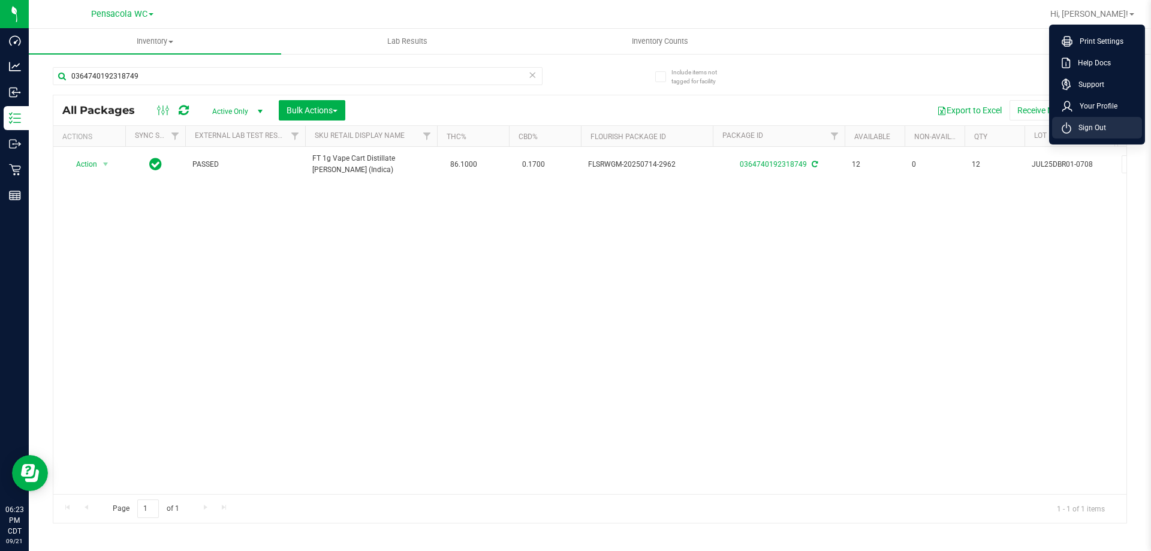
click at [1074, 125] on span "Sign Out" at bounding box center [1088, 128] width 35 height 12
